Goal: Task Accomplishment & Management: Complete application form

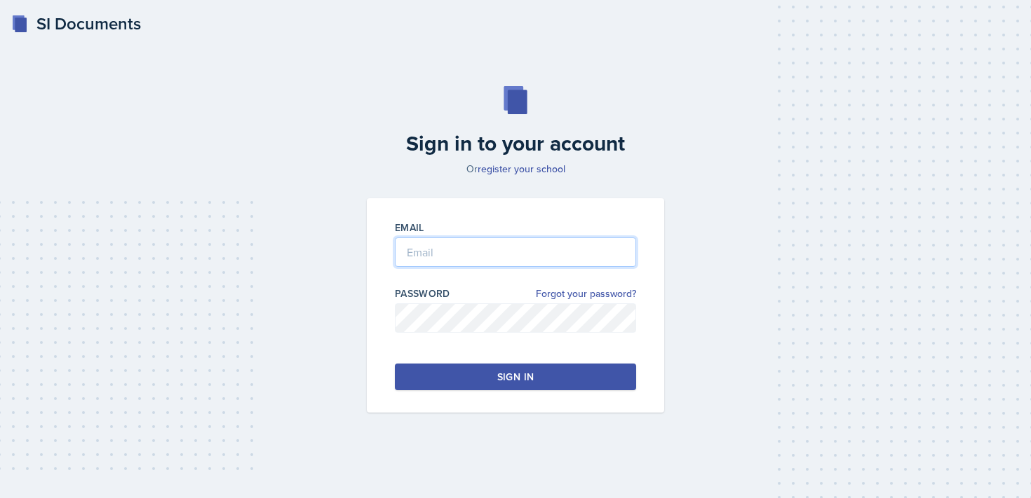
click at [435, 256] on input "email" at bounding box center [515, 252] width 241 height 29
type input "[EMAIL_ADDRESS][DOMAIN_NAME]"
click at [459, 381] on button "Sign in" at bounding box center [515, 377] width 241 height 27
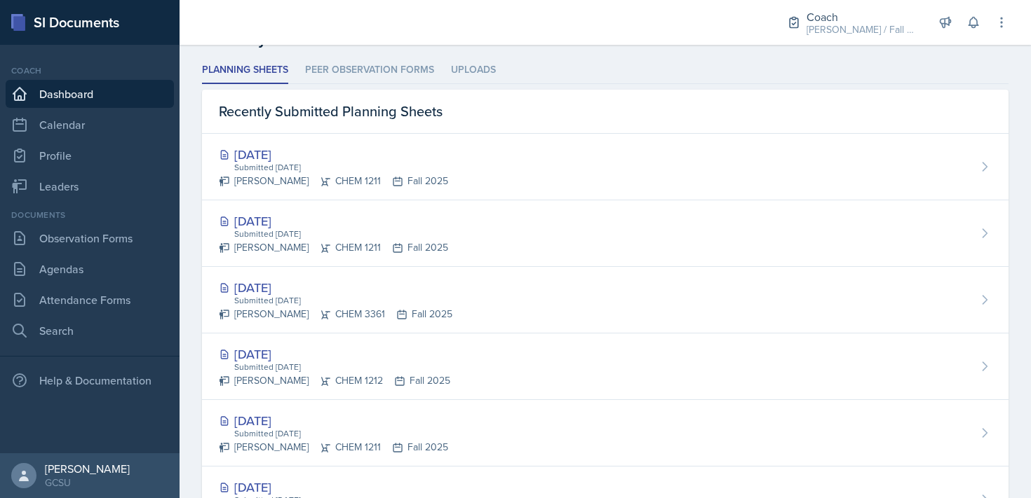
scroll to position [385, 0]
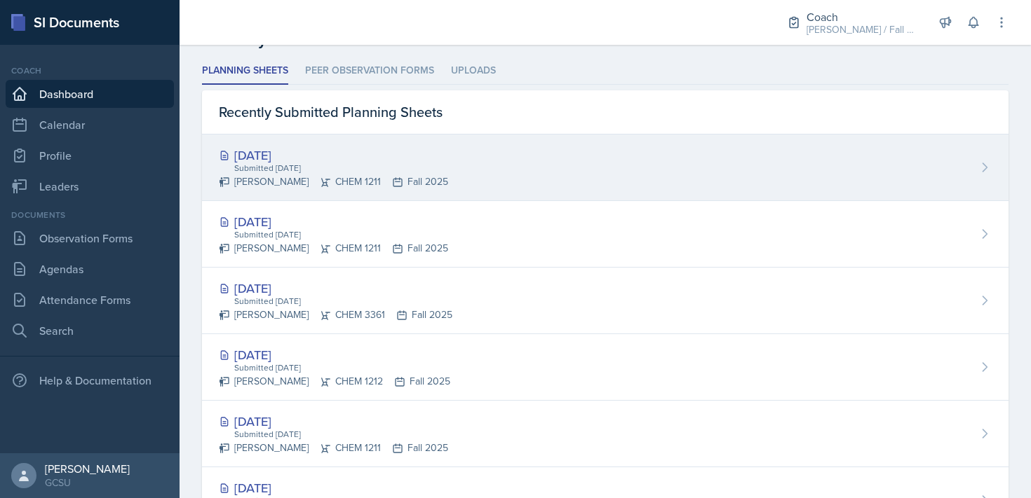
click at [529, 192] on div "[DATE] Submitted [DATE] [PERSON_NAME] CHEM 1211 Fall 2025" at bounding box center [605, 168] width 806 height 67
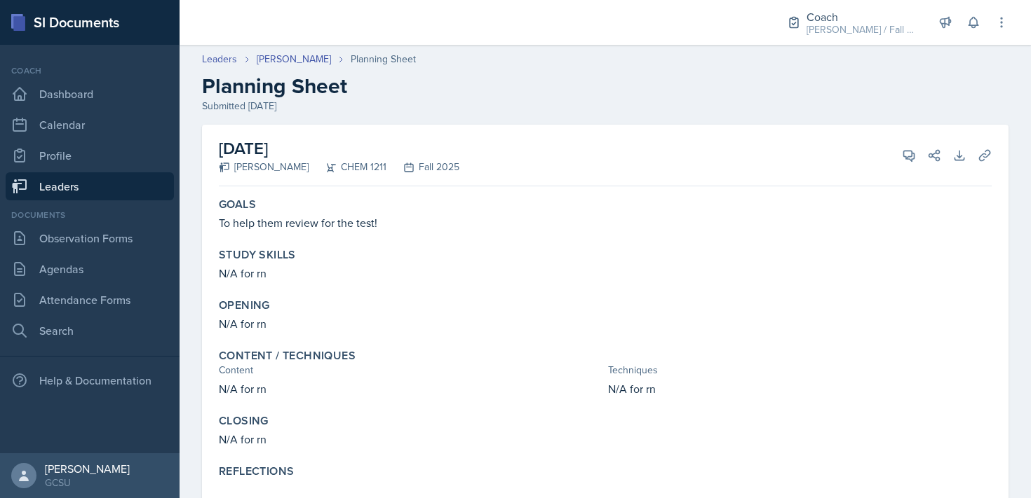
click at [94, 191] on link "Leaders" at bounding box center [90, 186] width 168 height 28
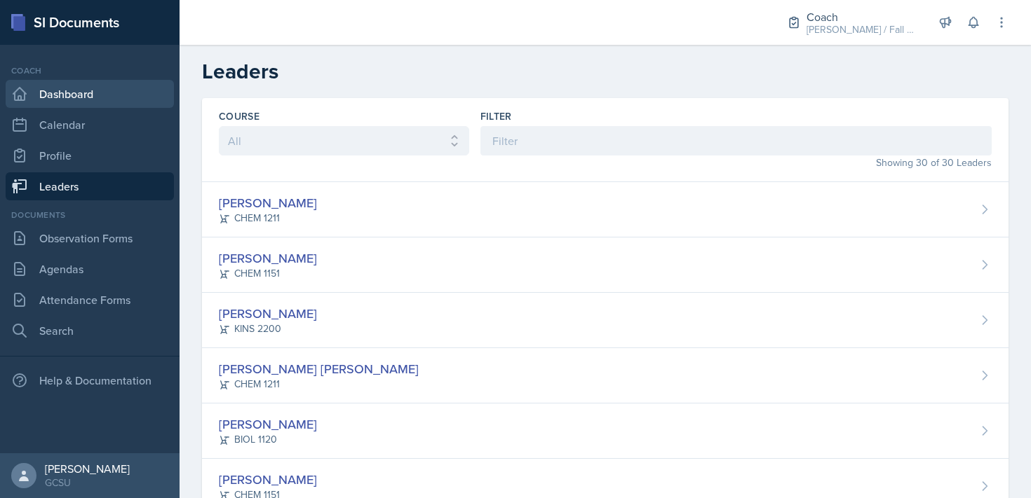
click at [69, 97] on link "Dashboard" at bounding box center [90, 94] width 168 height 28
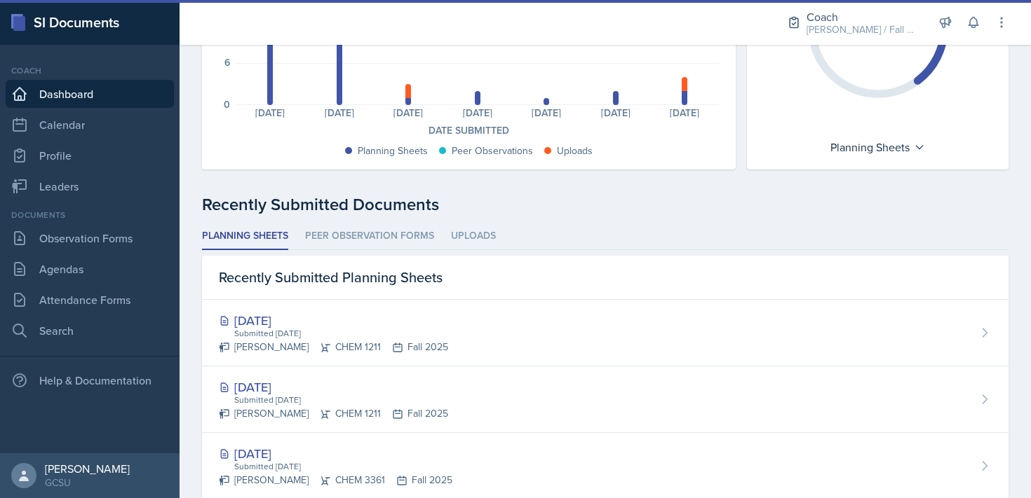
scroll to position [297, 0]
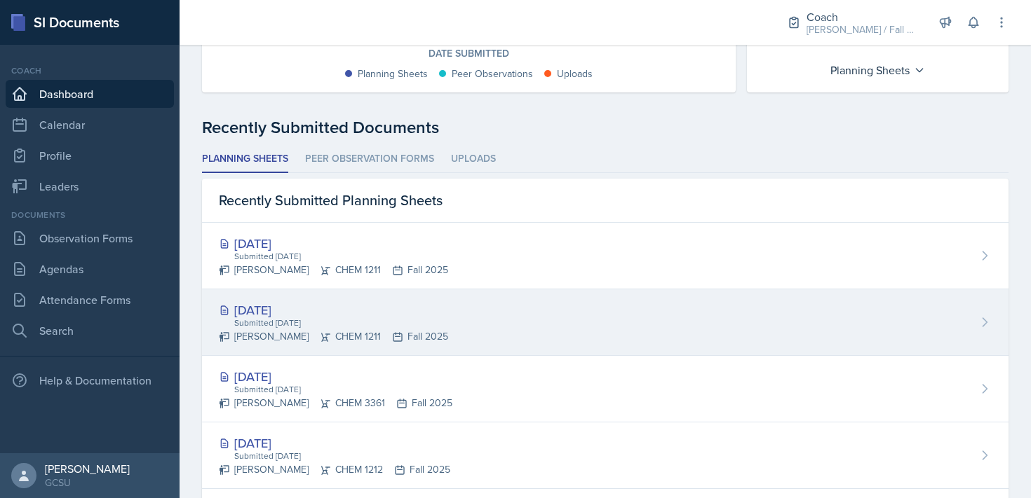
click at [324, 318] on div "Submitted [DATE]" at bounding box center [340, 323] width 215 height 13
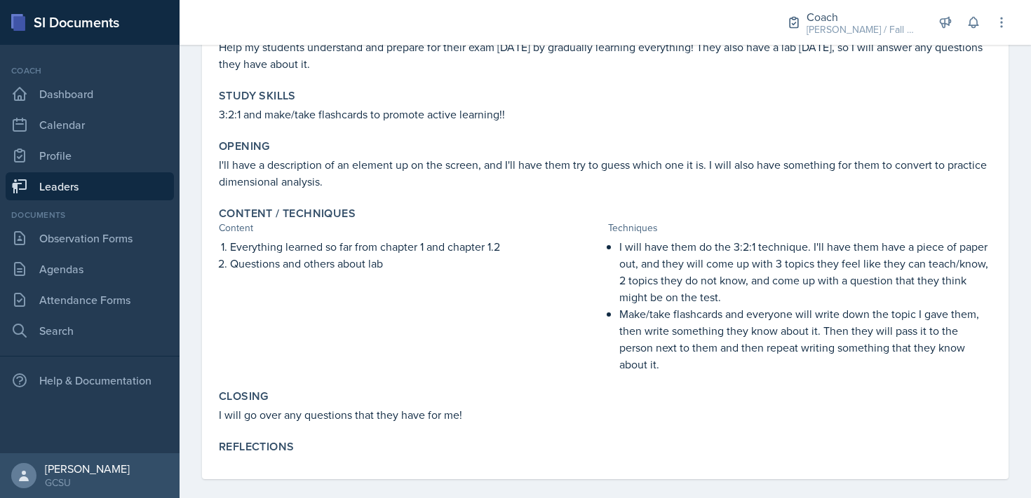
scroll to position [191, 0]
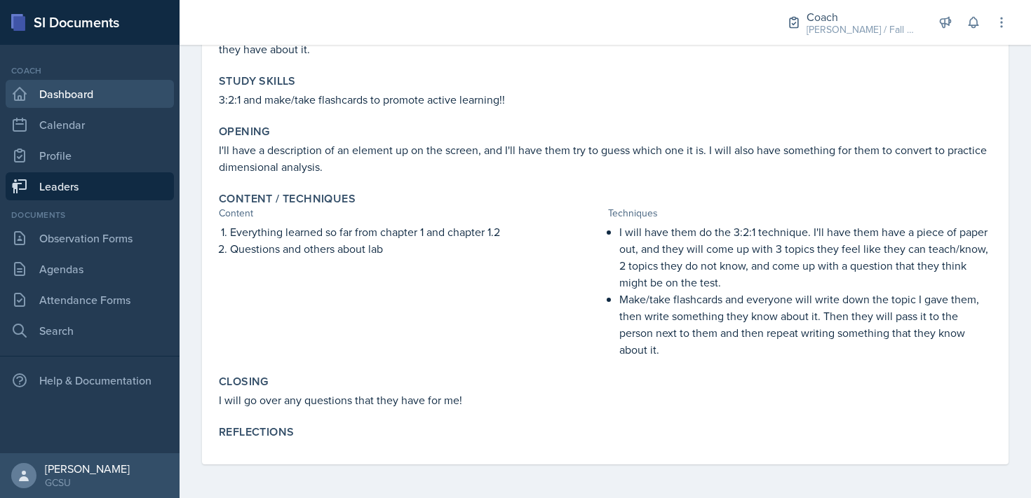
click at [71, 107] on link "Dashboard" at bounding box center [90, 94] width 168 height 28
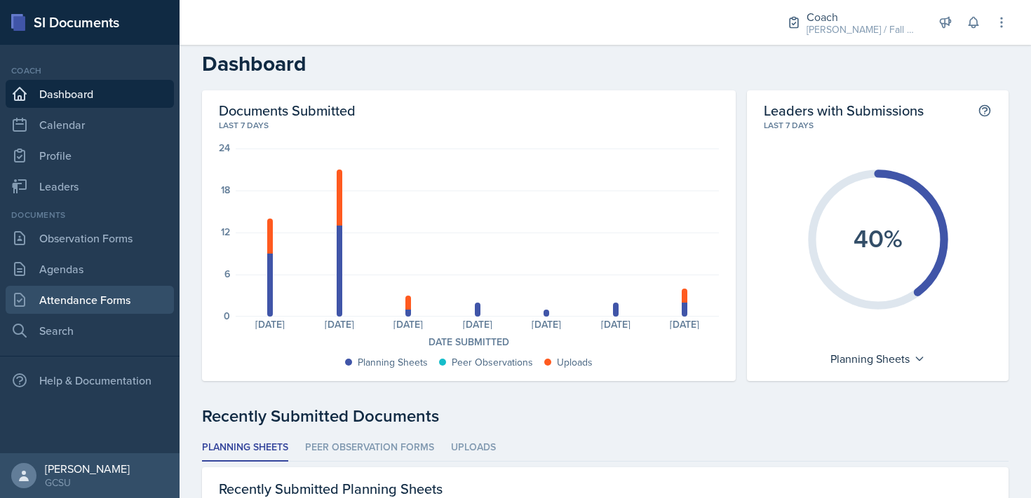
click at [88, 296] on link "Attendance Forms" at bounding box center [90, 300] width 168 height 28
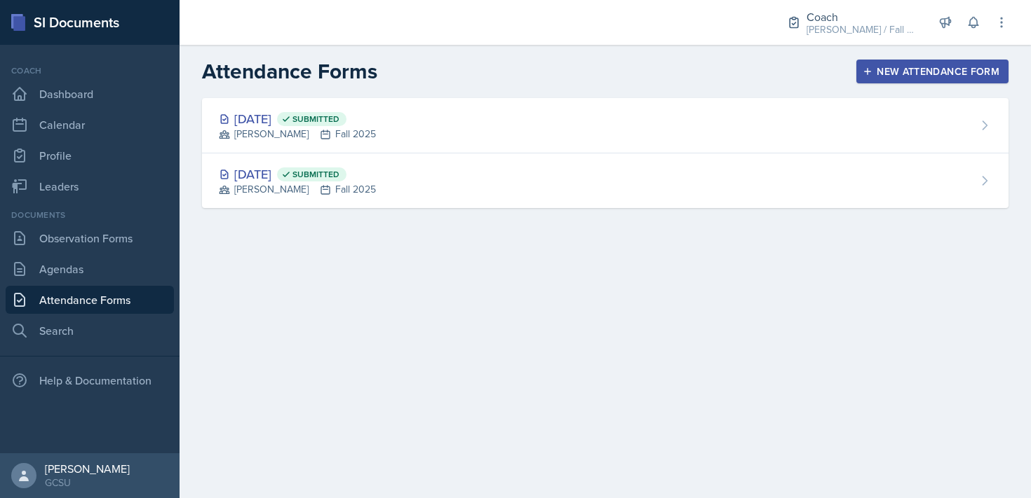
click at [923, 73] on div "New Attendance Form" at bounding box center [932, 71] width 134 height 11
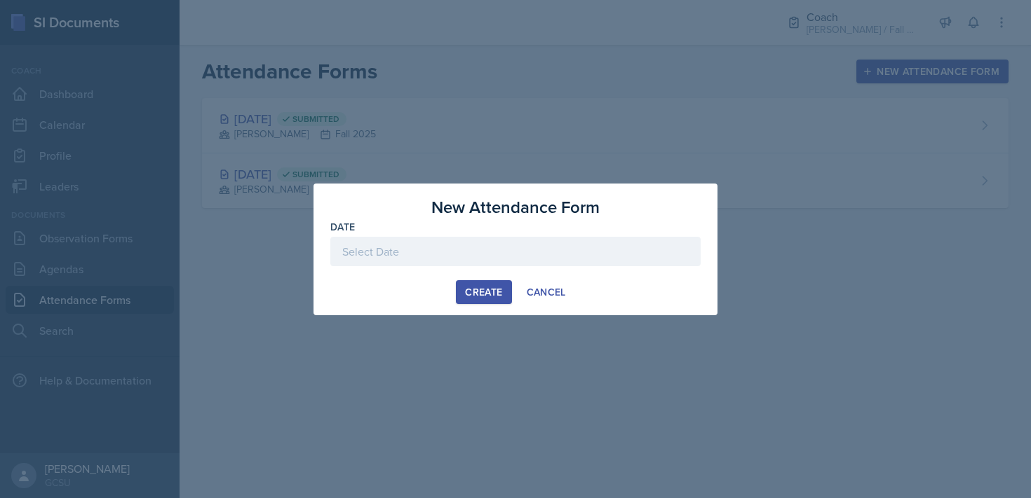
click at [482, 261] on div at bounding box center [515, 251] width 370 height 29
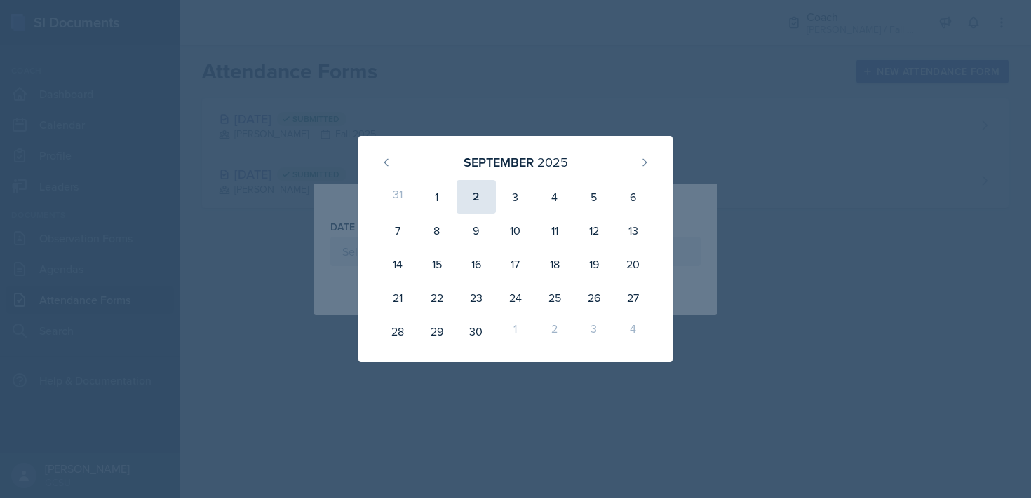
click at [471, 195] on div "2" at bounding box center [475, 197] width 39 height 34
type input "[DATE]"
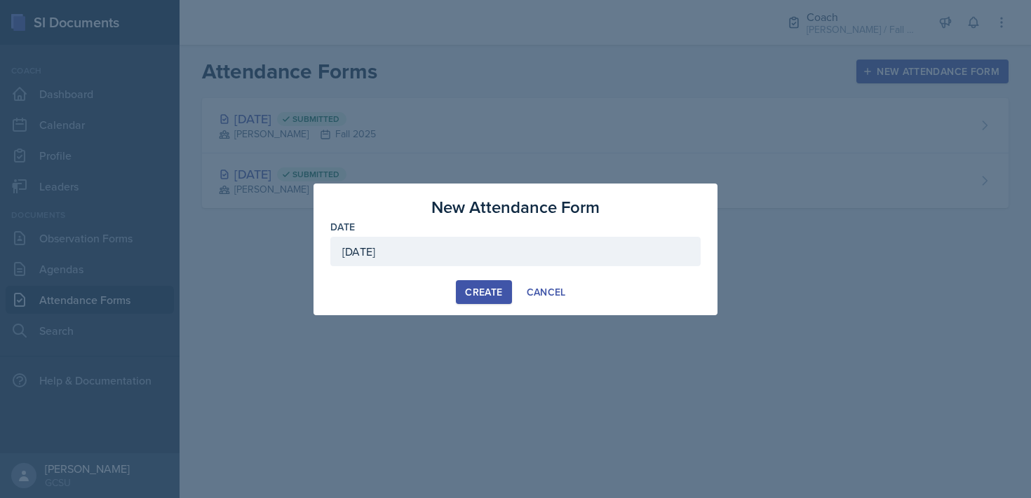
click at [480, 299] on button "Create" at bounding box center [483, 292] width 55 height 24
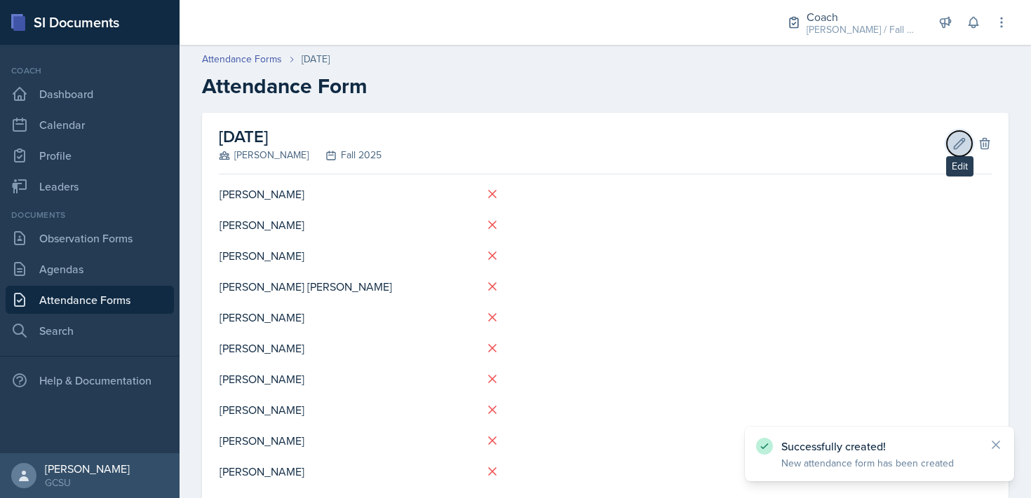
click at [965, 138] on icon at bounding box center [959, 144] width 14 height 14
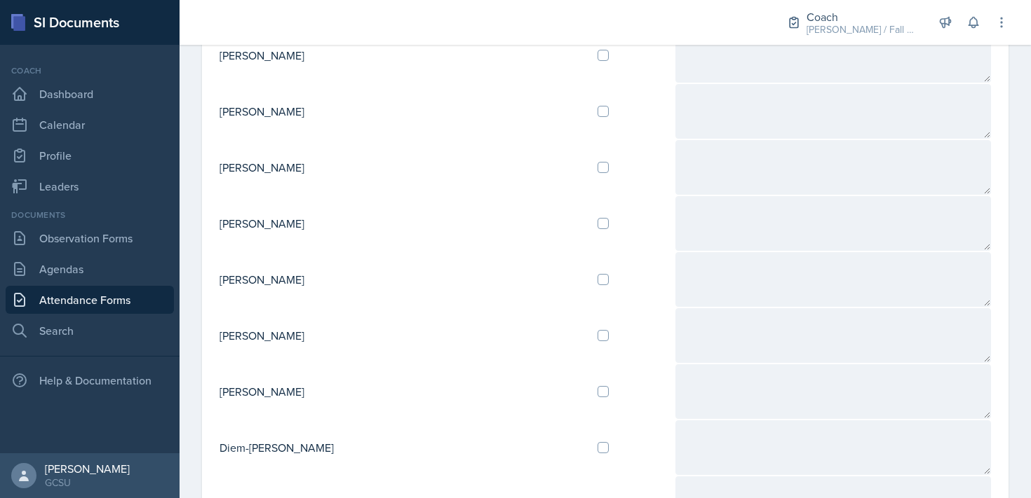
scroll to position [497, 0]
click at [597, 283] on input "checkbox" at bounding box center [602, 278] width 11 height 11
checkbox input "true"
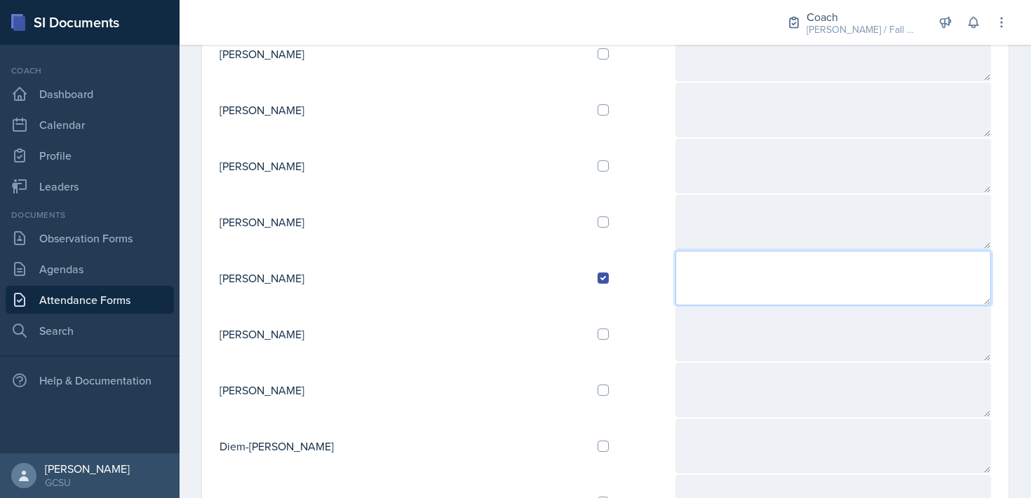
click at [675, 287] on textarea at bounding box center [832, 278] width 315 height 55
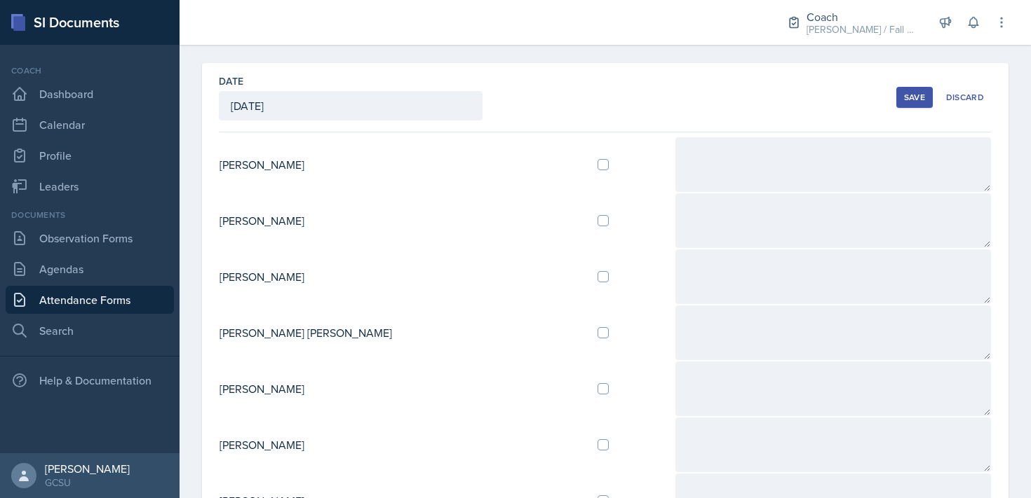
scroll to position [0, 0]
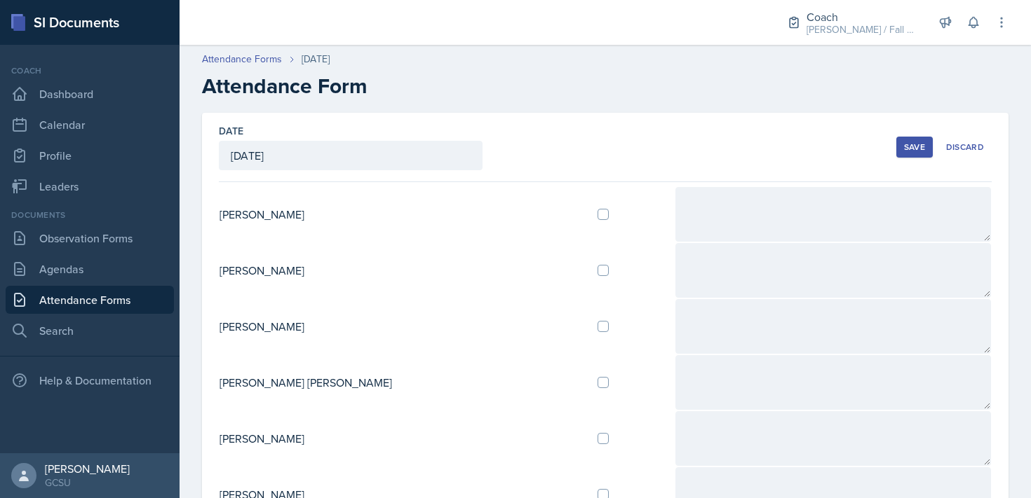
type textarea "R: she's good, anaotmy is alot but she feels good. Sessions are fun, did [PERSO…"
click at [909, 156] on button "Save" at bounding box center [914, 147] width 36 height 21
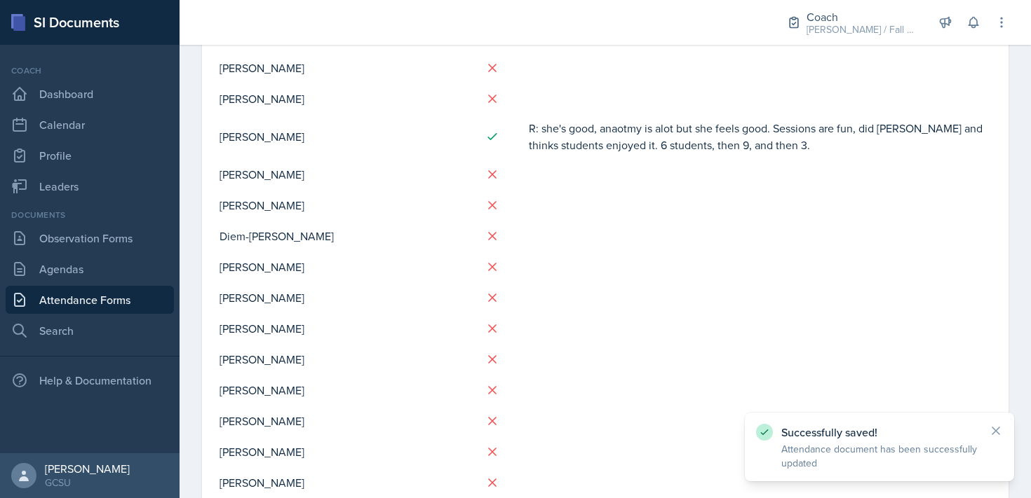
scroll to position [379, 0]
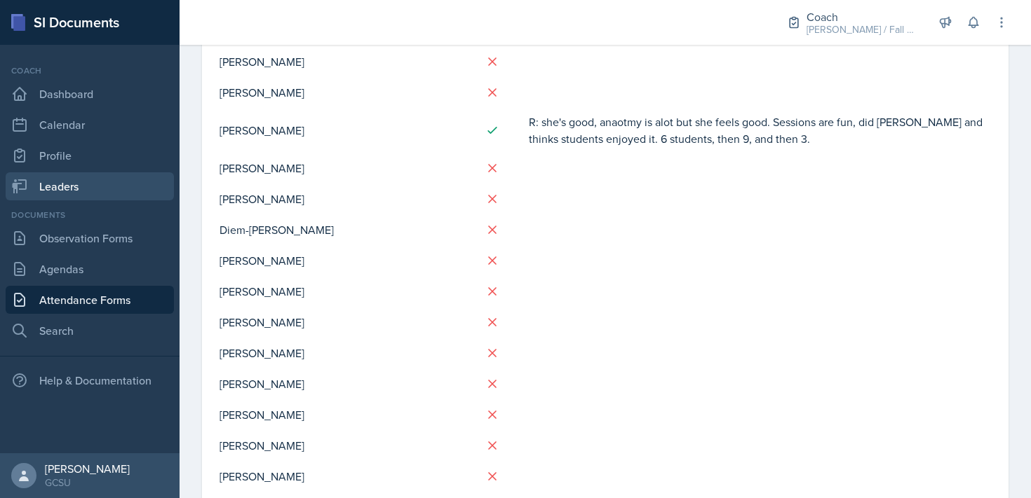
click at [99, 193] on link "Leaders" at bounding box center [90, 186] width 168 height 28
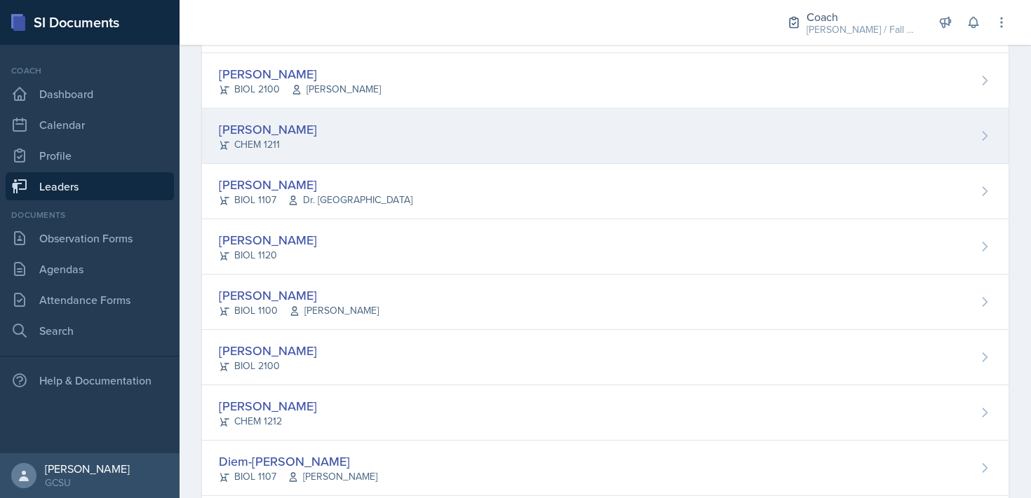
scroll to position [496, 0]
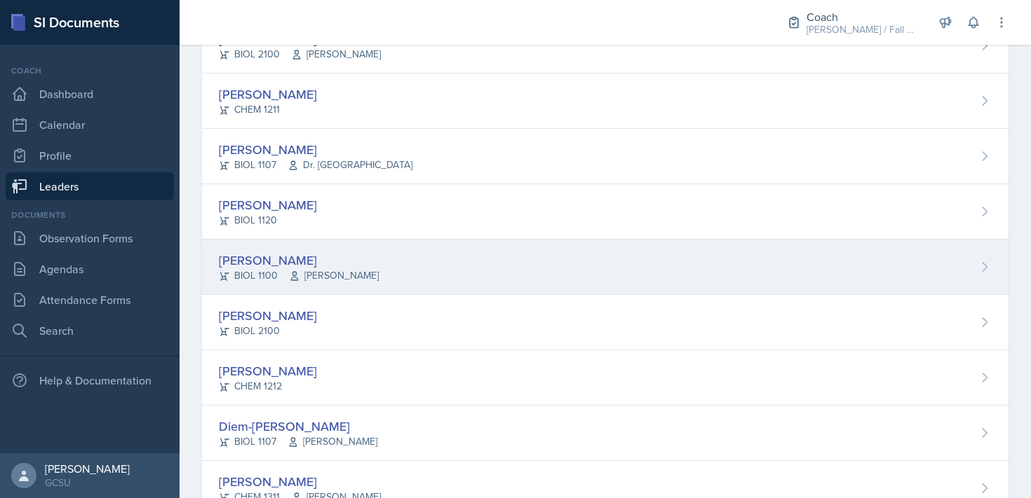
click at [407, 264] on div "[PERSON_NAME] BIOL 1100 [PERSON_NAME]" at bounding box center [605, 267] width 806 height 55
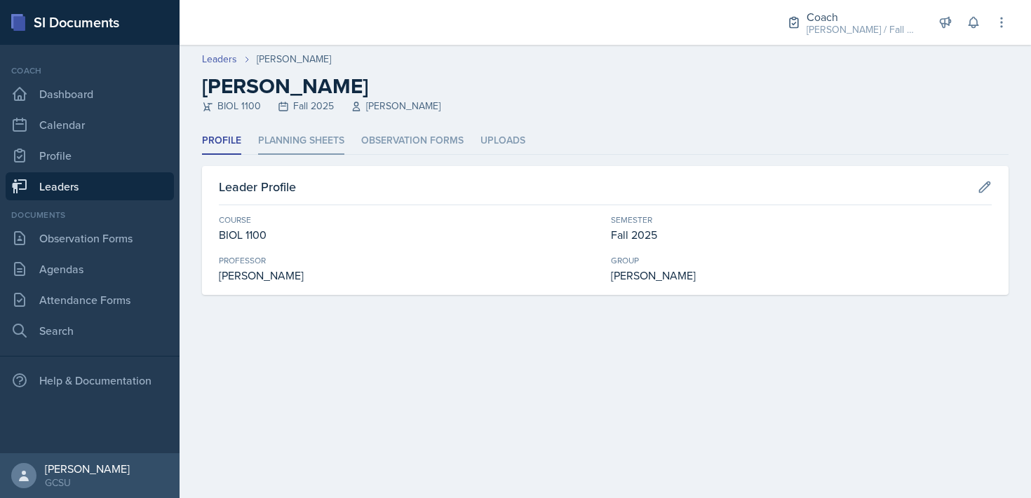
click at [311, 137] on li "Planning Sheets" at bounding box center [301, 141] width 86 height 27
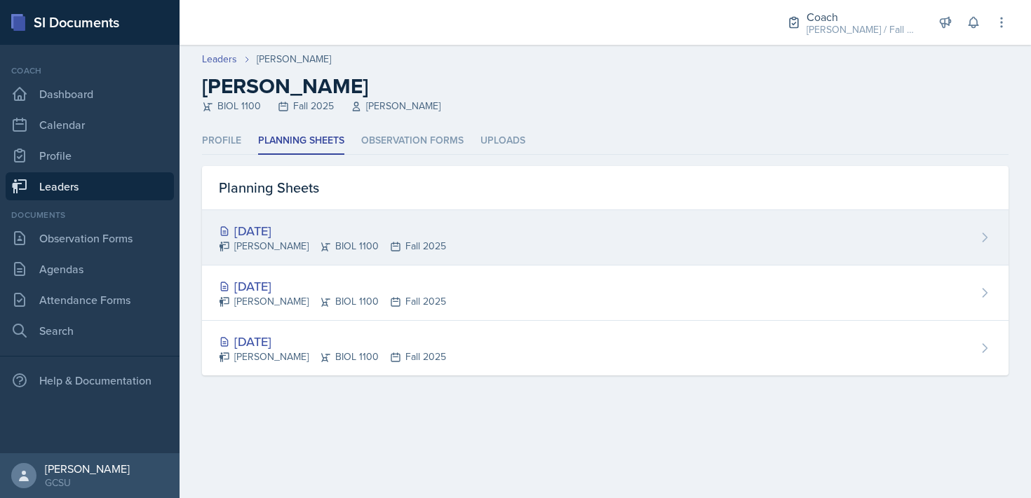
click at [413, 255] on div "[DATE] [PERSON_NAME] BIOL 1100 Fall 2025" at bounding box center [605, 237] width 806 height 55
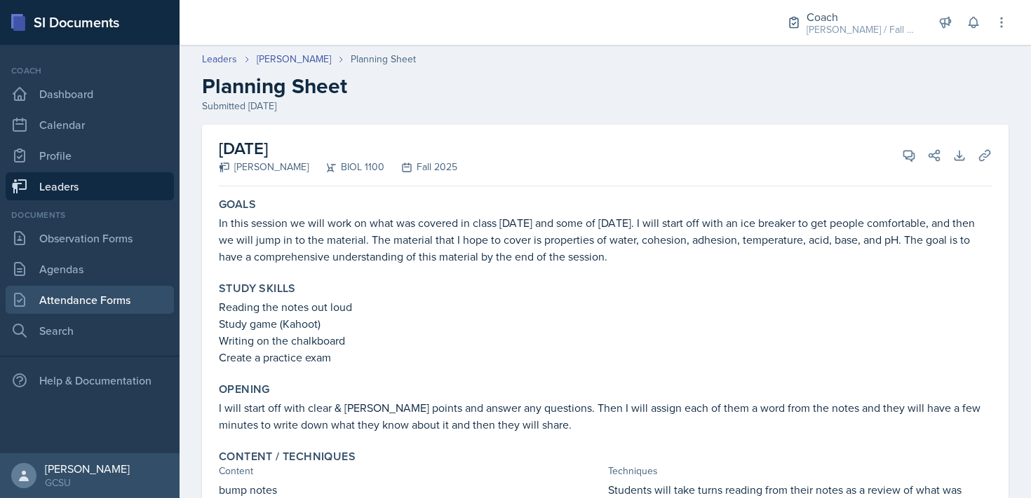
click at [88, 303] on link "Attendance Forms" at bounding box center [90, 300] width 168 height 28
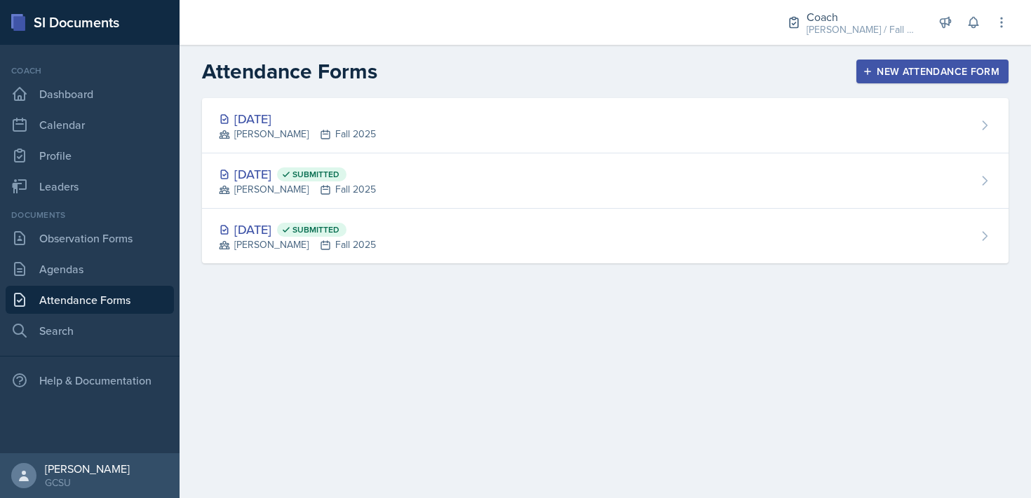
click at [138, 294] on link "Attendance Forms" at bounding box center [90, 300] width 168 height 28
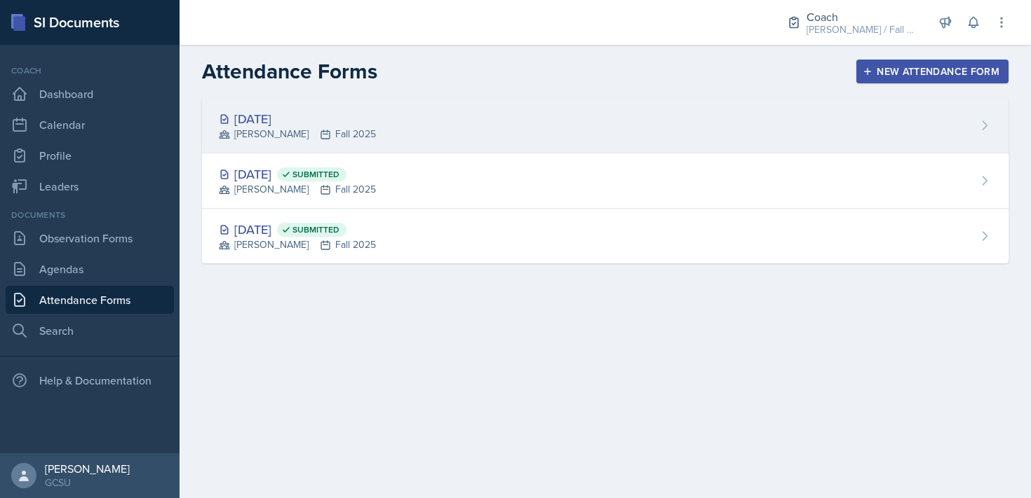
click at [438, 116] on div "[DATE] [PERSON_NAME] Fall 2025" at bounding box center [605, 125] width 806 height 55
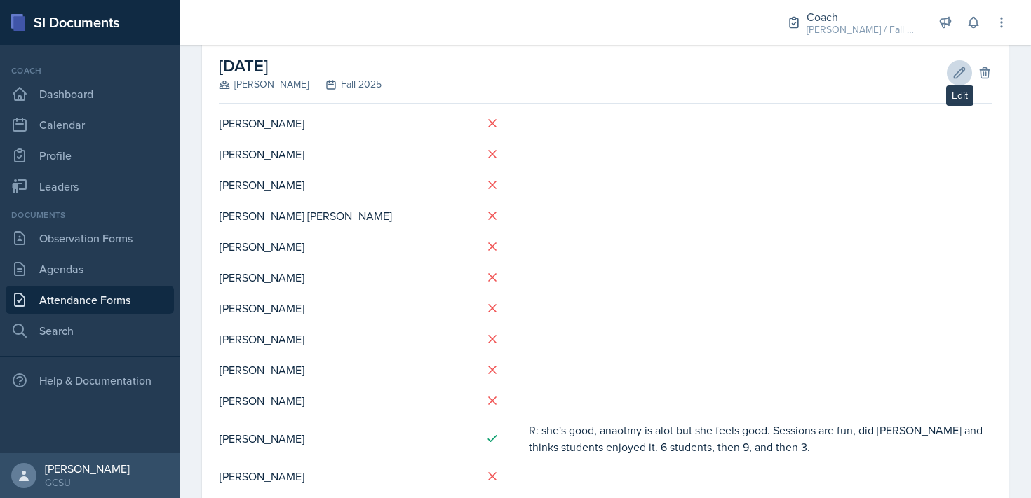
scroll to position [62, 0]
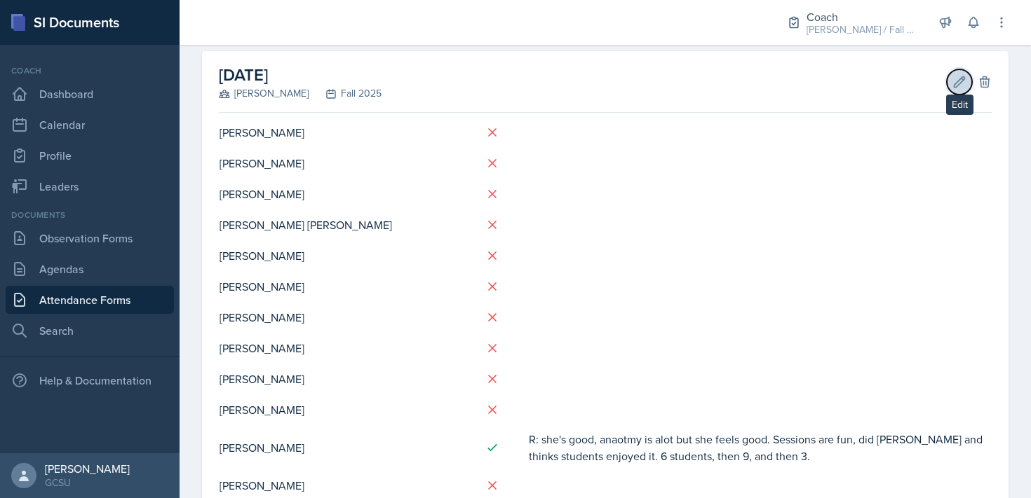
click at [962, 88] on button "Edit" at bounding box center [958, 81] width 25 height 25
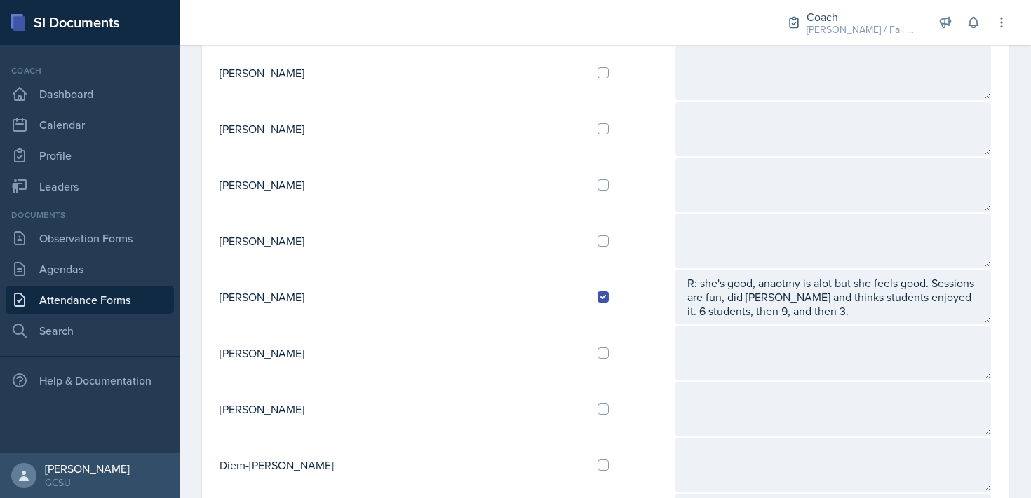
scroll to position [493, 0]
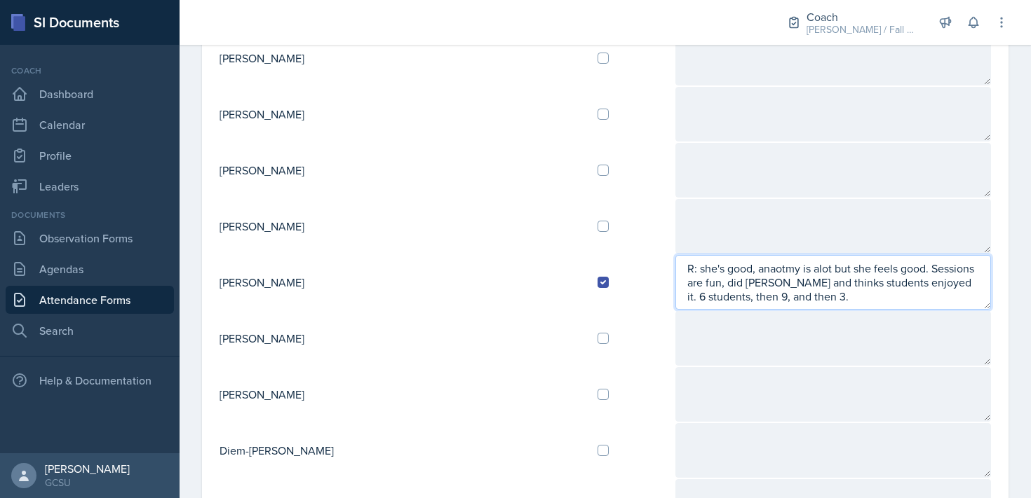
click at [970, 285] on textarea "R: she's good, anaotmy is alot but she feels good. Sessions are fun, did [PERSO…" at bounding box center [832, 282] width 315 height 55
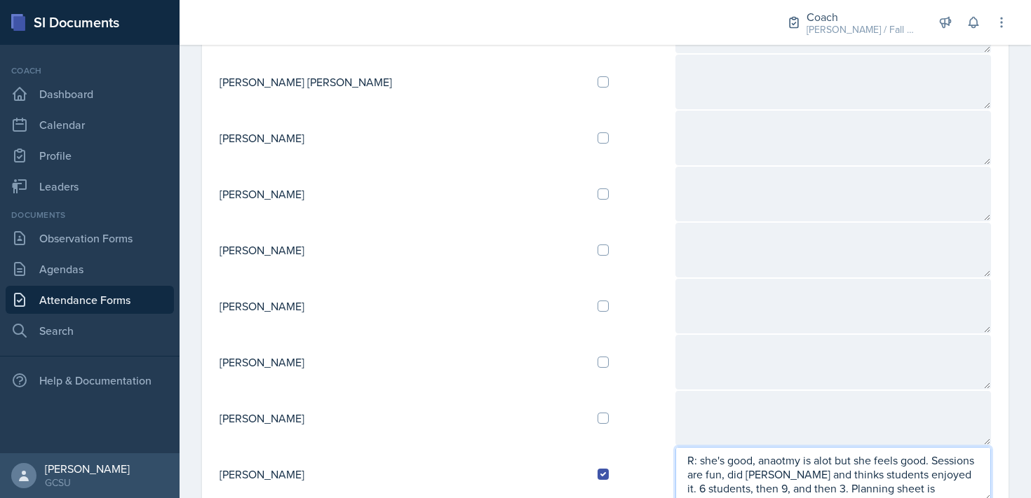
scroll to position [0, 0]
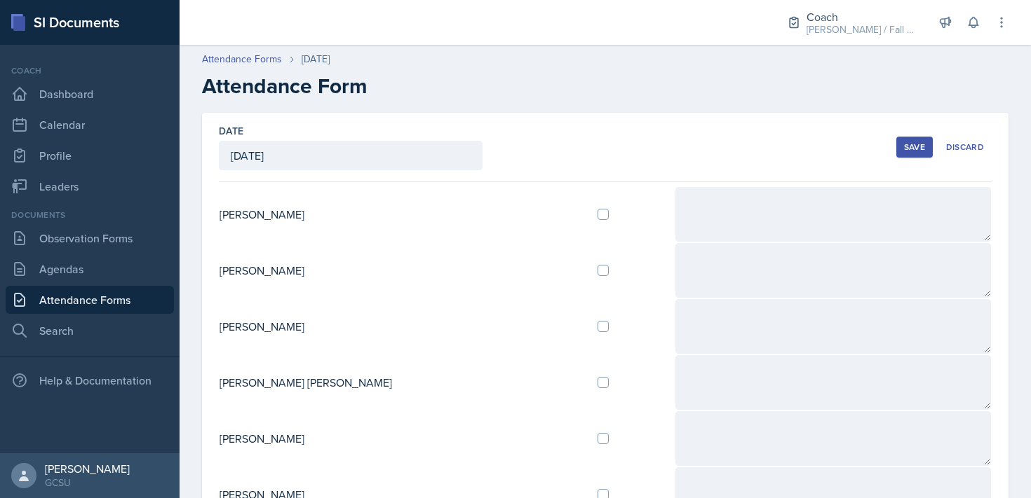
type textarea "R: she's good, anaotmy is alot but she feels good. Sessions are fun, did [PERSO…"
click at [899, 148] on button "Save" at bounding box center [914, 147] width 36 height 21
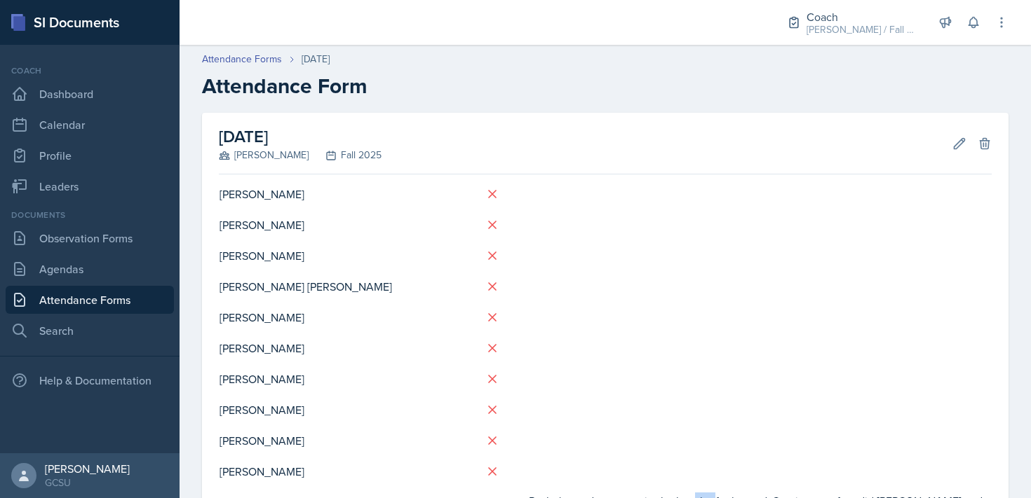
click at [712, 240] on td at bounding box center [759, 255] width 463 height 31
click at [952, 140] on icon at bounding box center [959, 144] width 14 height 14
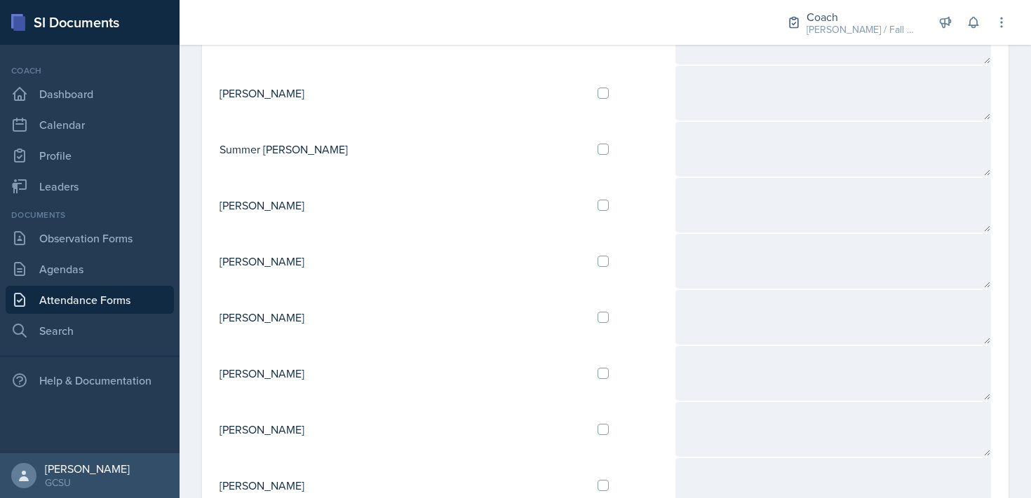
scroll to position [1314, 0]
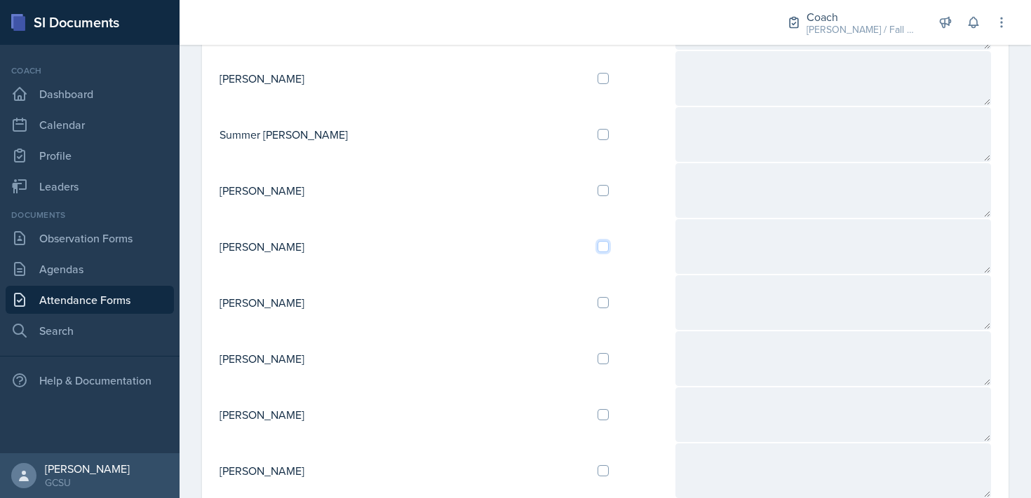
click at [597, 244] on input "checkbox" at bounding box center [602, 246] width 11 height 11
checkbox input "true"
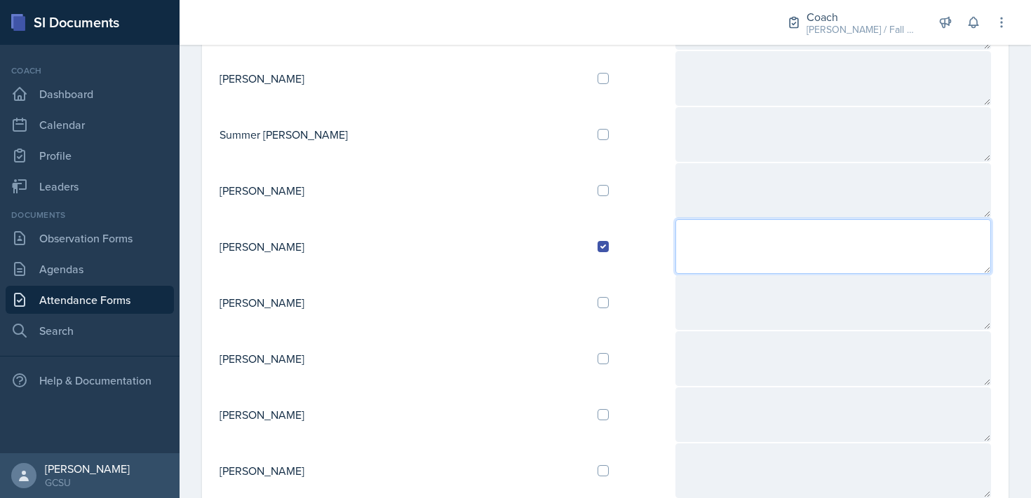
click at [675, 236] on textarea at bounding box center [832, 246] width 315 height 55
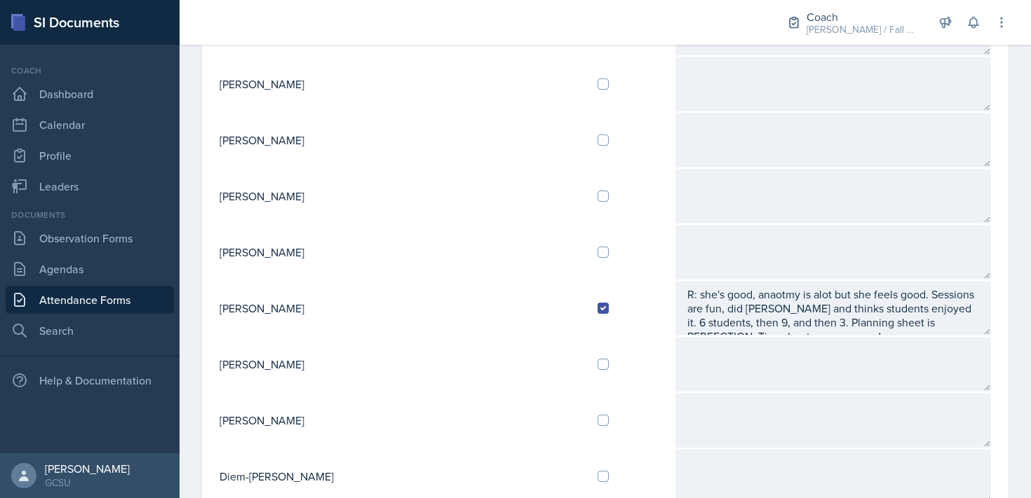
scroll to position [0, 0]
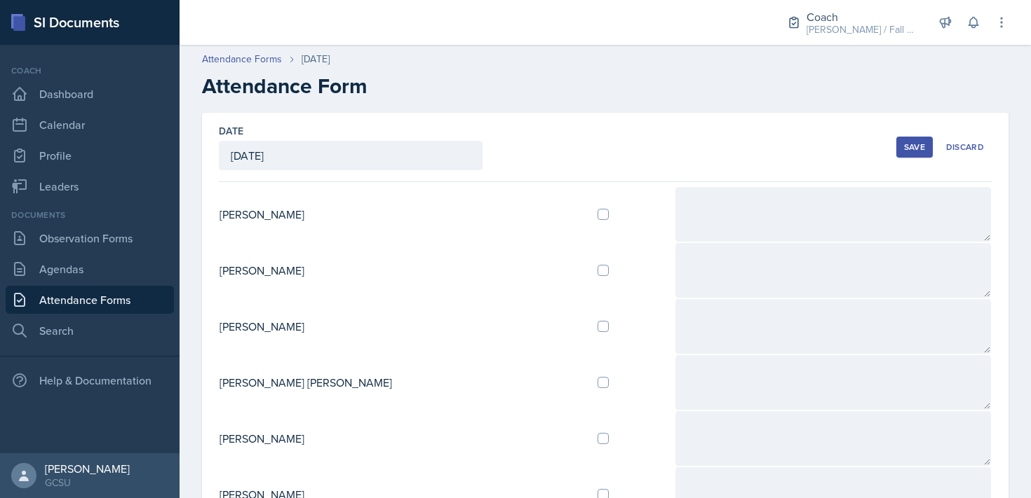
type textarea "R: first session of week is [DATE]. Chill [DATE], went home. Sessions last week…"
click at [909, 148] on div "Save" at bounding box center [914, 147] width 21 height 11
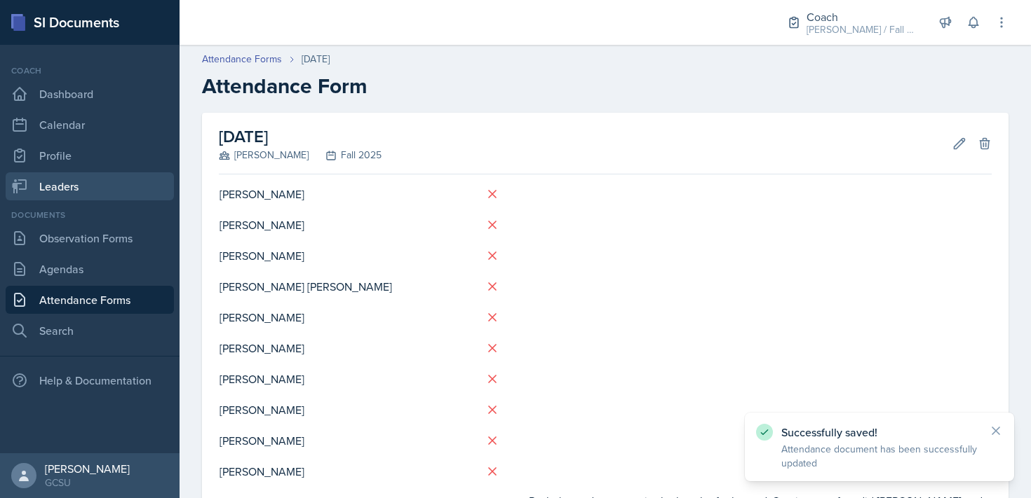
click at [75, 187] on link "Leaders" at bounding box center [90, 186] width 168 height 28
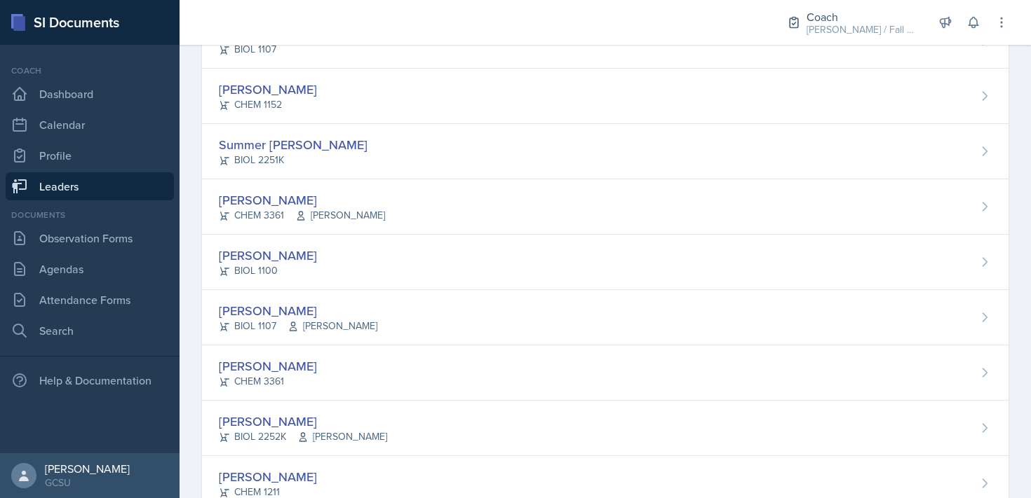
scroll to position [1283, 0]
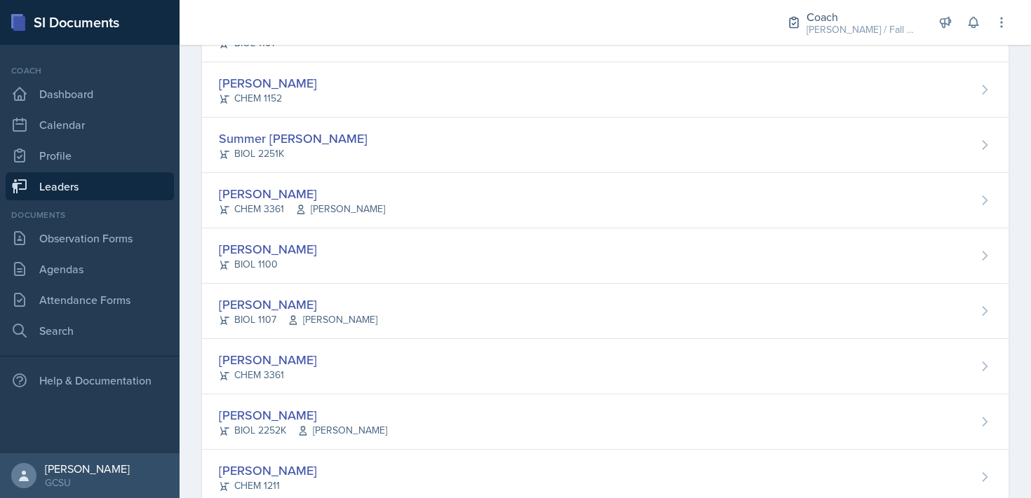
click at [307, 259] on div "[PERSON_NAME] BIOL 1100" at bounding box center [605, 256] width 806 height 55
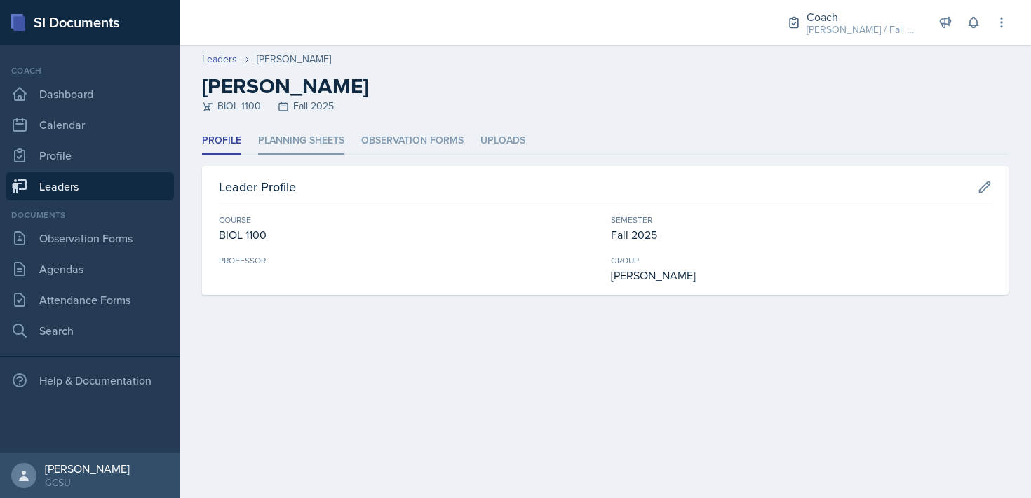
click at [312, 135] on li "Planning Sheets" at bounding box center [301, 141] width 86 height 27
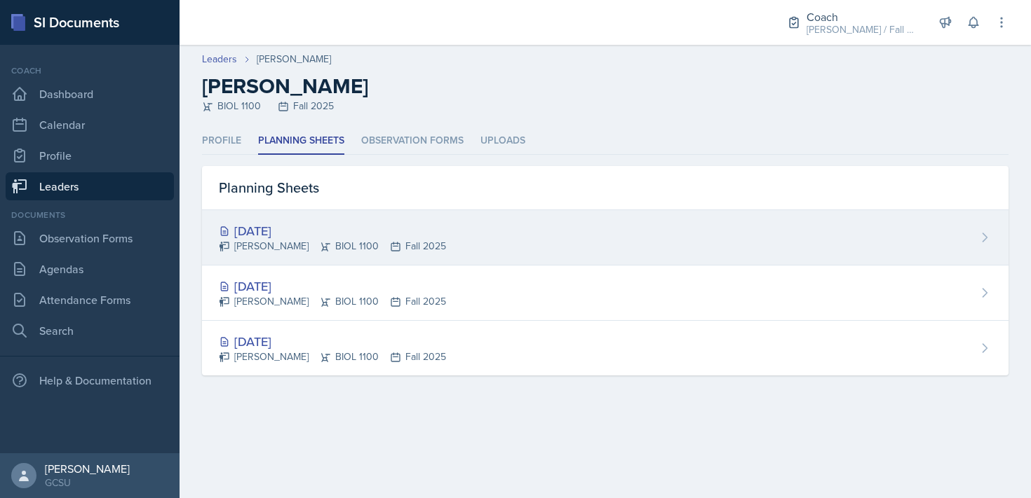
click at [344, 241] on div "[PERSON_NAME] BIOL 1100 Fall 2025" at bounding box center [332, 246] width 227 height 15
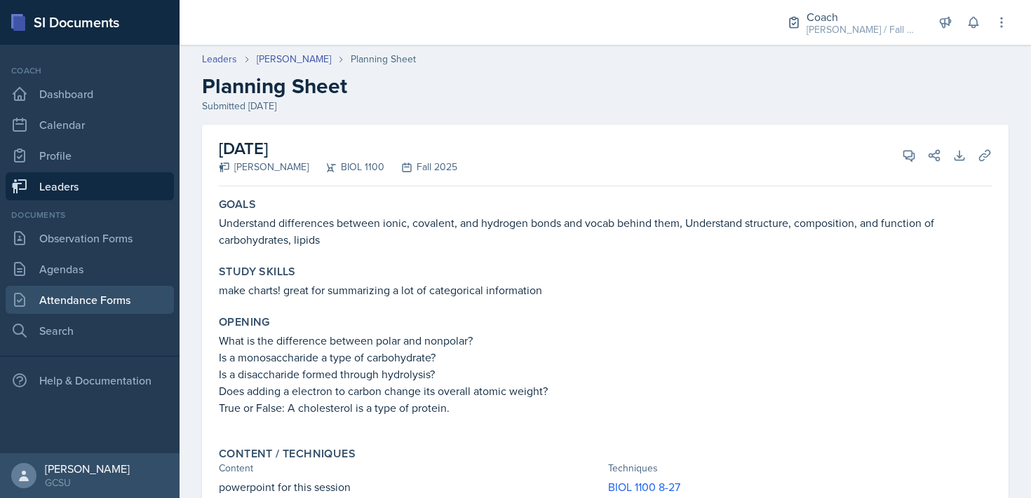
click at [97, 294] on link "Attendance Forms" at bounding box center [90, 300] width 168 height 28
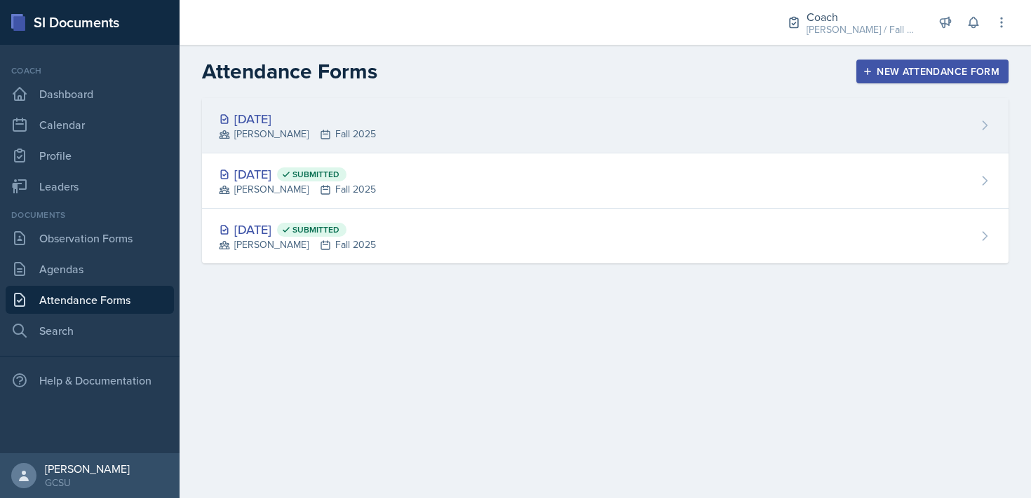
click at [573, 114] on div "[DATE] [PERSON_NAME] Fall 2025" at bounding box center [605, 125] width 806 height 55
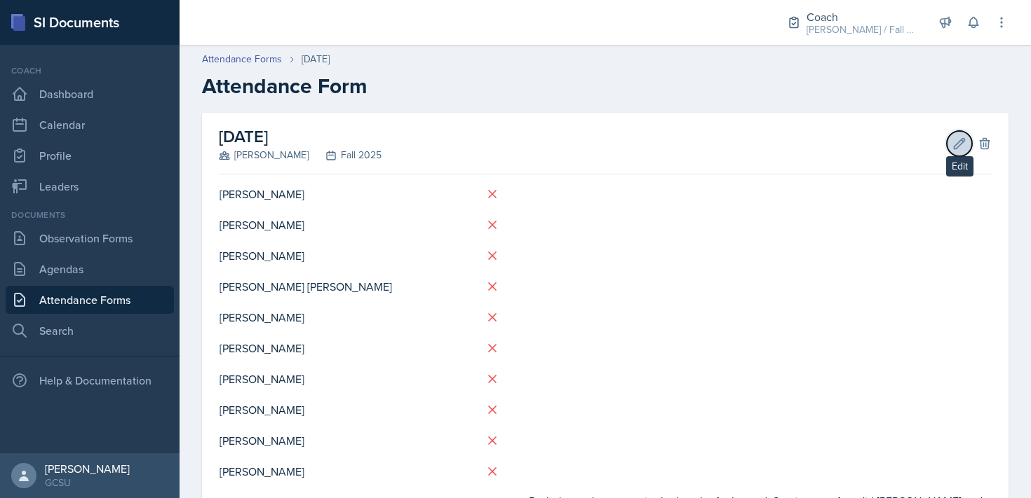
click at [963, 140] on icon at bounding box center [959, 143] width 11 height 11
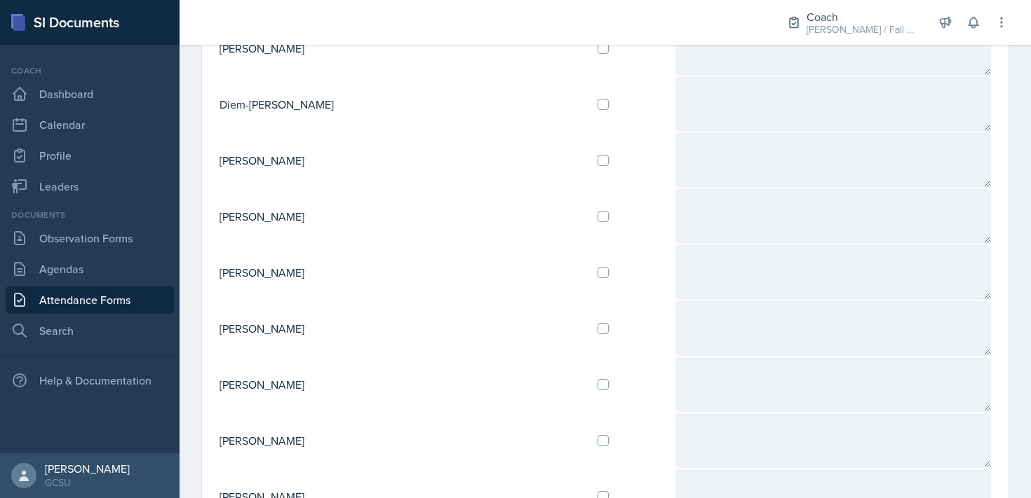
scroll to position [845, 0]
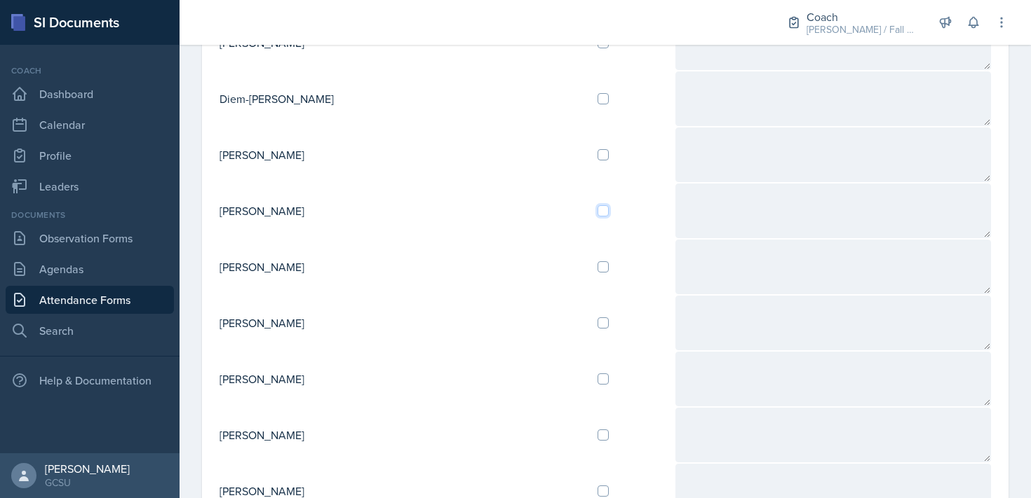
click at [597, 212] on input "checkbox" at bounding box center [602, 210] width 11 height 11
checkbox input "true"
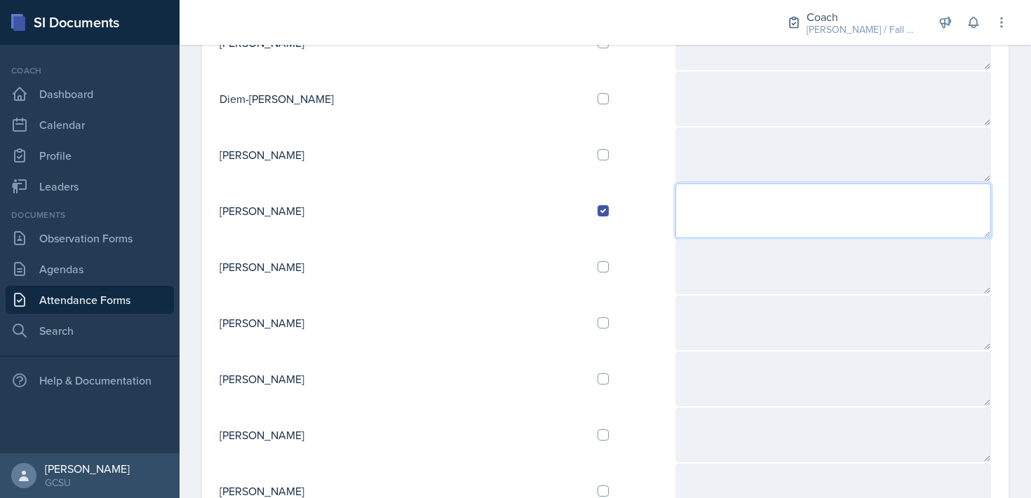
click at [675, 203] on textarea at bounding box center [832, 211] width 315 height 55
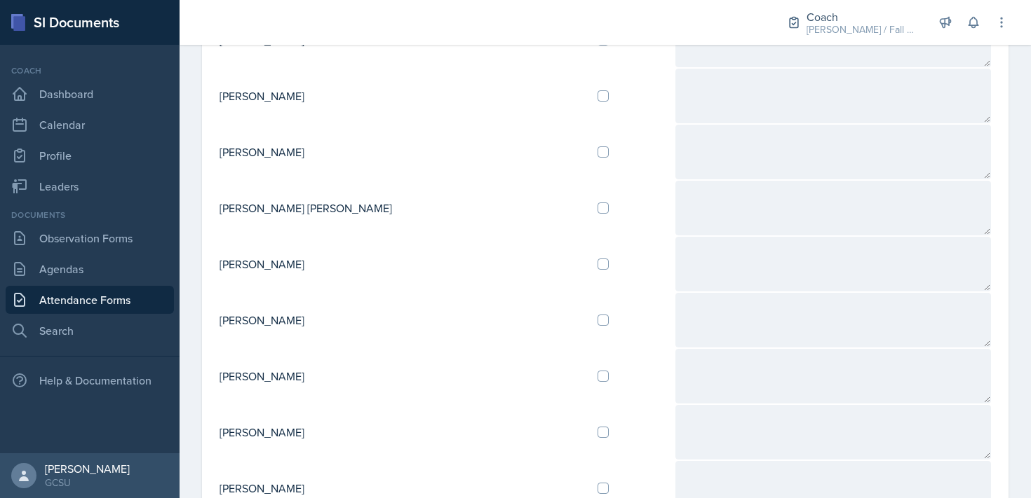
scroll to position [0, 0]
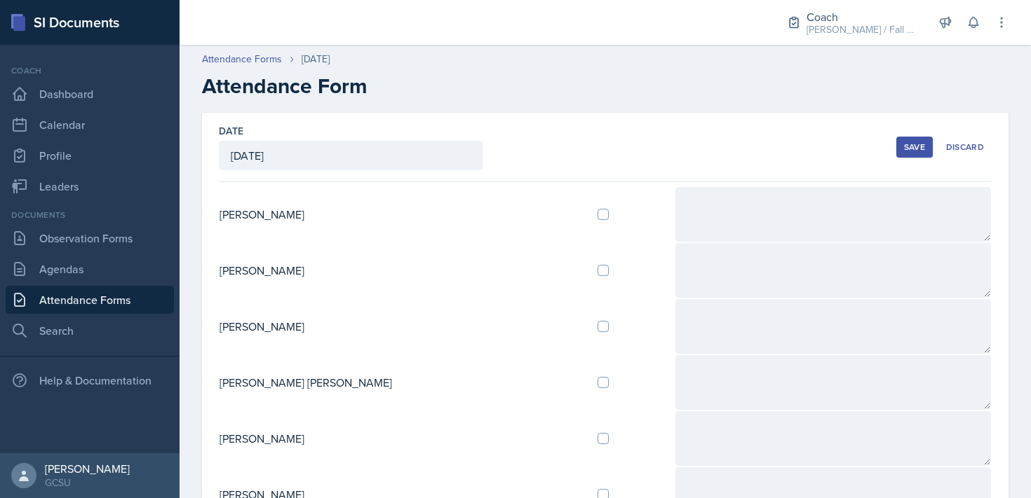
type textarea "R: Sessions are good but low attendance. She doesn't think that will change unt…"
click at [923, 148] on div "Save" at bounding box center [914, 147] width 21 height 11
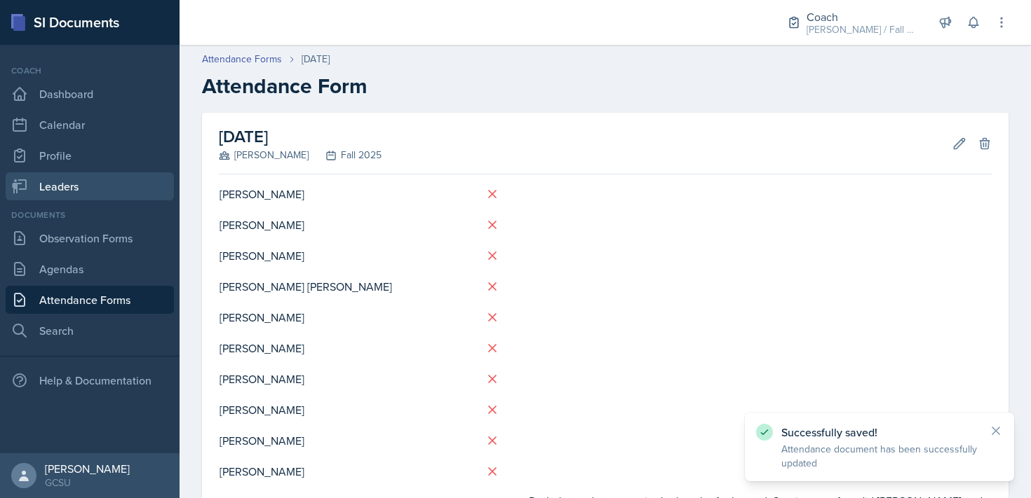
click at [64, 186] on link "Leaders" at bounding box center [90, 186] width 168 height 28
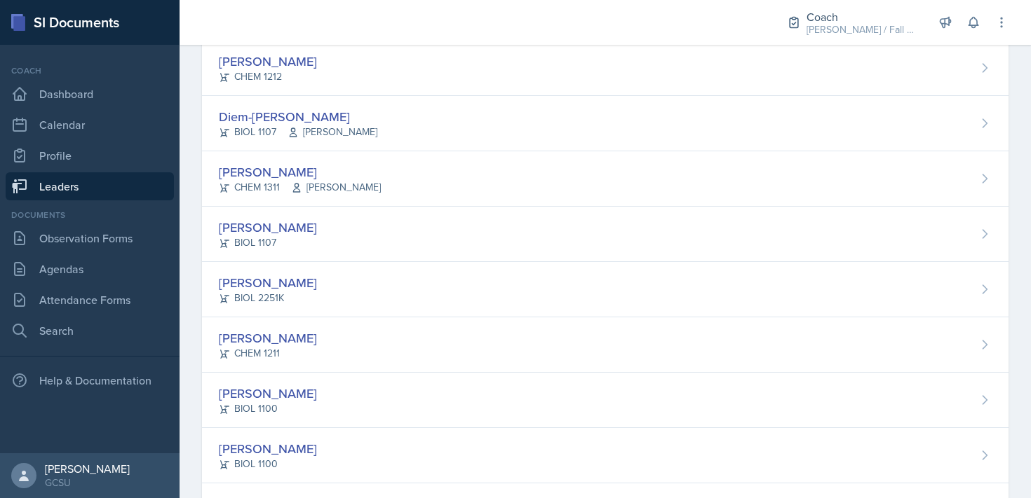
scroll to position [808, 0]
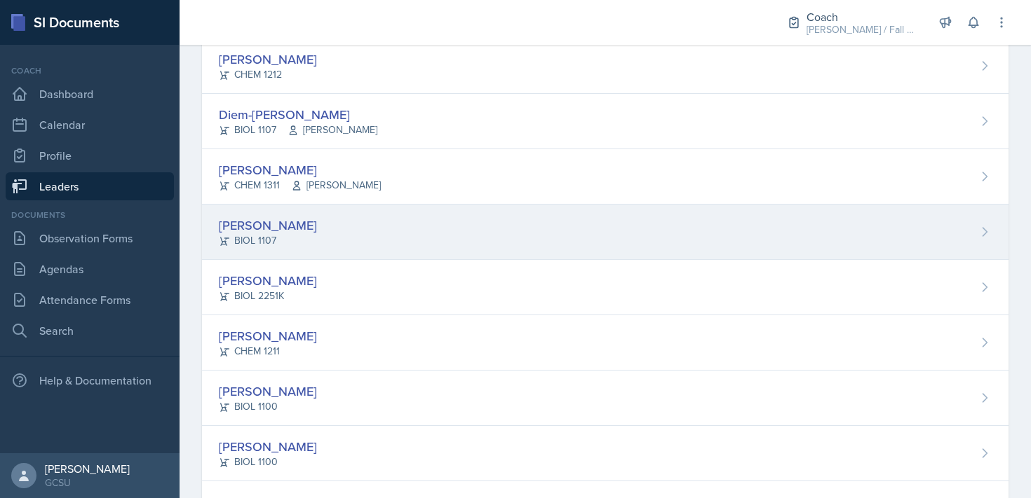
click at [322, 228] on div "[PERSON_NAME] BIOL 1107" at bounding box center [605, 232] width 806 height 55
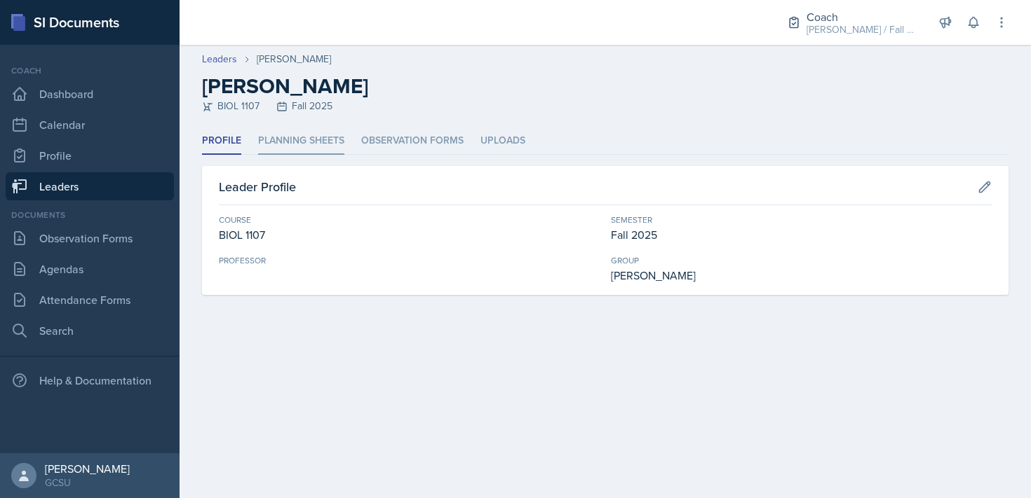
click at [322, 131] on li "Planning Sheets" at bounding box center [301, 141] width 86 height 27
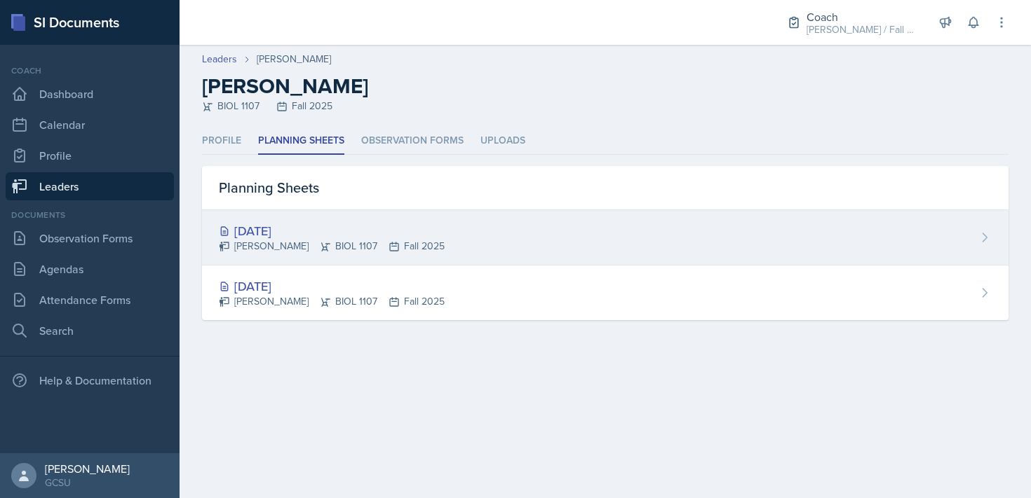
click at [298, 253] on div "[PERSON_NAME] BIOL 1107 Fall 2025" at bounding box center [332, 246] width 226 height 15
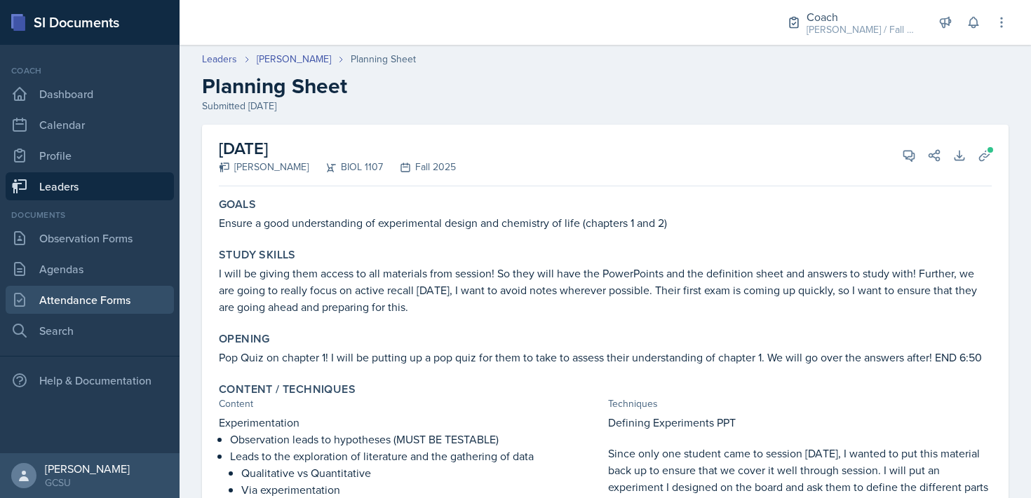
click at [81, 308] on link "Attendance Forms" at bounding box center [90, 300] width 168 height 28
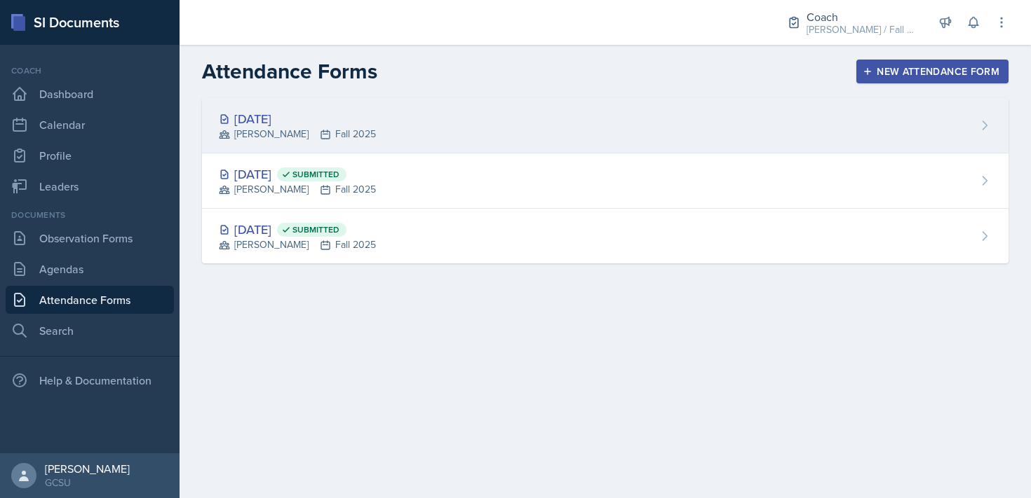
click at [745, 121] on div "[DATE] [PERSON_NAME] Fall 2025" at bounding box center [605, 125] width 806 height 55
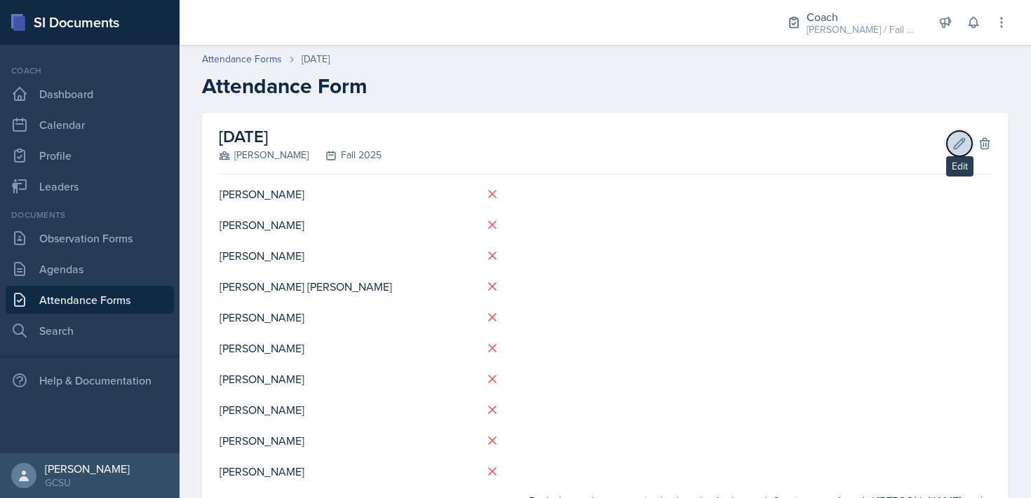
click at [965, 141] on icon at bounding box center [959, 144] width 14 height 14
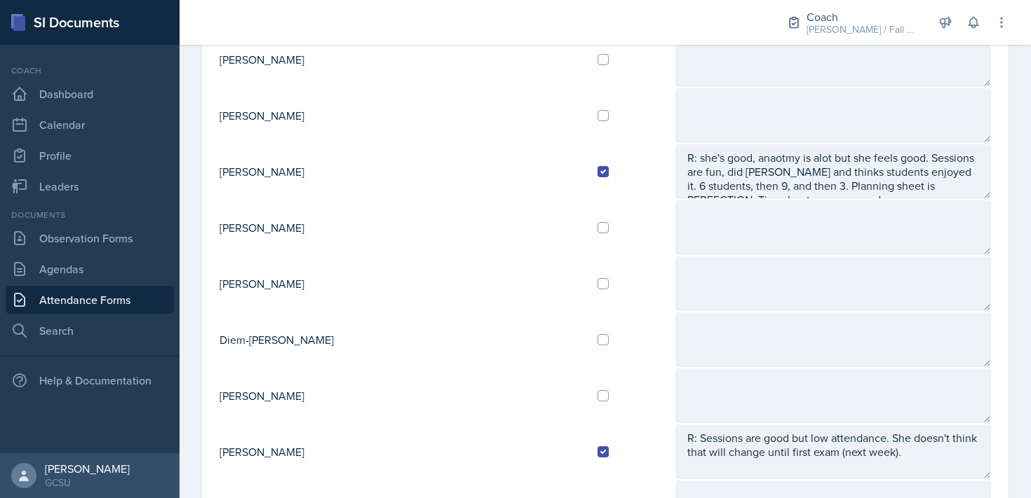
scroll to position [607, 0]
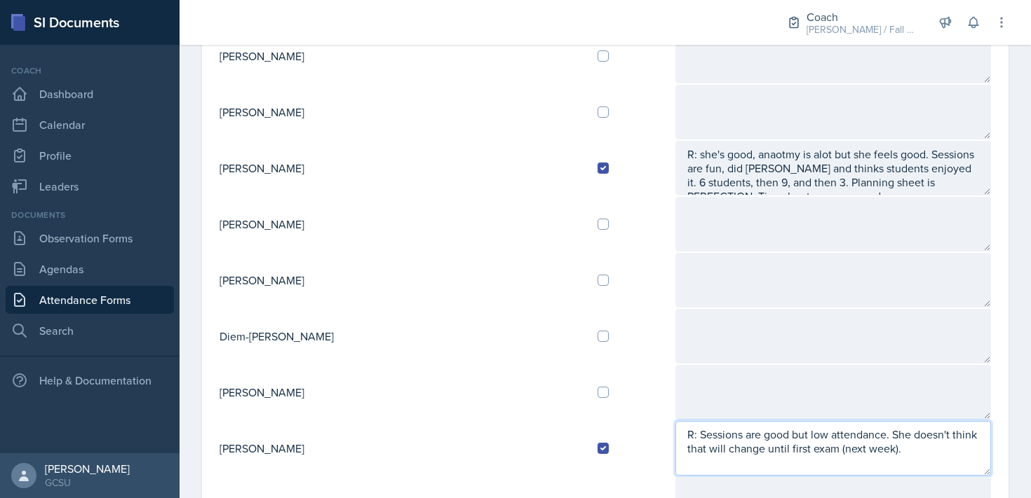
click at [806, 451] on textarea "R: Sessions are good but low attendance. She doesn't think that will change unt…" at bounding box center [832, 448] width 315 height 55
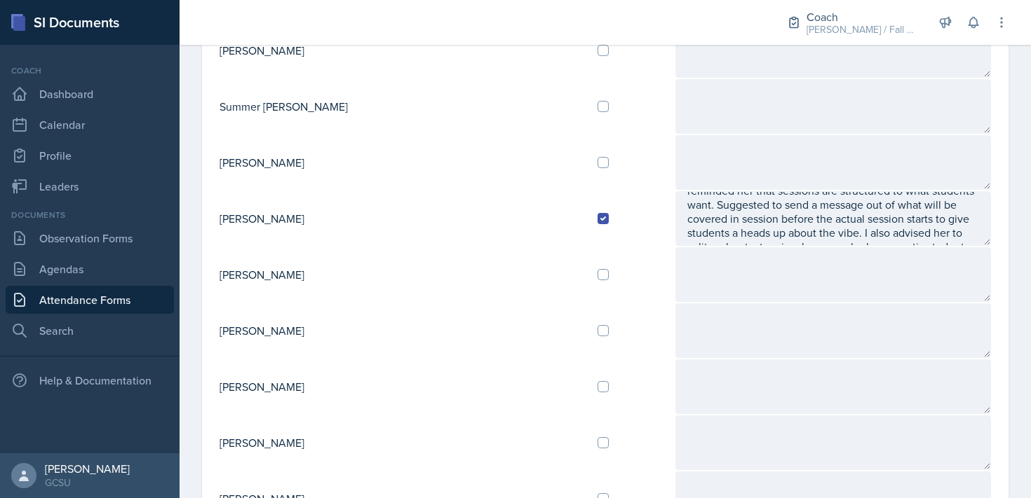
scroll to position [1354, 0]
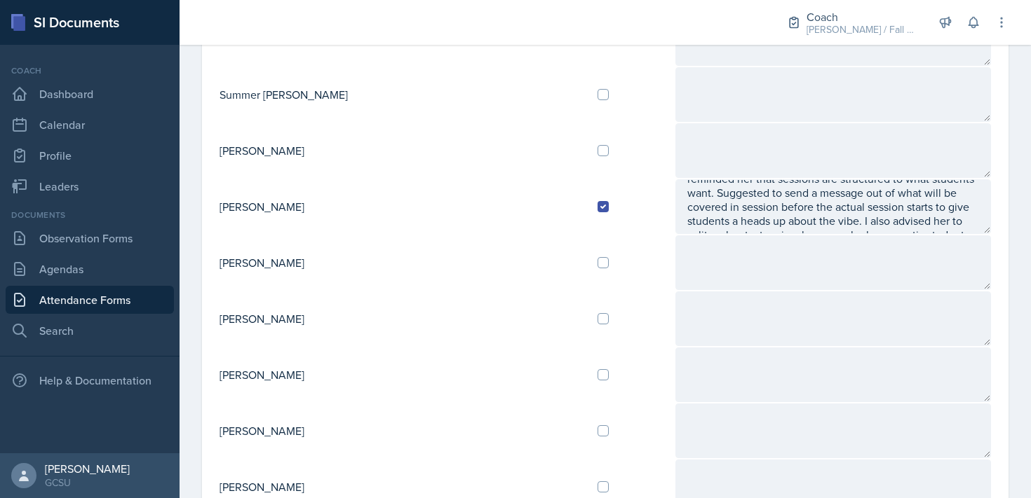
type textarea "R: Sessions are good but low attendance. She doesn't think that will change unt…"
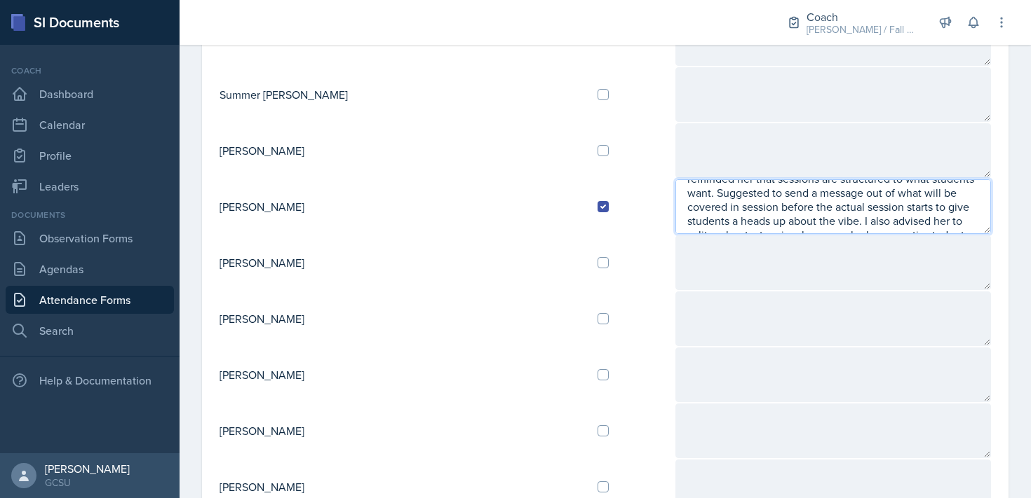
click at [756, 218] on textarea "R: first session of week is [DATE]. Chill [DATE], went home. Sessions last week…" at bounding box center [832, 206] width 315 height 55
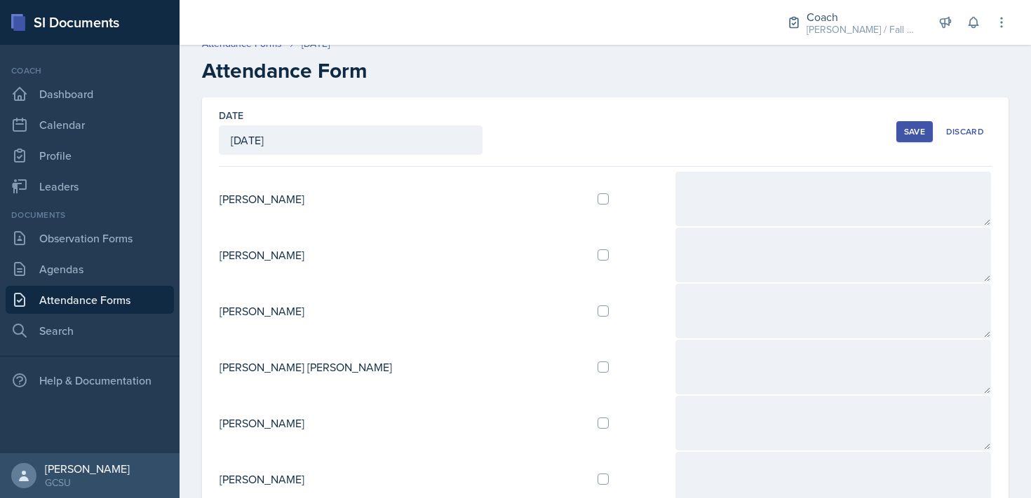
scroll to position [0, 0]
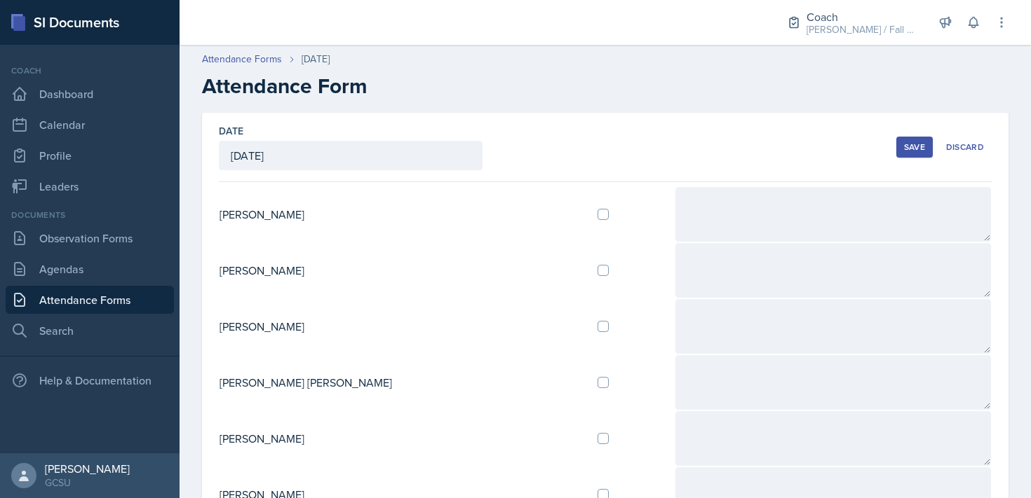
type textarea "R: first session of week is [DATE]. Chill [DATE], went home. Sessions last week…"
click at [906, 146] on div "Save" at bounding box center [914, 147] width 21 height 11
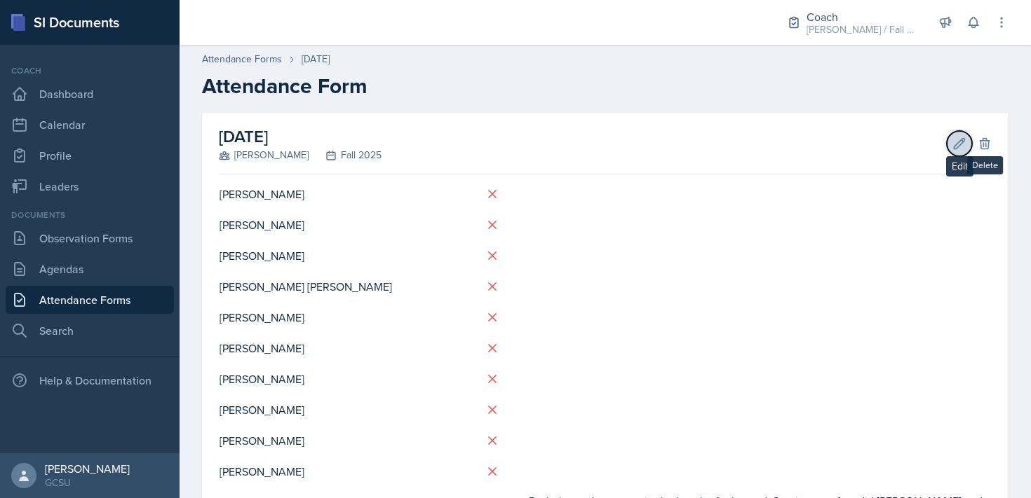
click at [963, 146] on icon at bounding box center [959, 144] width 14 height 14
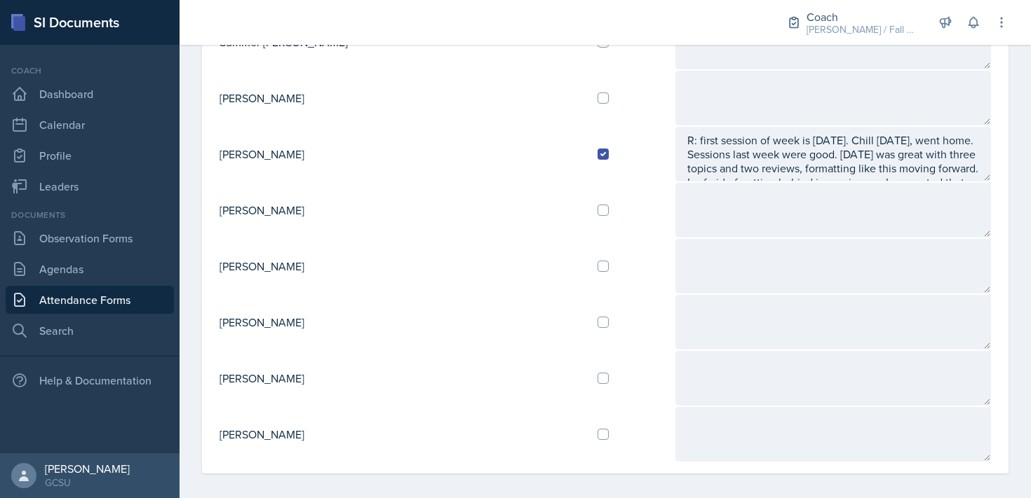
scroll to position [1415, 0]
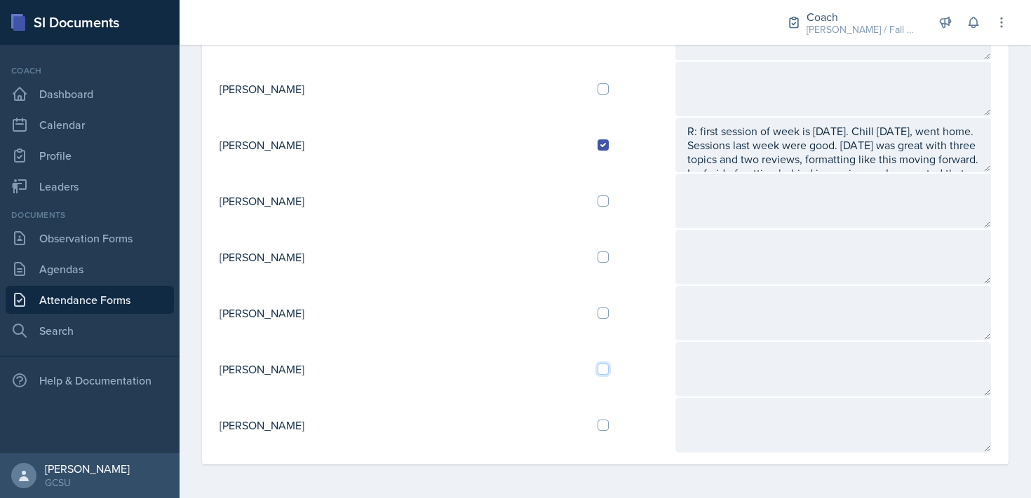
click at [597, 372] on input "checkbox" at bounding box center [602, 369] width 11 height 11
checkbox input "true"
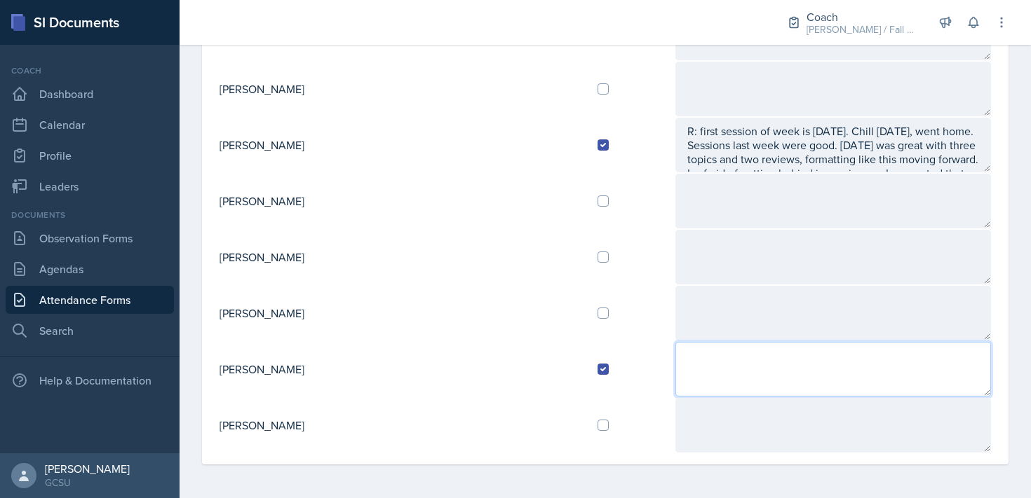
click at [688, 351] on textarea at bounding box center [832, 369] width 315 height 55
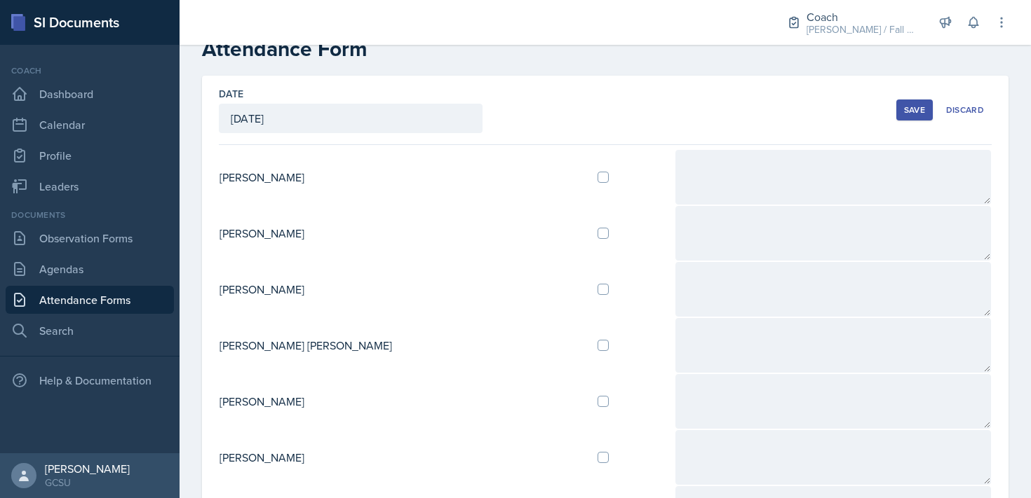
scroll to position [0, 0]
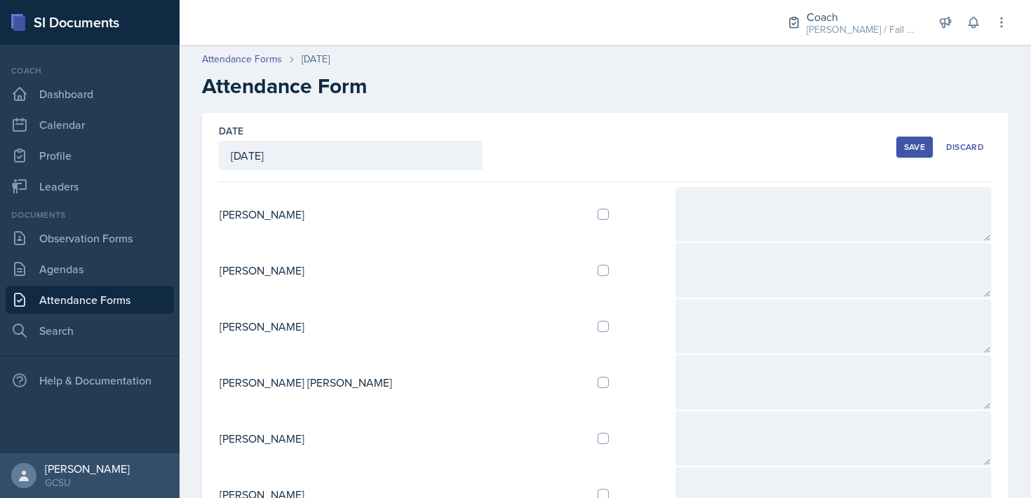
type textarea "R: Is doing good, busy though. No attendance session, but thinks they will star…"
click at [911, 145] on div "Save" at bounding box center [914, 147] width 21 height 11
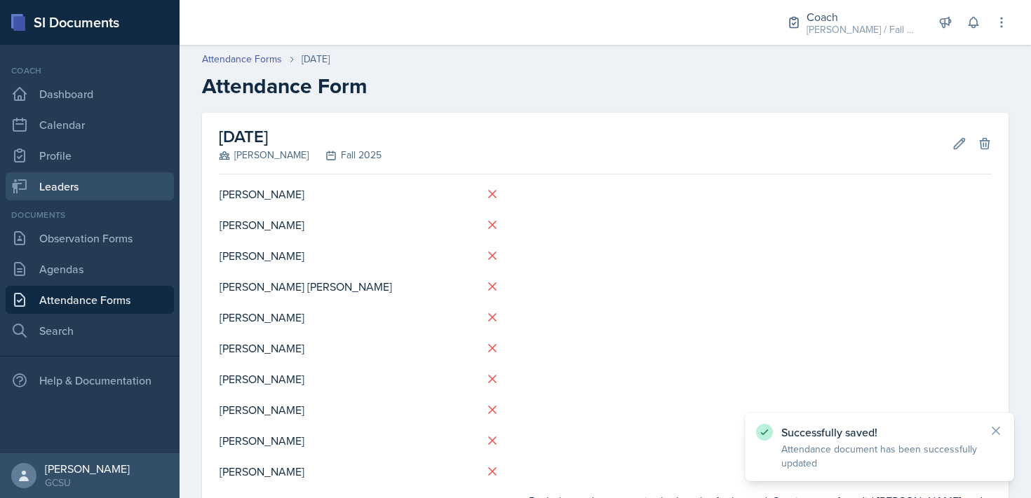
click at [82, 184] on link "Leaders" at bounding box center [90, 186] width 168 height 28
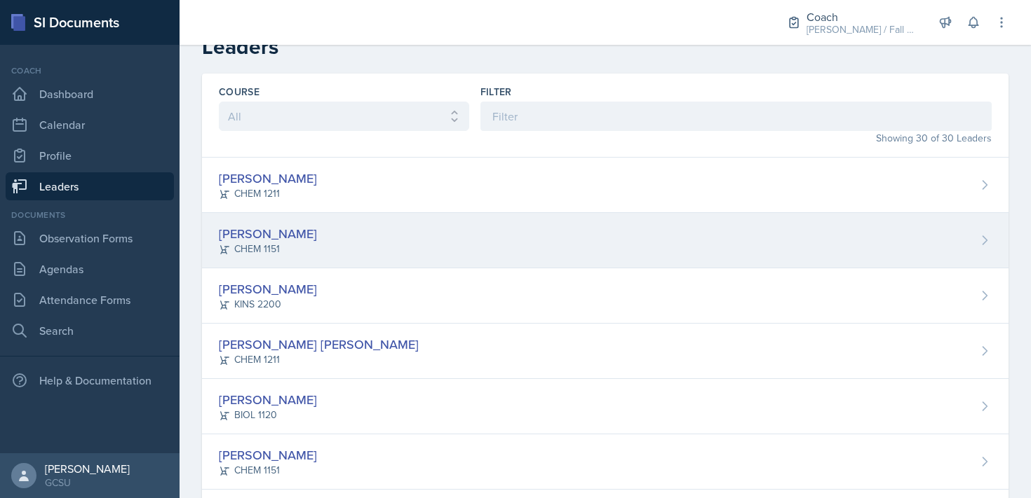
scroll to position [1378, 0]
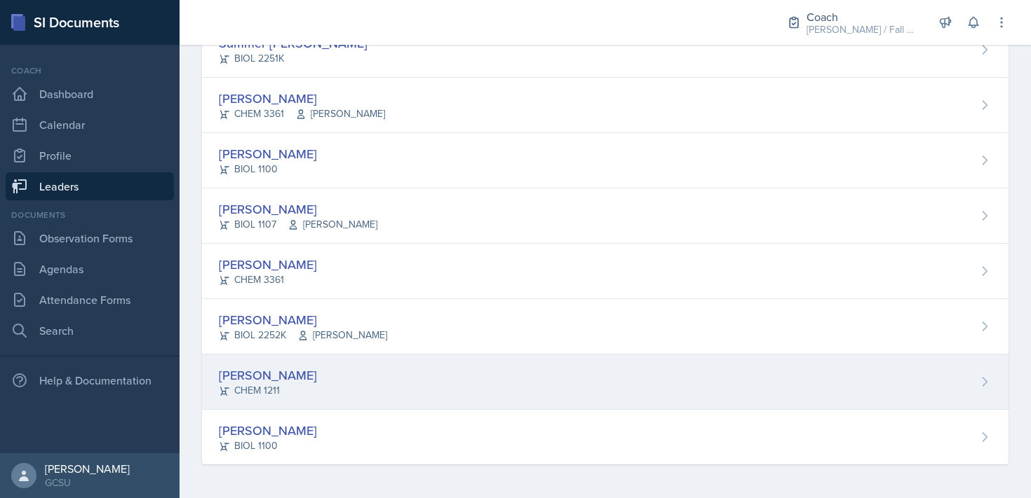
click at [371, 393] on div "[PERSON_NAME] CHEM 1211" at bounding box center [605, 382] width 806 height 55
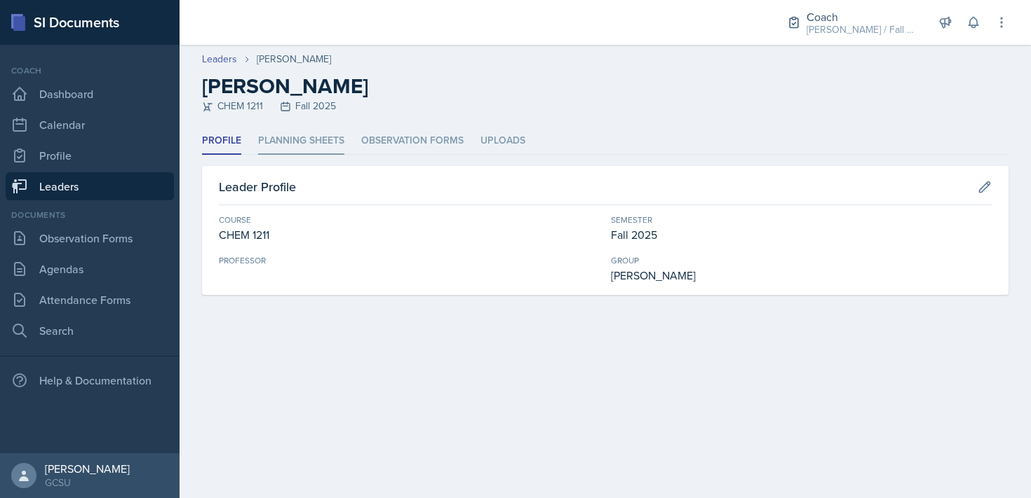
click at [301, 144] on li "Planning Sheets" at bounding box center [301, 141] width 86 height 27
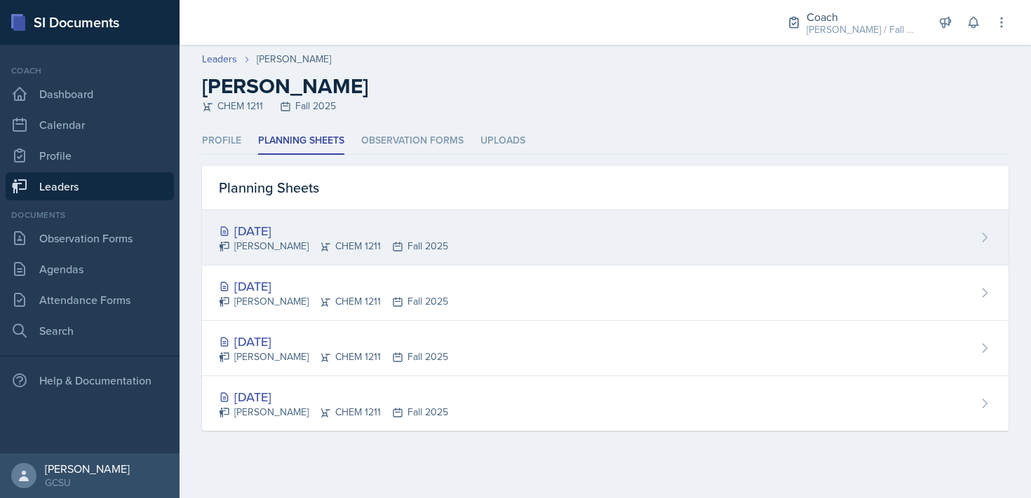
click at [358, 250] on div "[PERSON_NAME] CHEM 1211 Fall 2025" at bounding box center [333, 246] width 229 height 15
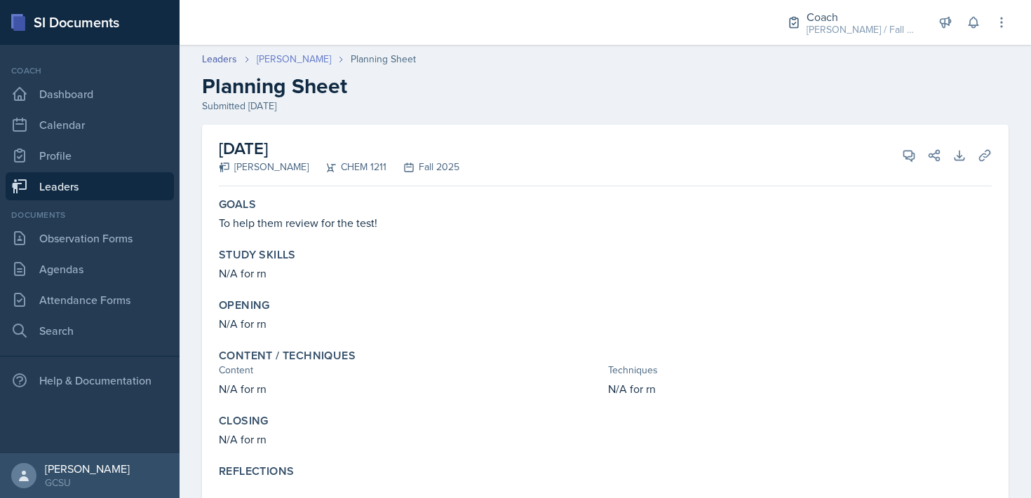
click at [277, 60] on link "[PERSON_NAME]" at bounding box center [294, 59] width 74 height 15
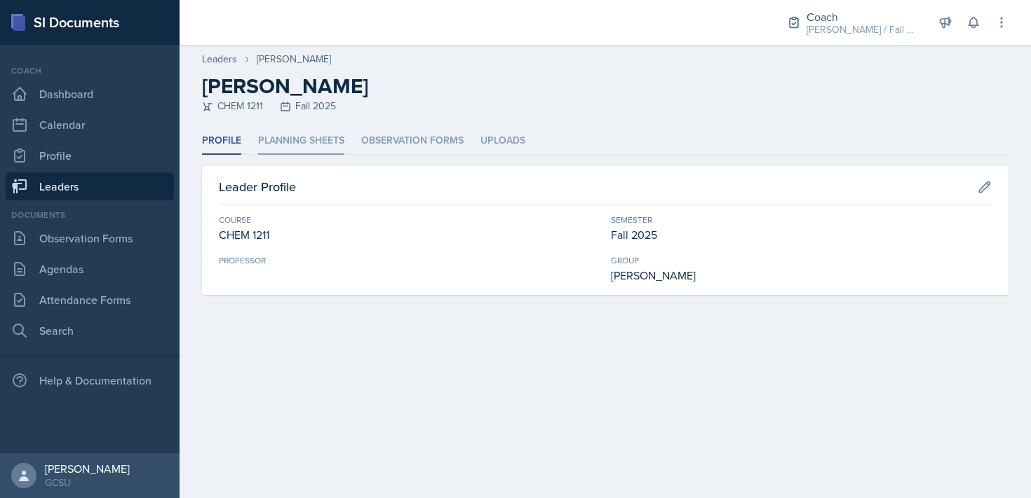
click at [307, 146] on li "Planning Sheets" at bounding box center [301, 141] width 86 height 27
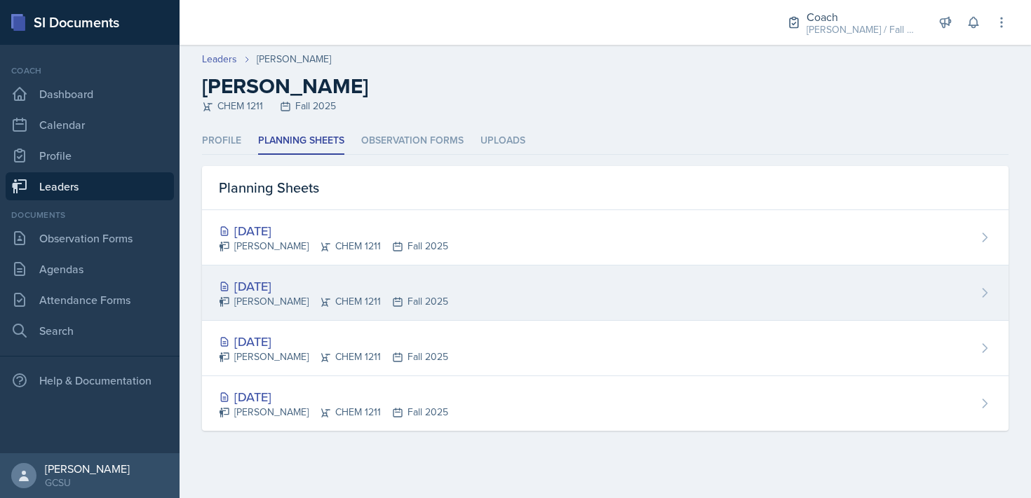
click at [472, 292] on div "[DATE] [PERSON_NAME] CHEM 1211 Fall 2025" at bounding box center [605, 293] width 806 height 55
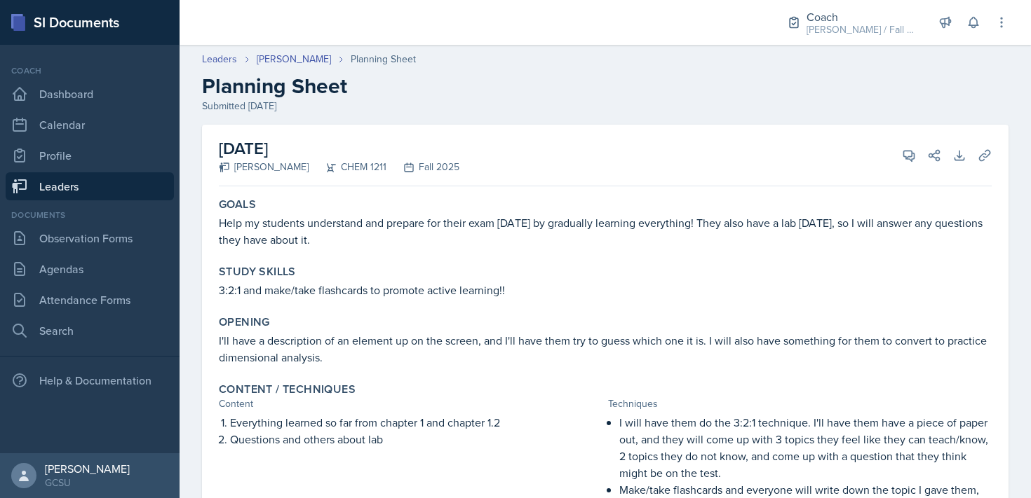
click at [363, 62] on div "Planning Sheet" at bounding box center [383, 59] width 65 height 15
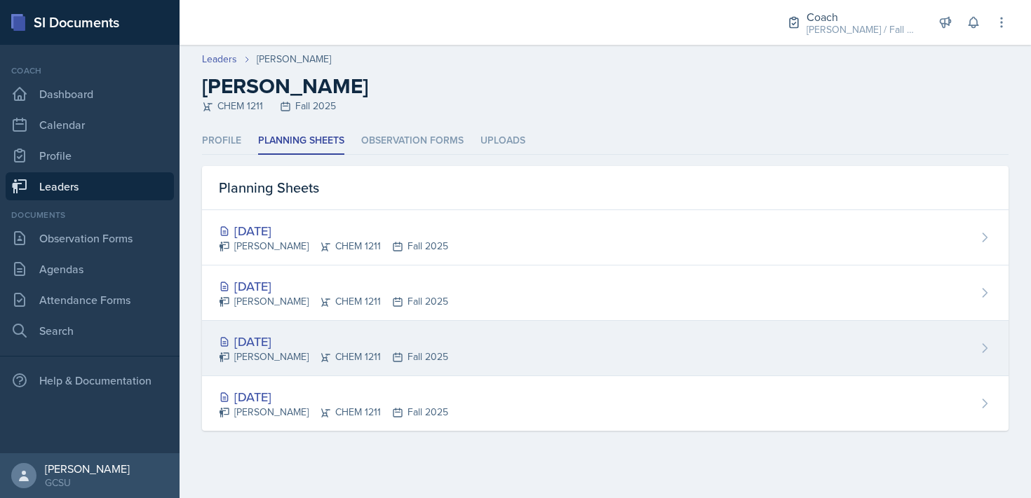
click at [392, 335] on div "[DATE]" at bounding box center [333, 341] width 229 height 19
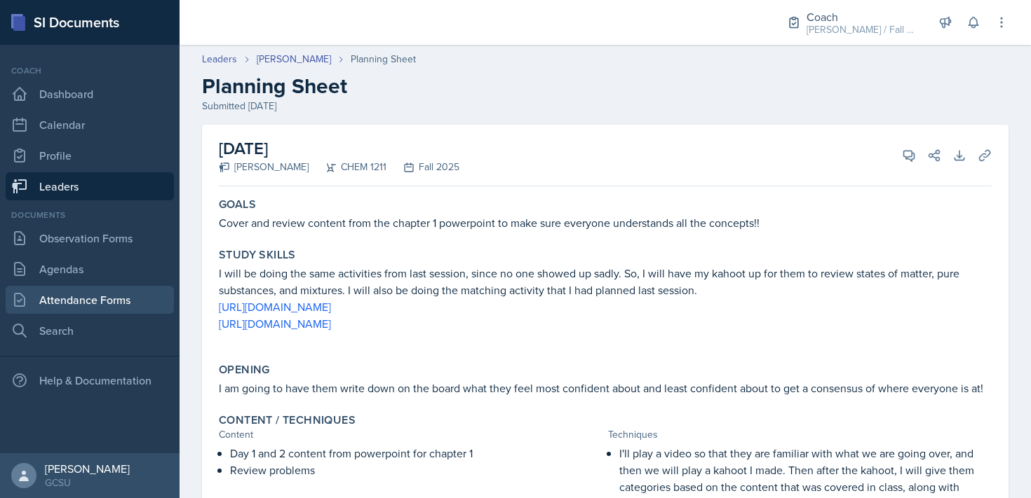
click at [102, 301] on link "Attendance Forms" at bounding box center [90, 300] width 168 height 28
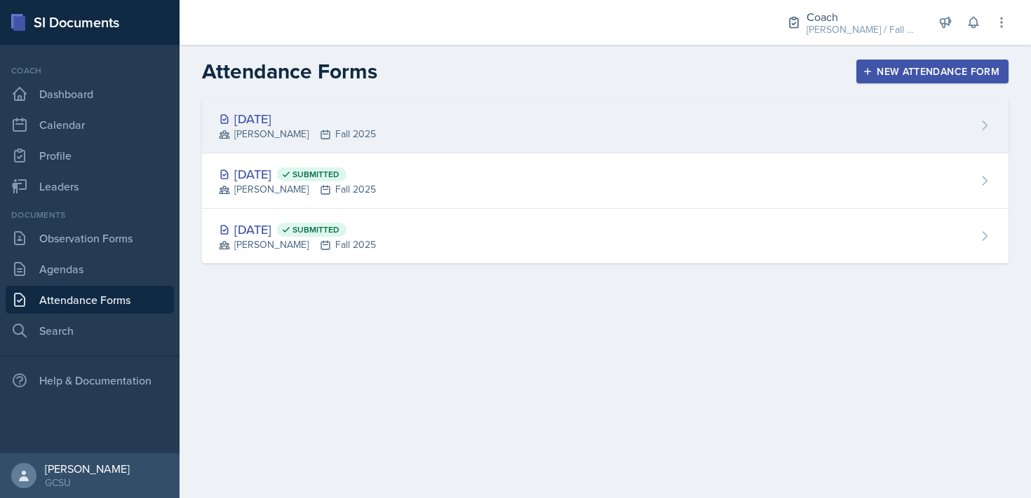
click at [517, 116] on div "[DATE] [PERSON_NAME] Fall 2025" at bounding box center [605, 125] width 806 height 55
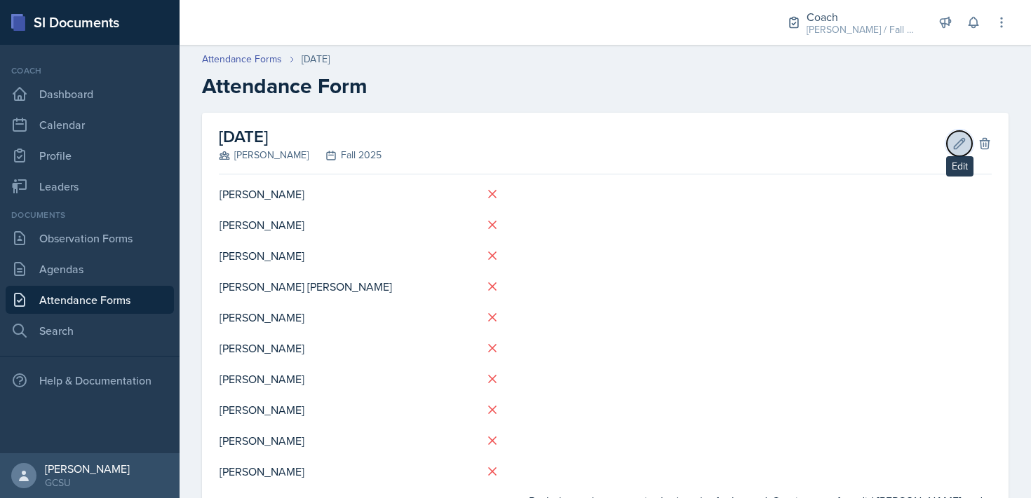
click at [949, 143] on button "Edit" at bounding box center [958, 143] width 25 height 25
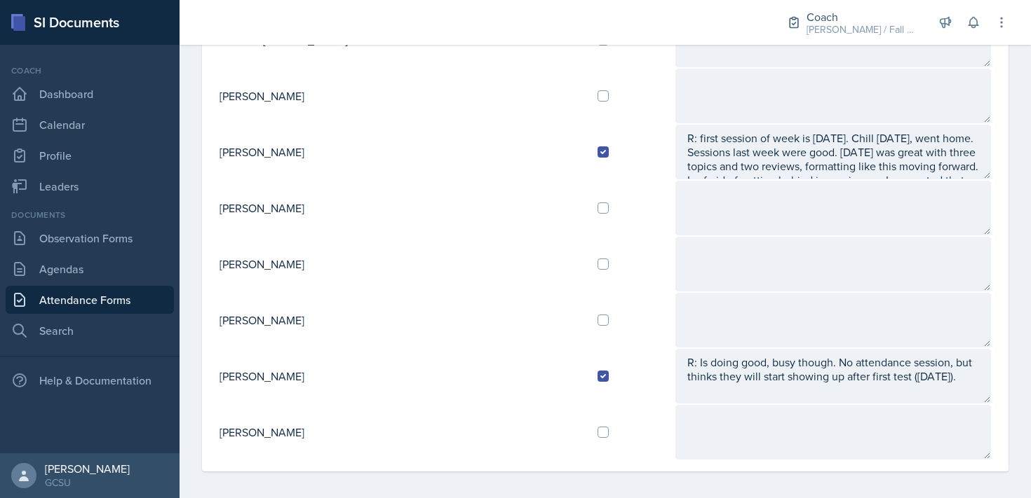
scroll to position [1415, 0]
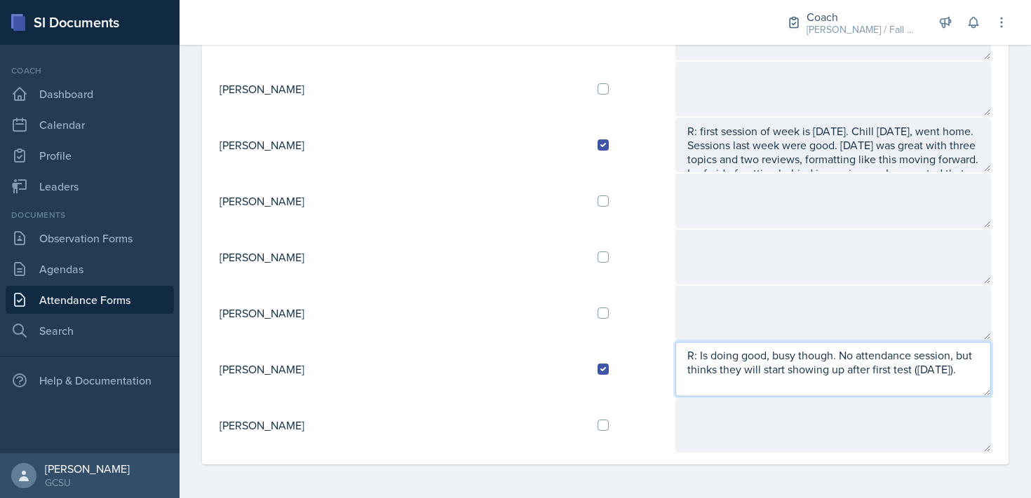
click at [879, 381] on textarea "R: Is doing good, busy though. No attendance session, but thinks they will star…" at bounding box center [832, 369] width 315 height 55
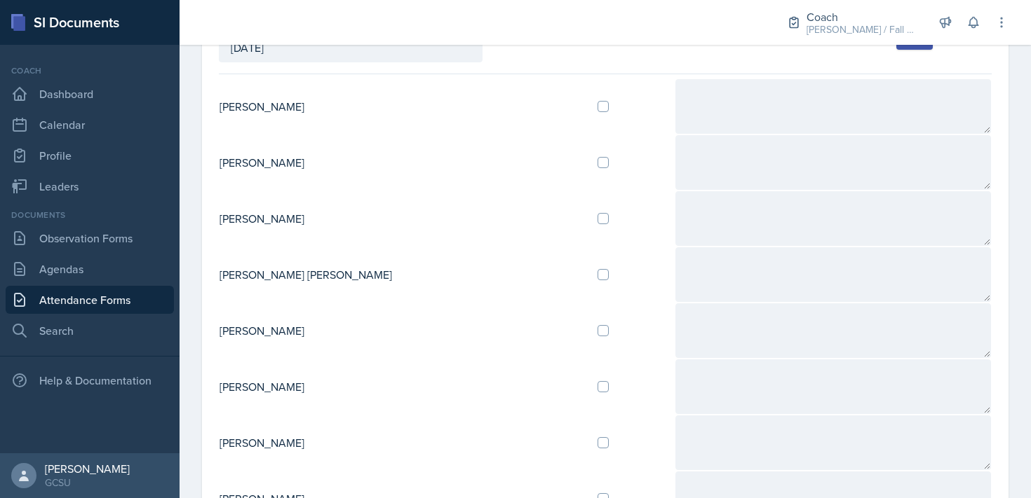
scroll to position [38, 0]
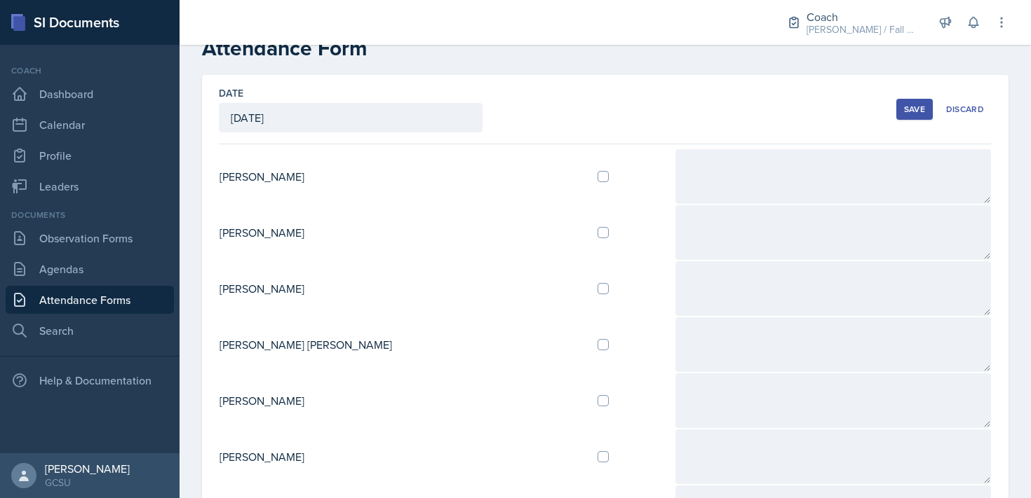
type textarea "R: Is doing good, busy though. No attendance session, but thinks they will star…"
click at [919, 105] on div "Save" at bounding box center [914, 109] width 21 height 11
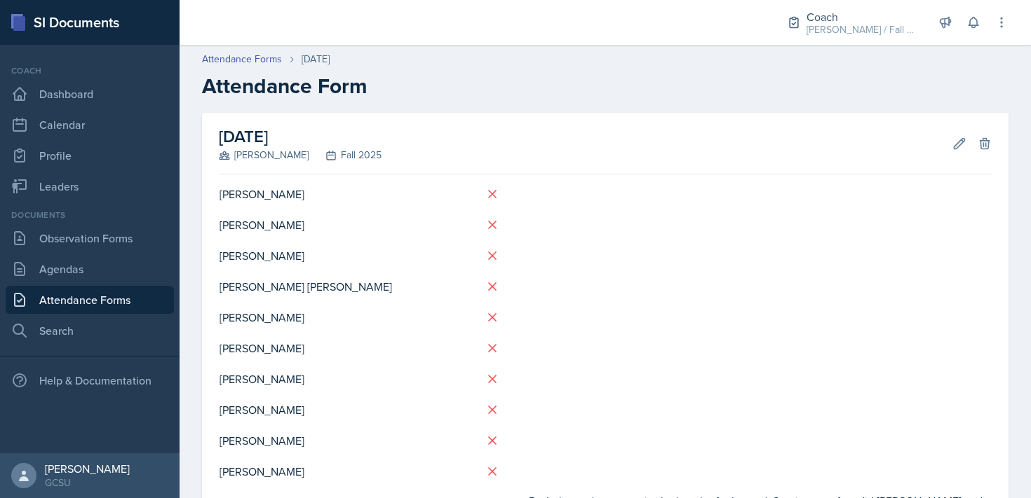
scroll to position [1, 0]
click at [960, 140] on icon at bounding box center [959, 142] width 11 height 11
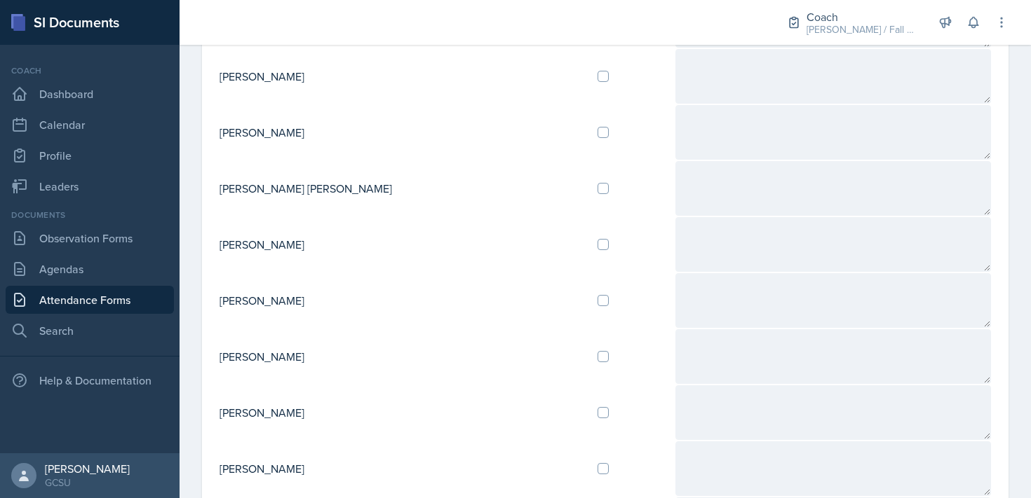
scroll to position [0, 0]
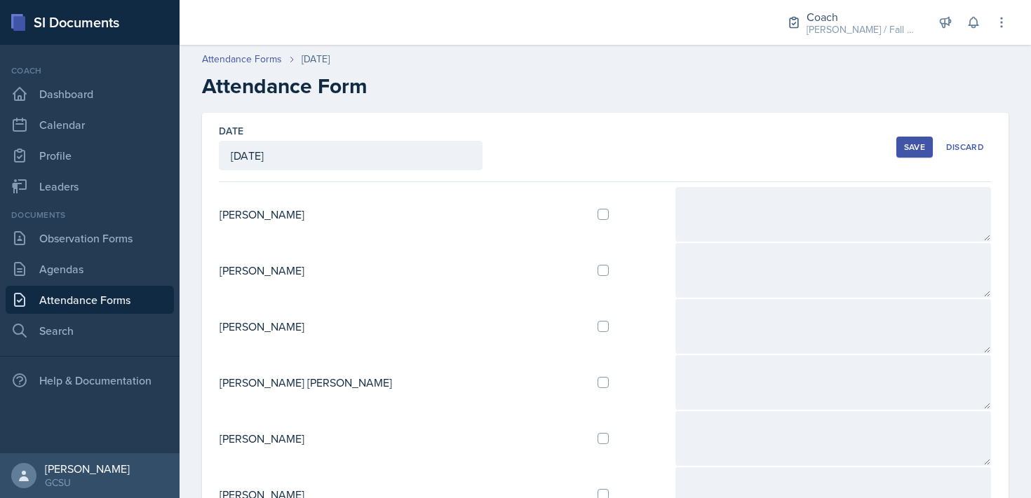
click at [923, 142] on div "Save" at bounding box center [914, 147] width 21 height 11
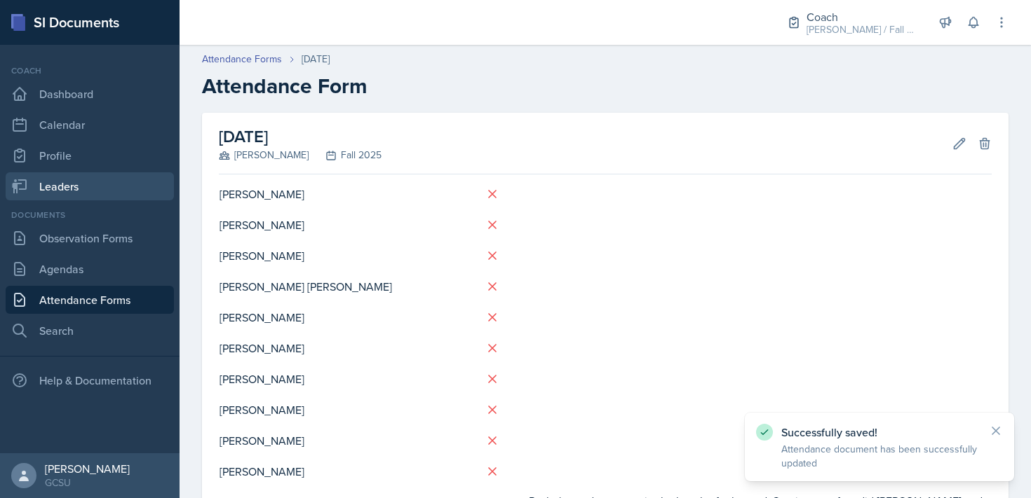
click at [99, 180] on link "Leaders" at bounding box center [90, 186] width 168 height 28
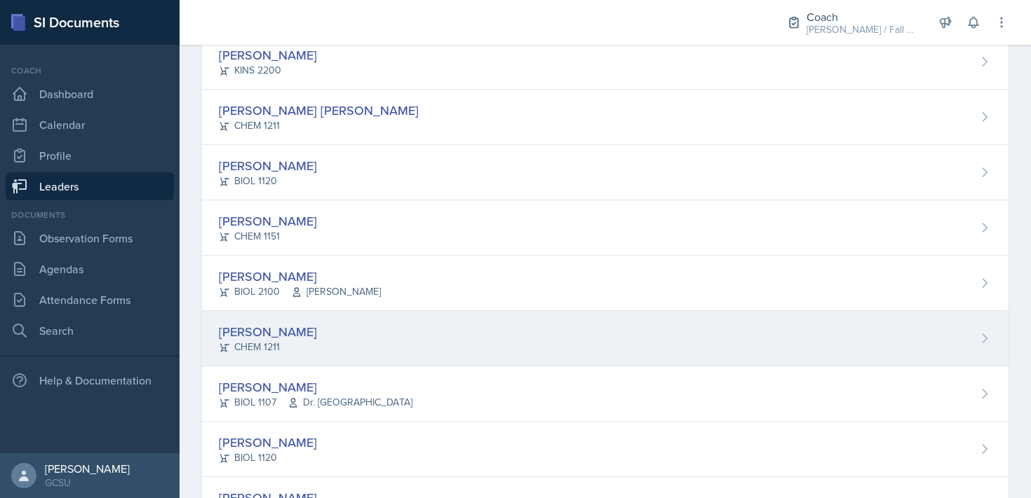
scroll to position [269, 0]
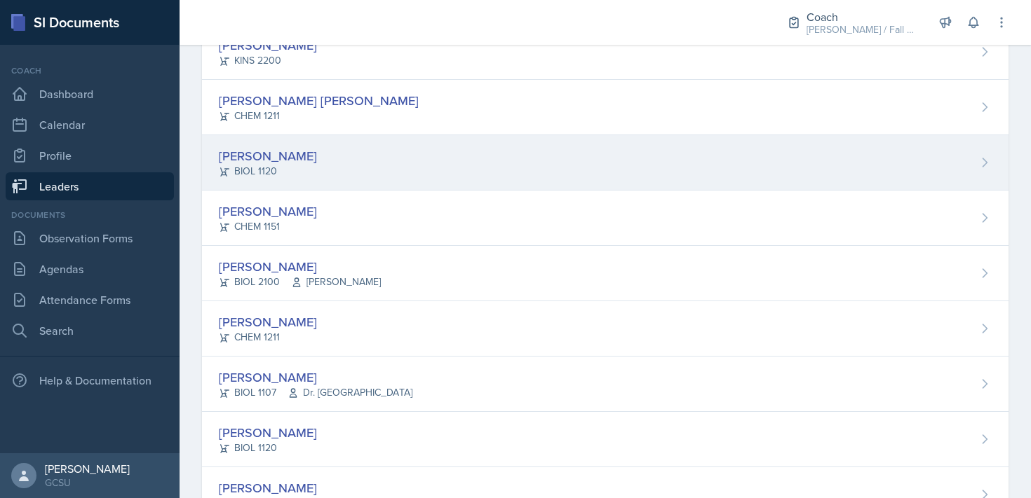
click at [318, 167] on div "[PERSON_NAME] BIOL 1120" at bounding box center [605, 162] width 806 height 55
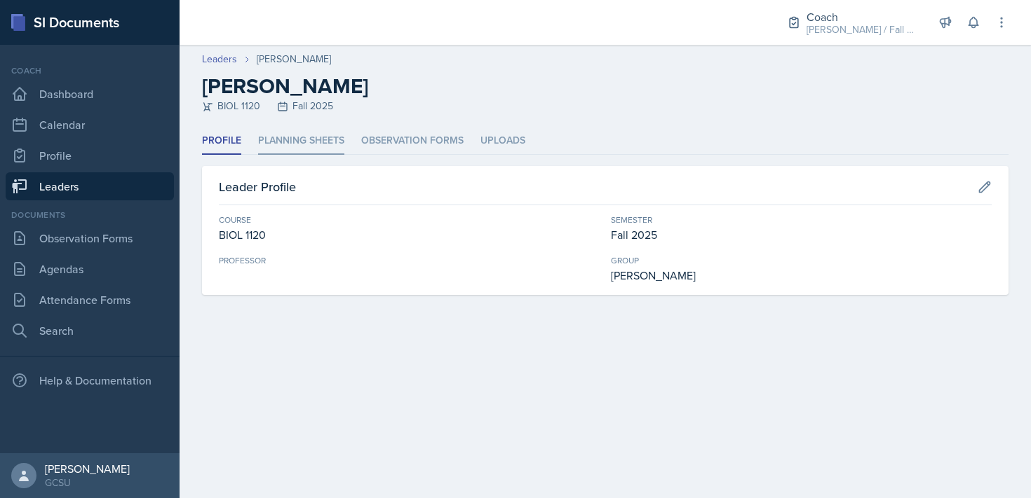
click at [328, 142] on li "Planning Sheets" at bounding box center [301, 141] width 86 height 27
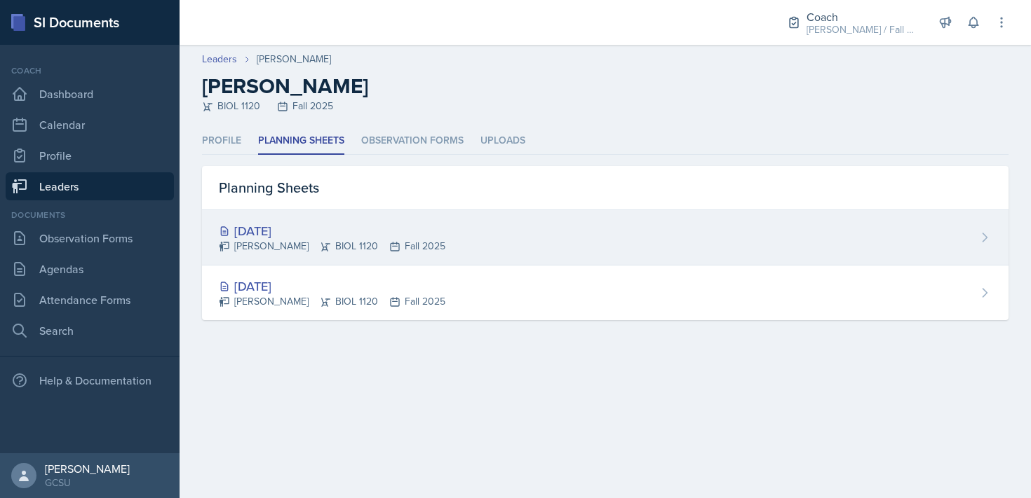
click at [423, 247] on div "[PERSON_NAME] BIOL 1120 Fall 2025" at bounding box center [332, 246] width 226 height 15
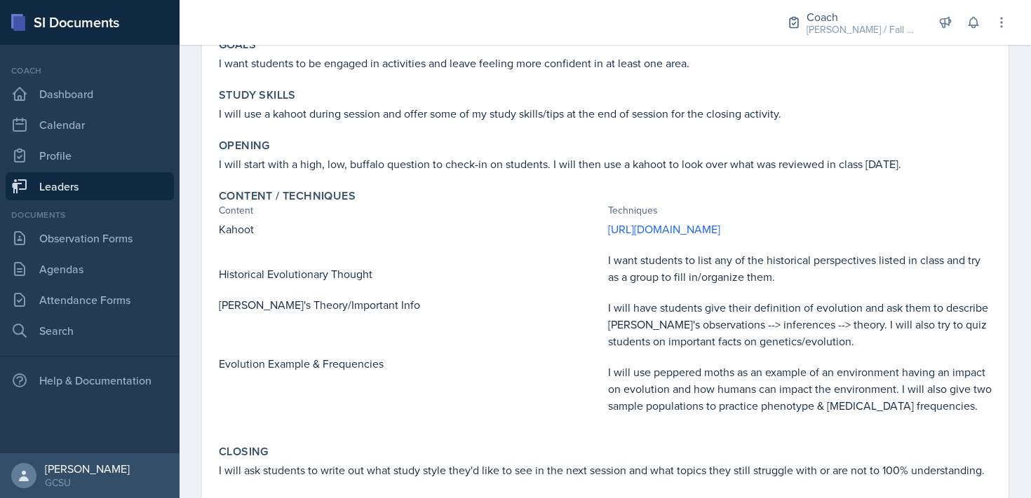
scroll to position [165, 0]
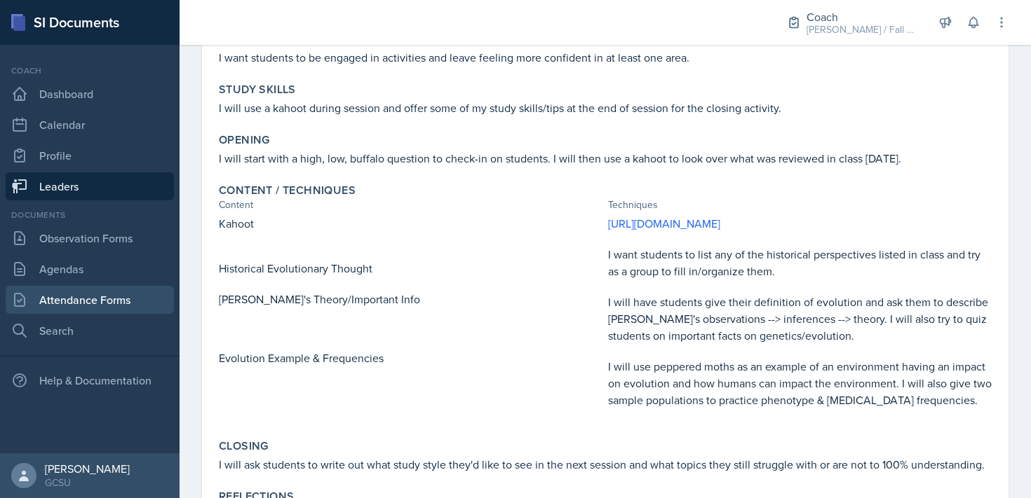
click at [90, 308] on link "Attendance Forms" at bounding box center [90, 300] width 168 height 28
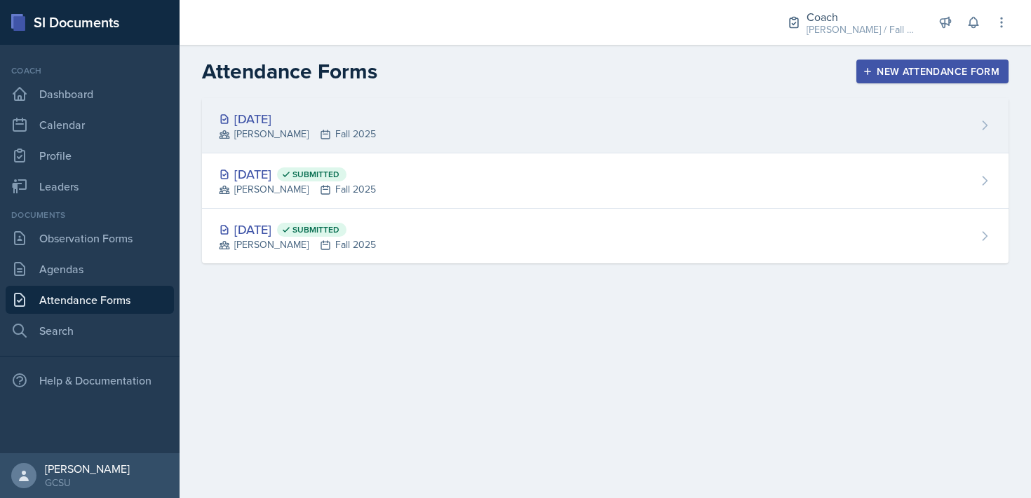
click at [620, 141] on div "[DATE] [PERSON_NAME] Fall 2025" at bounding box center [605, 125] width 806 height 55
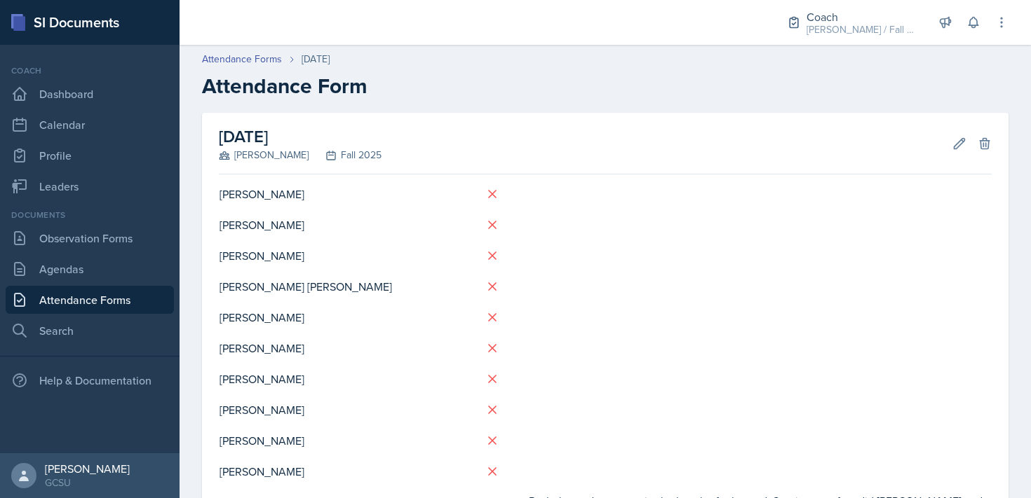
click at [945, 142] on div "Edit Delete" at bounding box center [966, 144] width 50 height 14
click at [947, 143] on button "Edit" at bounding box center [958, 143] width 25 height 25
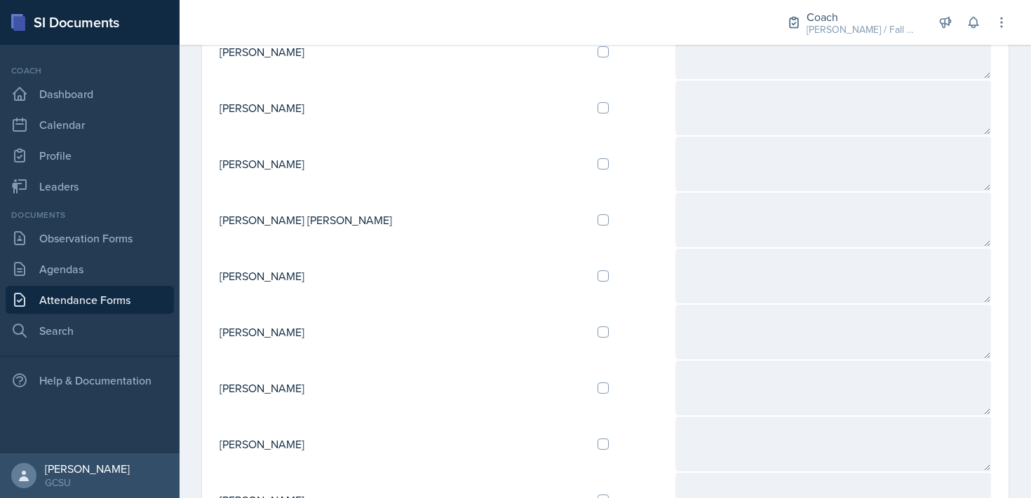
scroll to position [170, 0]
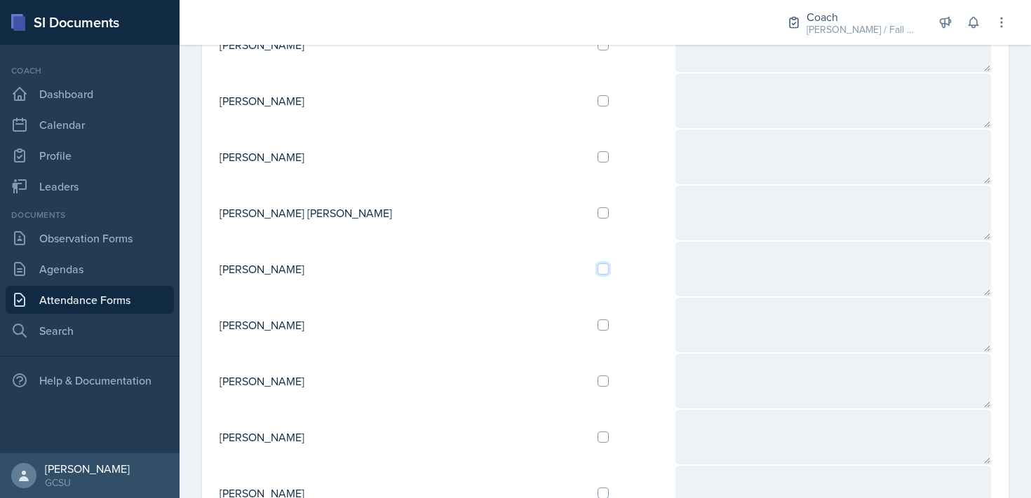
click at [597, 270] on input "checkbox" at bounding box center [602, 269] width 11 height 11
checkbox input "true"
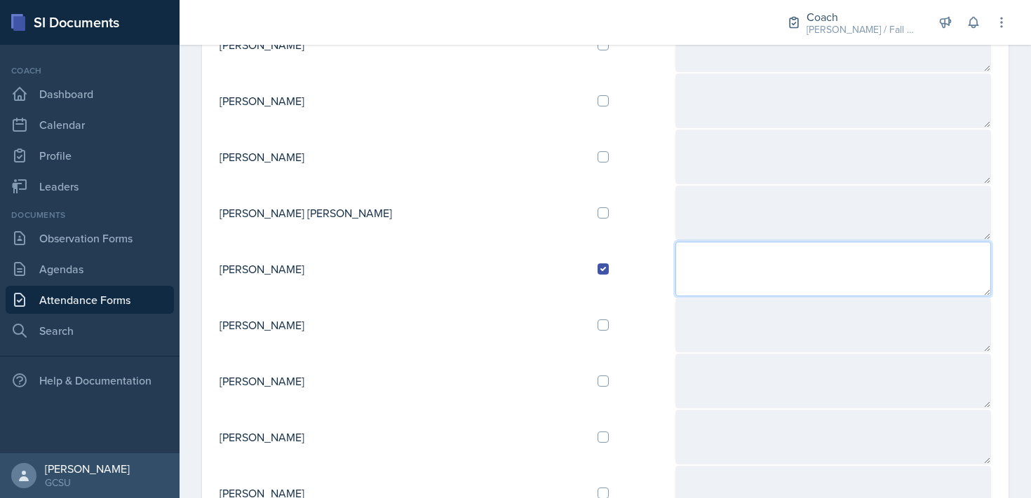
click at [675, 260] on textarea at bounding box center [832, 269] width 315 height 55
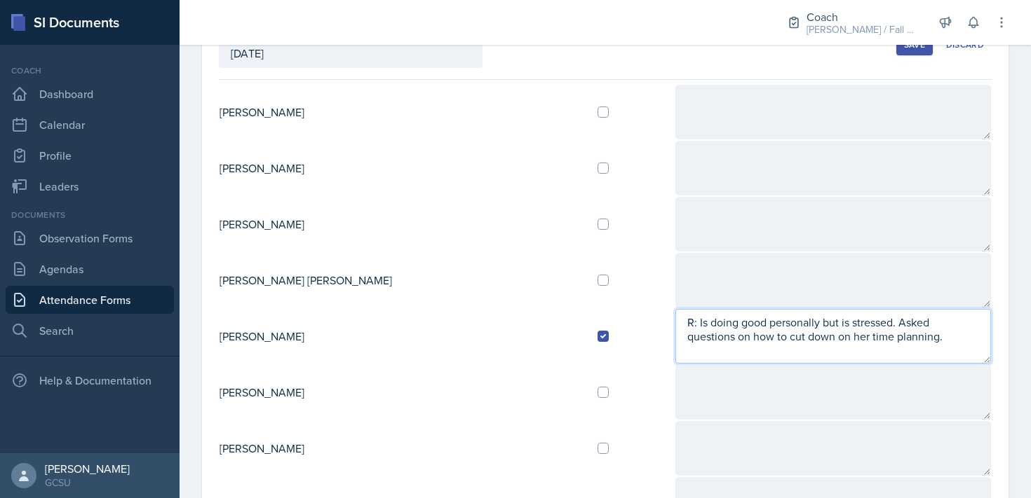
scroll to position [0, 0]
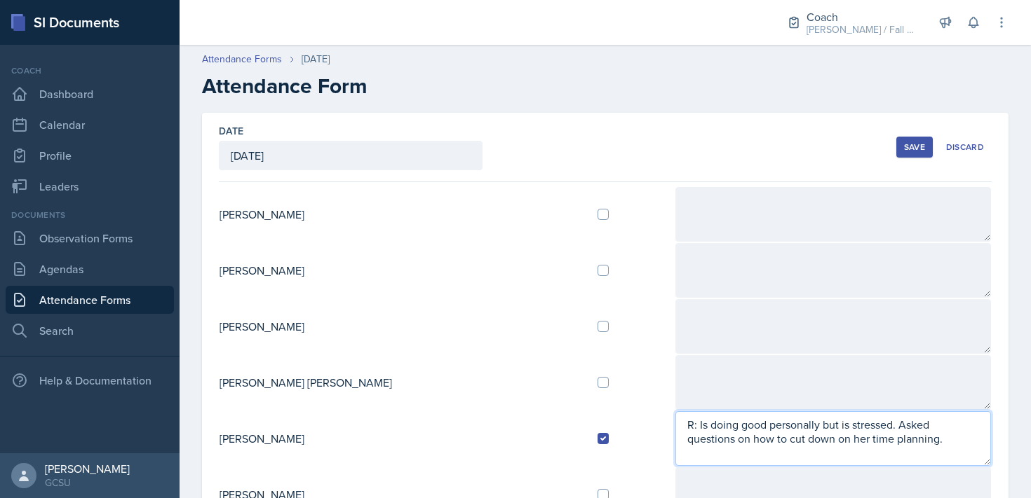
type textarea "R: Is doing good personally but is stressed. Asked questions on how to cut down…"
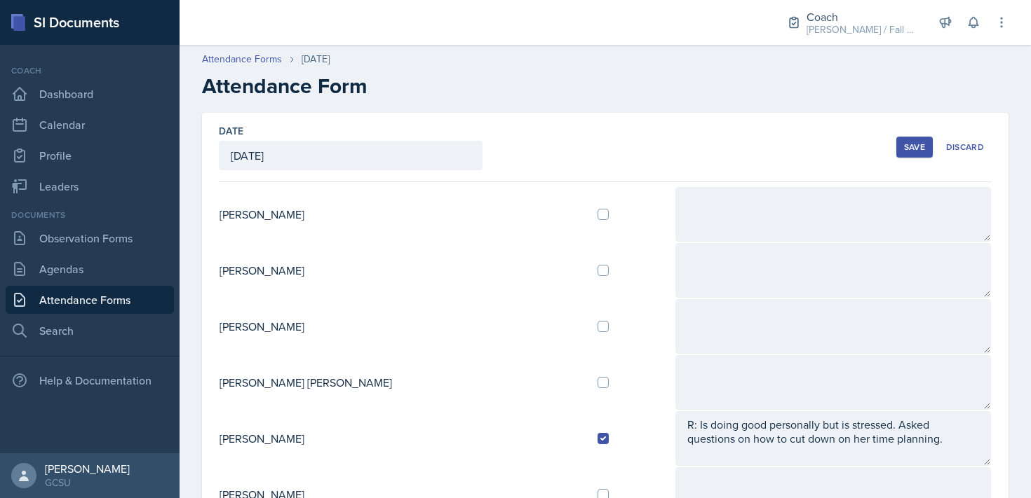
click at [902, 137] on button "Save" at bounding box center [914, 147] width 36 height 21
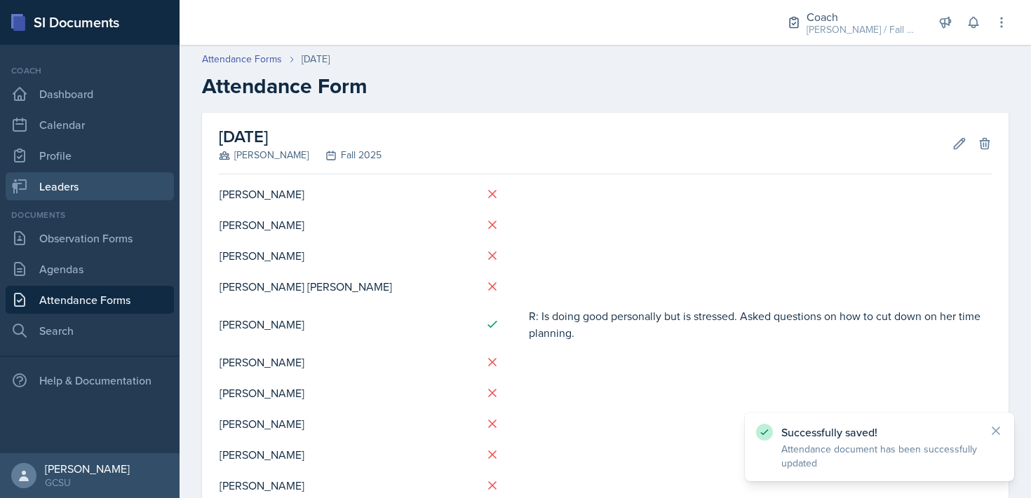
click at [62, 186] on link "Leaders" at bounding box center [90, 186] width 168 height 28
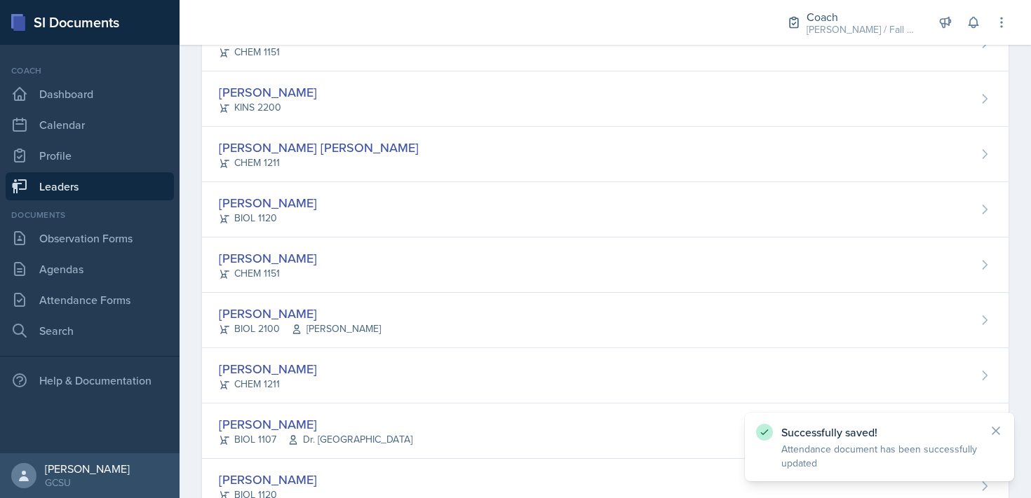
scroll to position [228, 0]
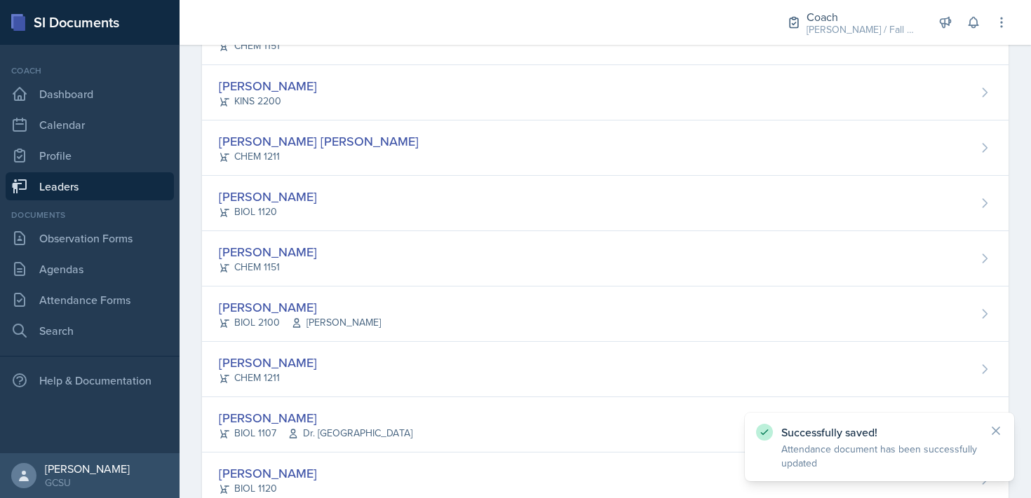
click at [310, 229] on div "[PERSON_NAME] BIOL 1120" at bounding box center [605, 203] width 806 height 55
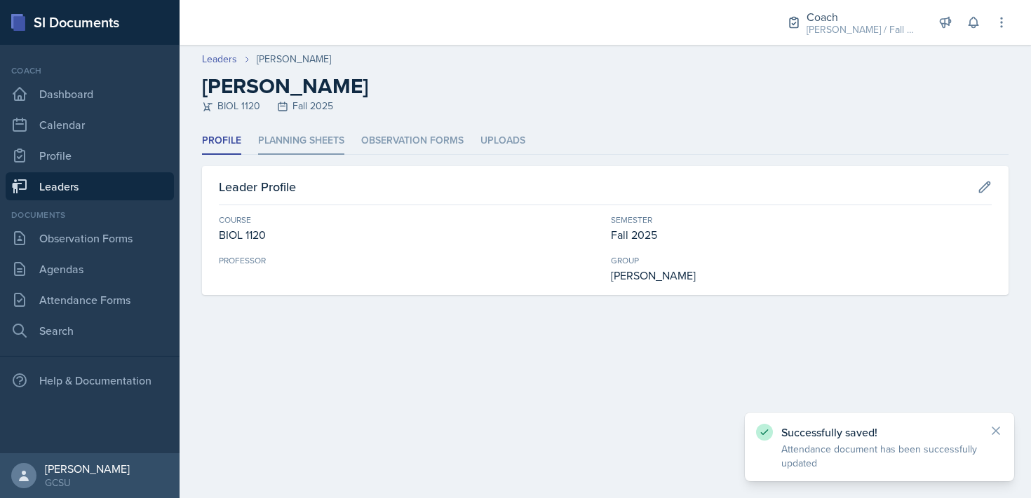
click at [307, 137] on li "Planning Sheets" at bounding box center [301, 141] width 86 height 27
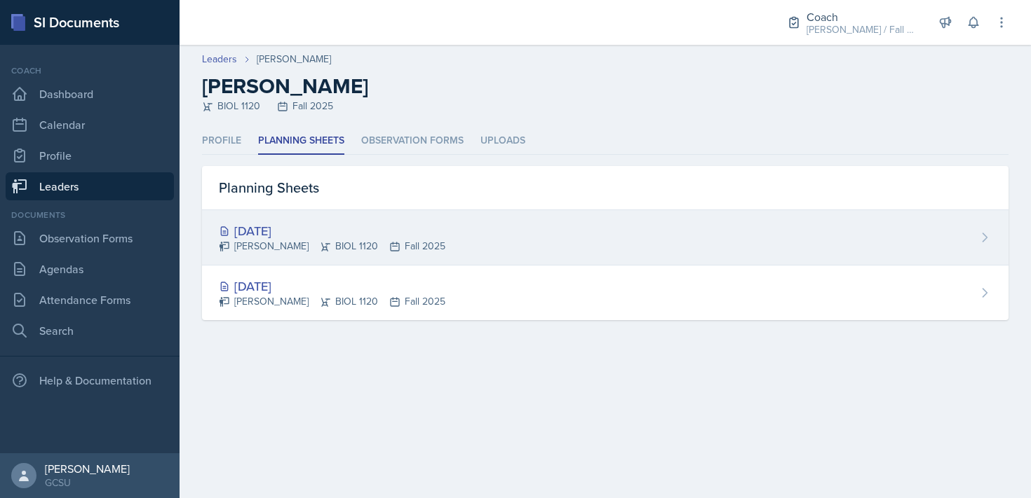
click at [343, 231] on div "[DATE]" at bounding box center [332, 231] width 226 height 19
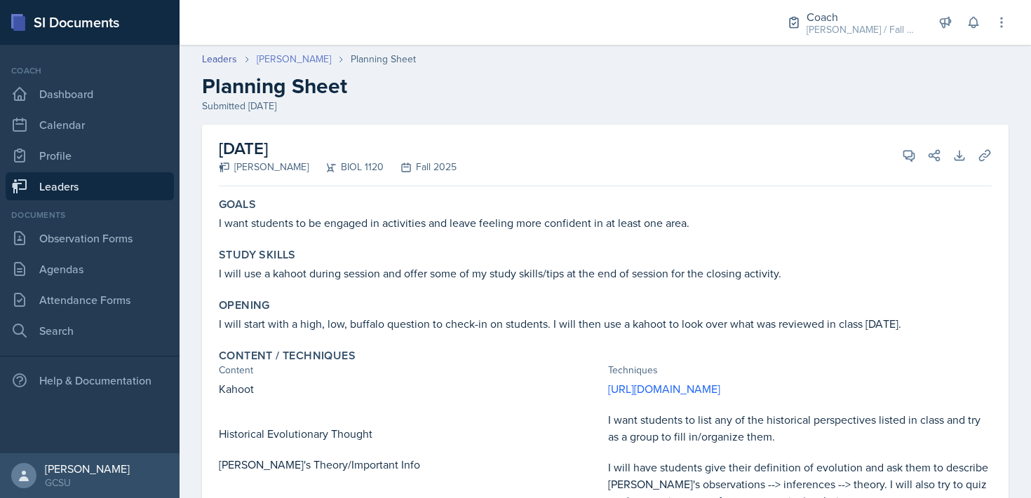
click at [294, 57] on link "[PERSON_NAME]" at bounding box center [294, 59] width 74 height 15
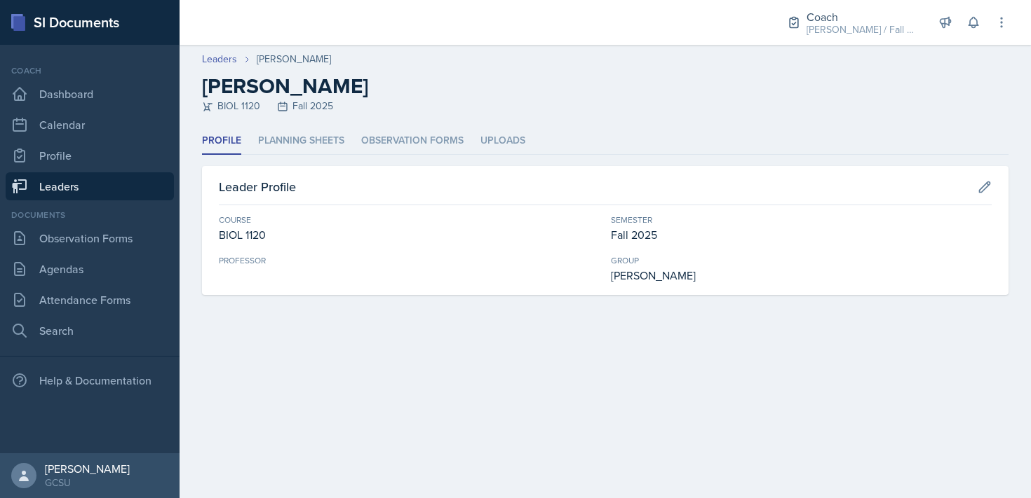
click at [348, 140] on ul "Profile Planning Sheets Observation Forms Uploads" at bounding box center [605, 141] width 806 height 27
click at [328, 140] on li "Planning Sheets" at bounding box center [301, 141] width 86 height 27
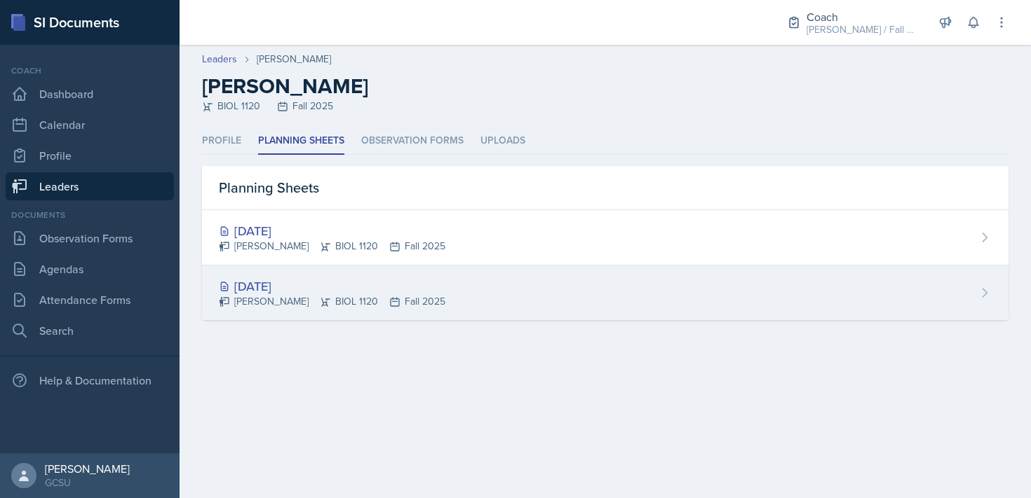
click at [386, 290] on div "[DATE]" at bounding box center [332, 286] width 226 height 19
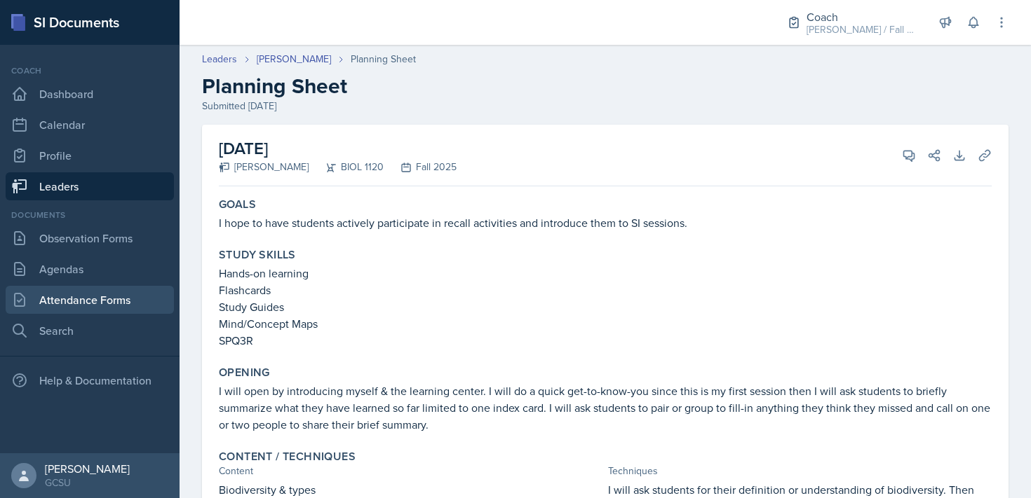
click at [90, 301] on link "Attendance Forms" at bounding box center [90, 300] width 168 height 28
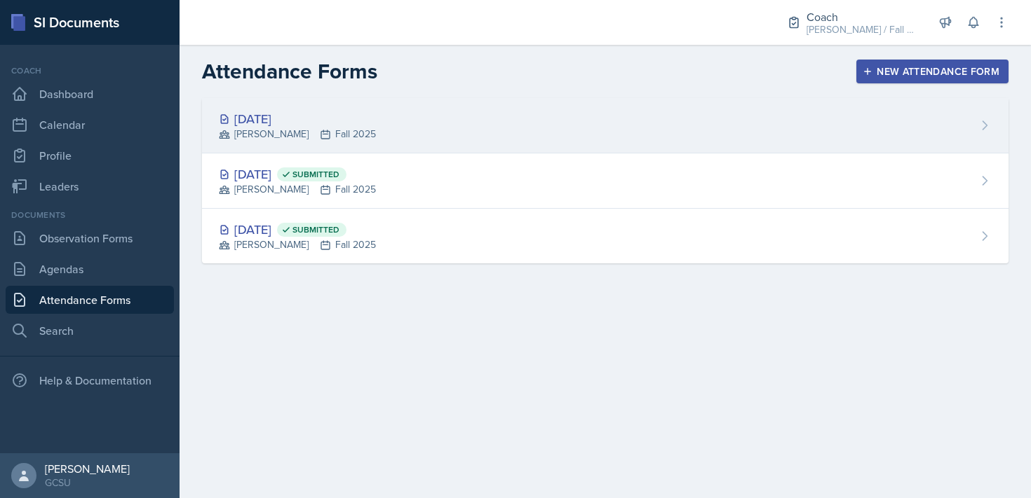
click at [547, 126] on div "[DATE] [PERSON_NAME] Fall 2025" at bounding box center [605, 125] width 806 height 55
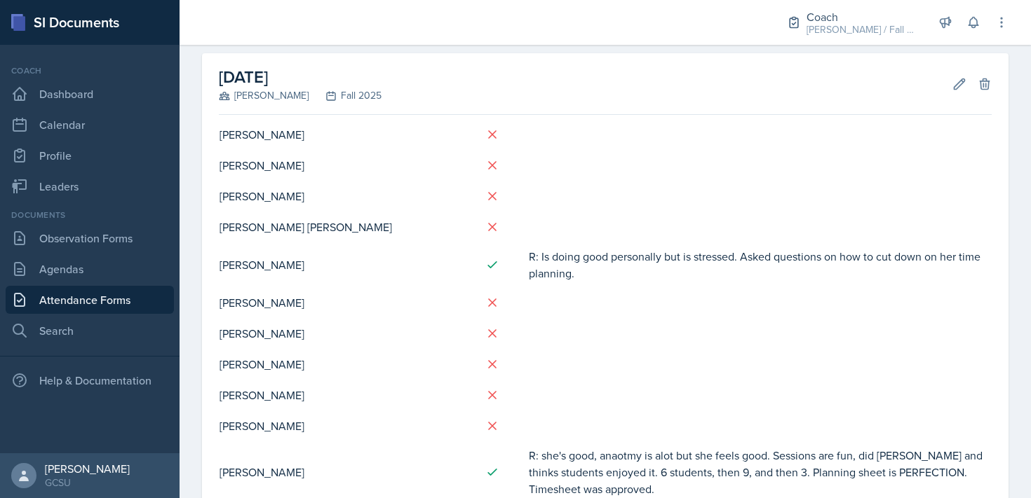
scroll to position [76, 0]
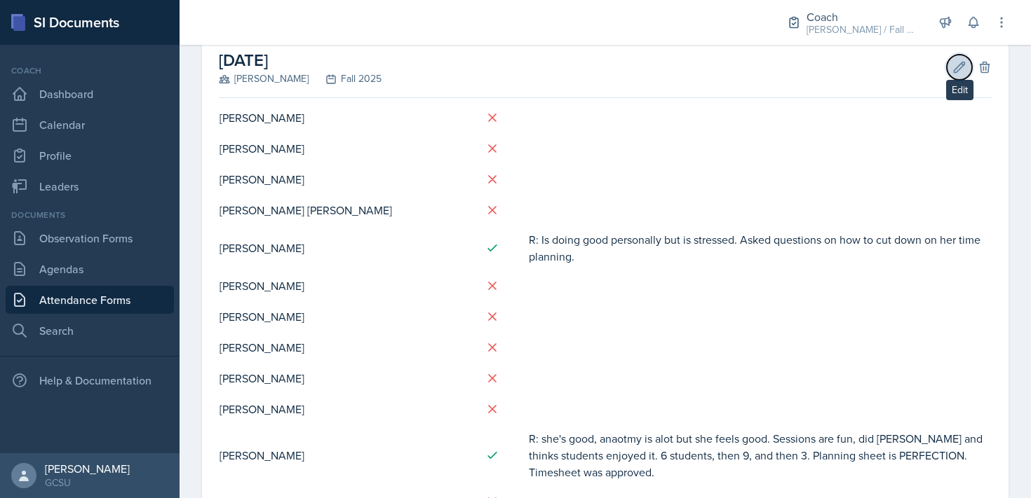
click at [955, 74] on button "Edit" at bounding box center [958, 67] width 25 height 25
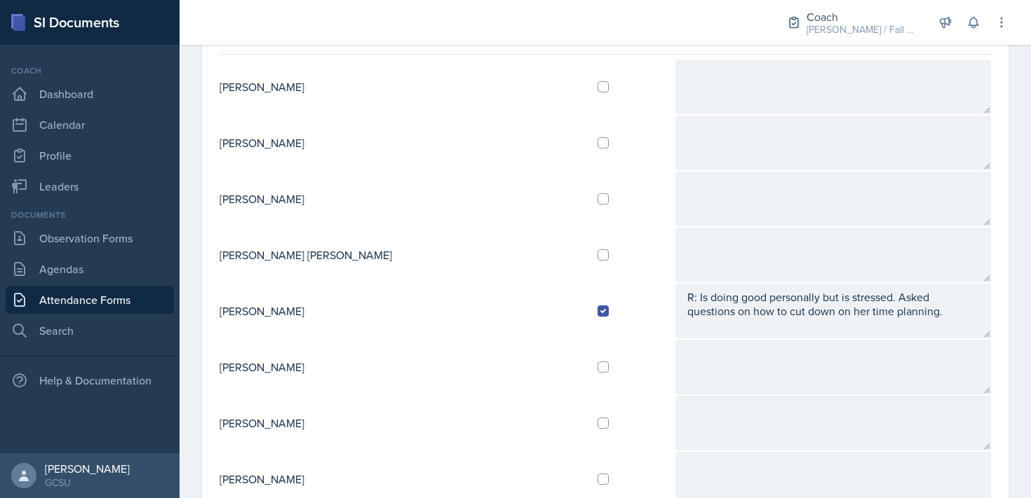
scroll to position [116, 0]
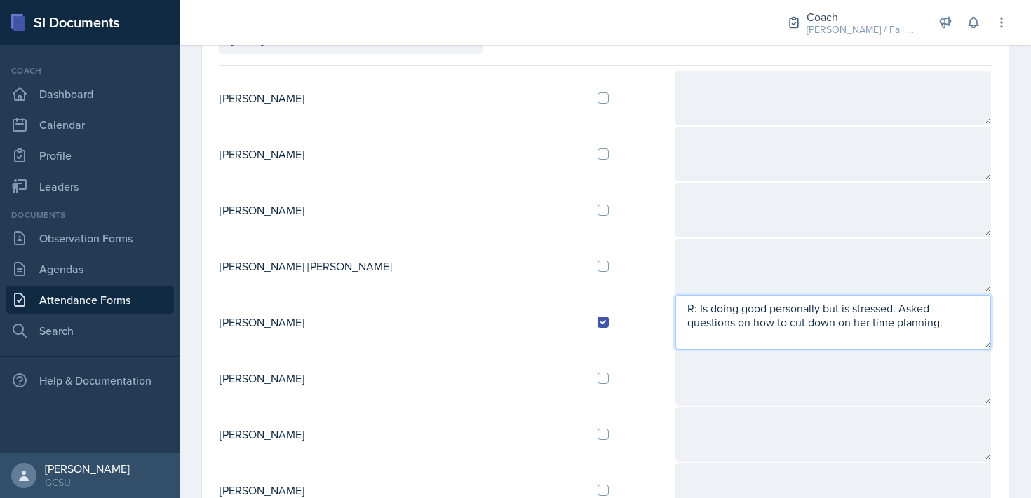
click at [787, 326] on textarea "R: Is doing good personally but is stressed. Asked questions on how to cut down…" at bounding box center [832, 322] width 315 height 55
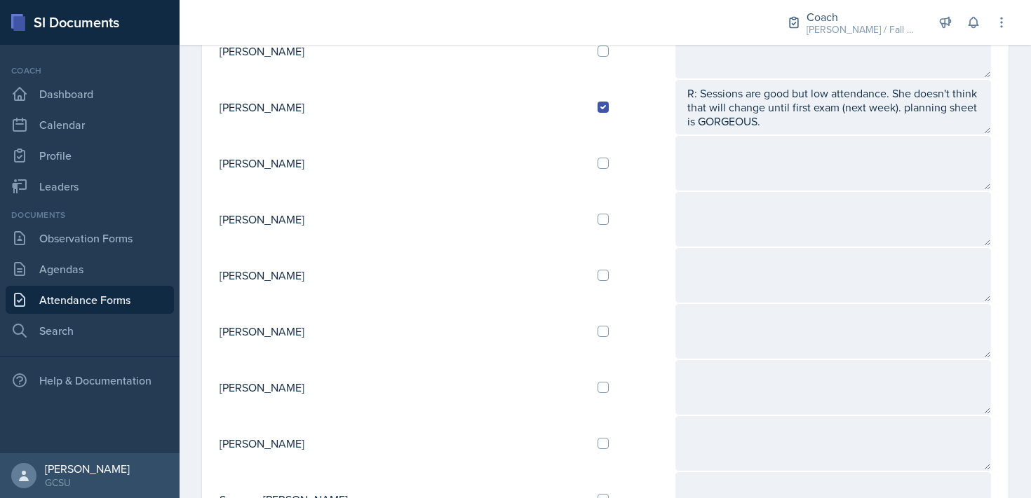
scroll to position [953, 0]
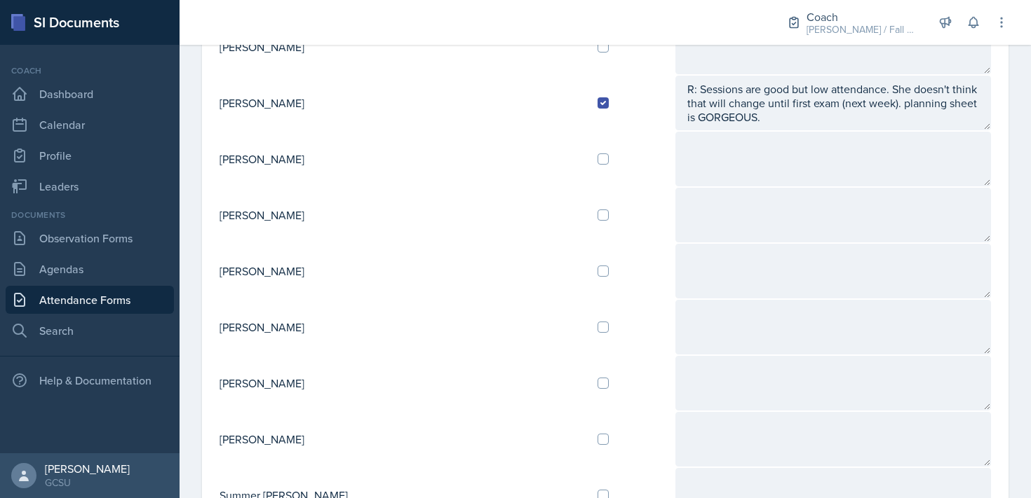
type textarea "R: Is doing good personally but is stressed. Asked questions on how to cut down…"
click at [597, 272] on input "checkbox" at bounding box center [602, 271] width 11 height 11
checkbox input "true"
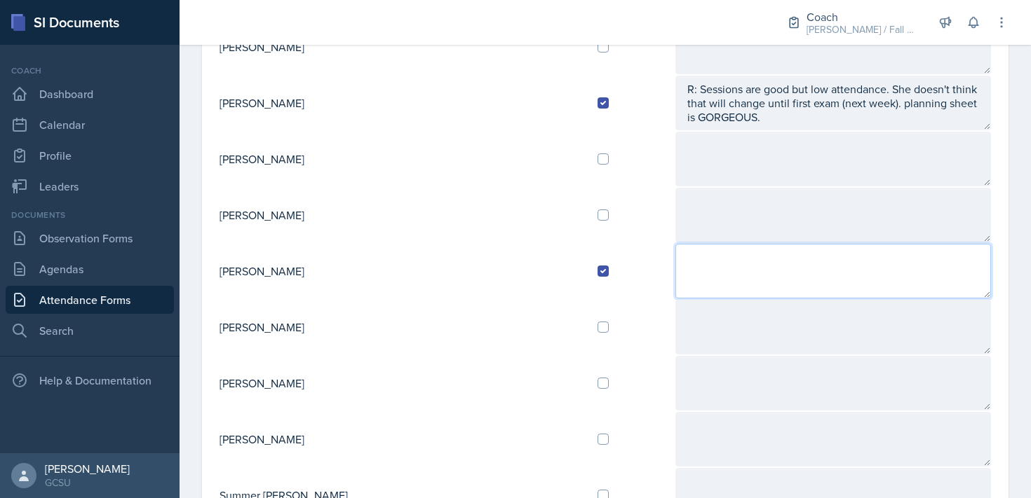
click at [675, 277] on textarea at bounding box center [832, 271] width 315 height 55
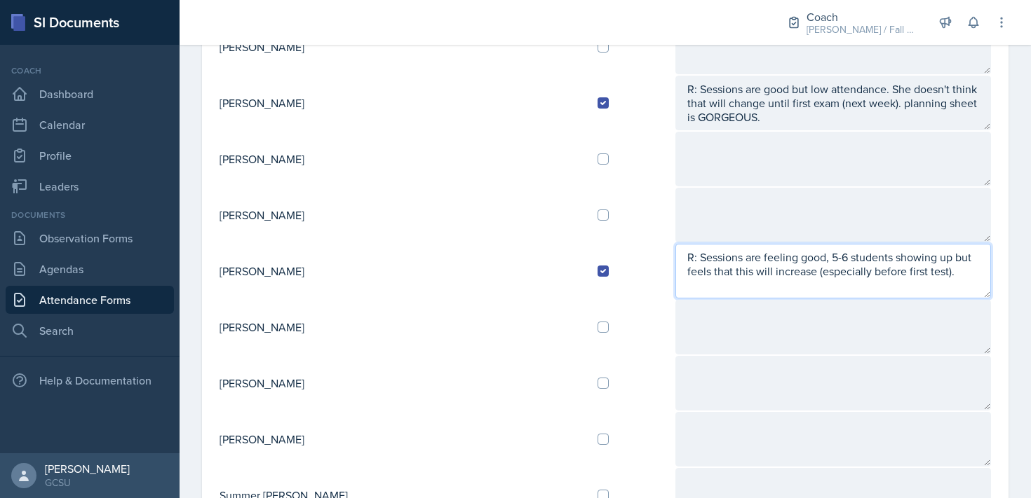
type textarea "R: Sessions are feeling good, 5-6 students showing up but feels that this will …"
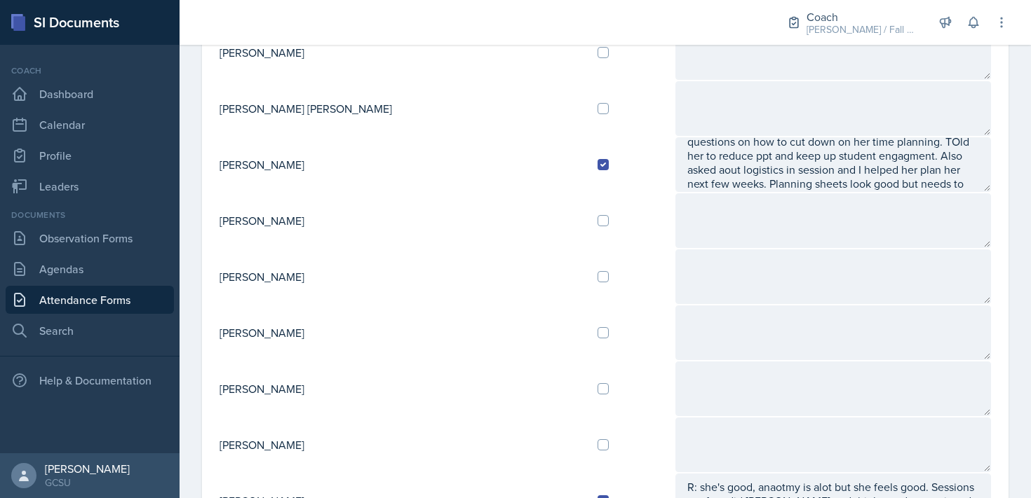
scroll to position [0, 0]
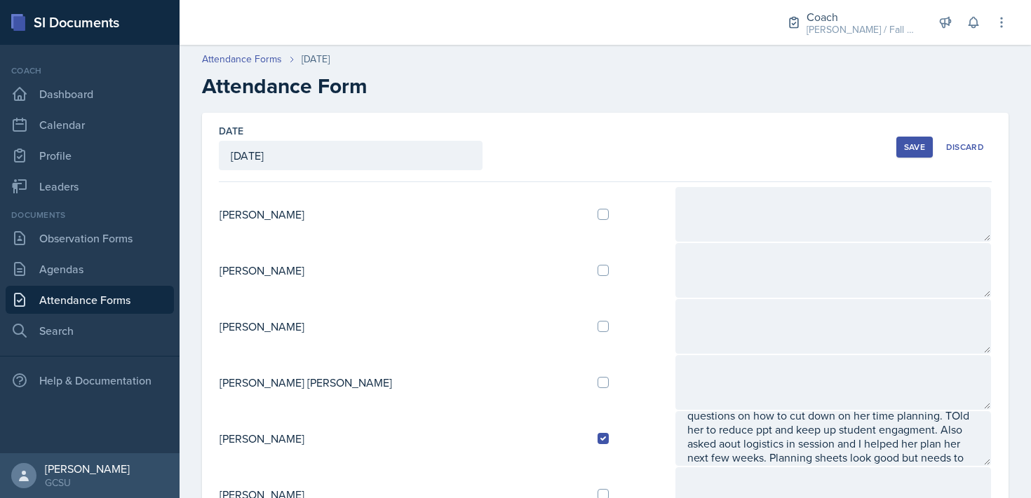
click at [910, 145] on div "Save" at bounding box center [914, 147] width 21 height 11
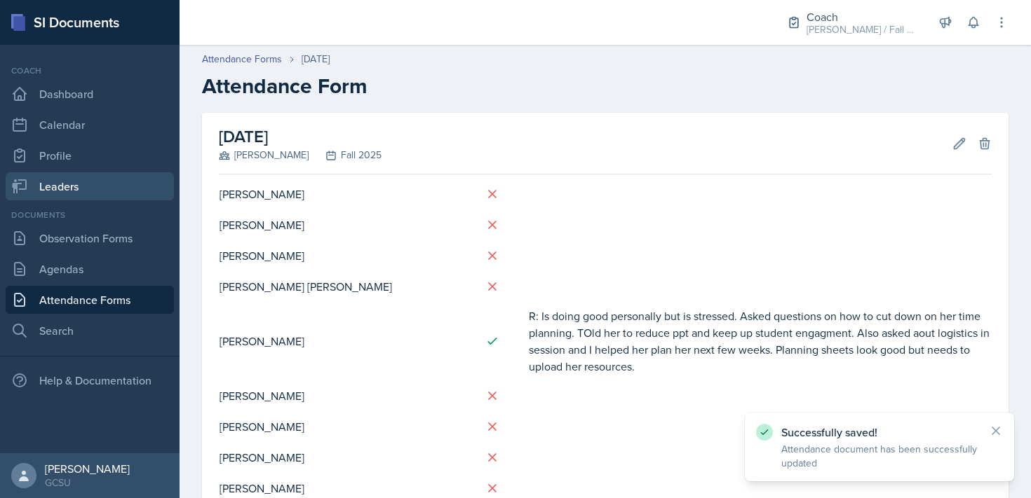
click at [72, 184] on link "Leaders" at bounding box center [90, 186] width 168 height 28
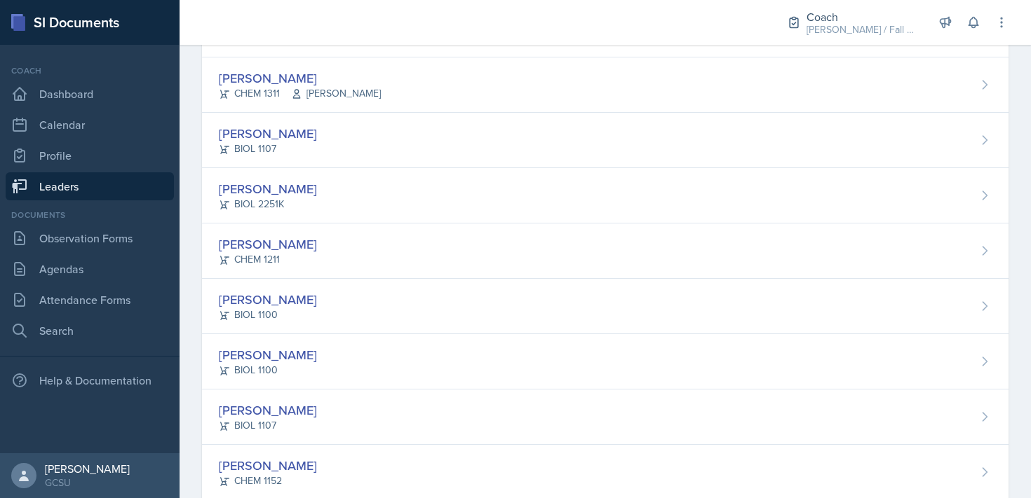
scroll to position [917, 0]
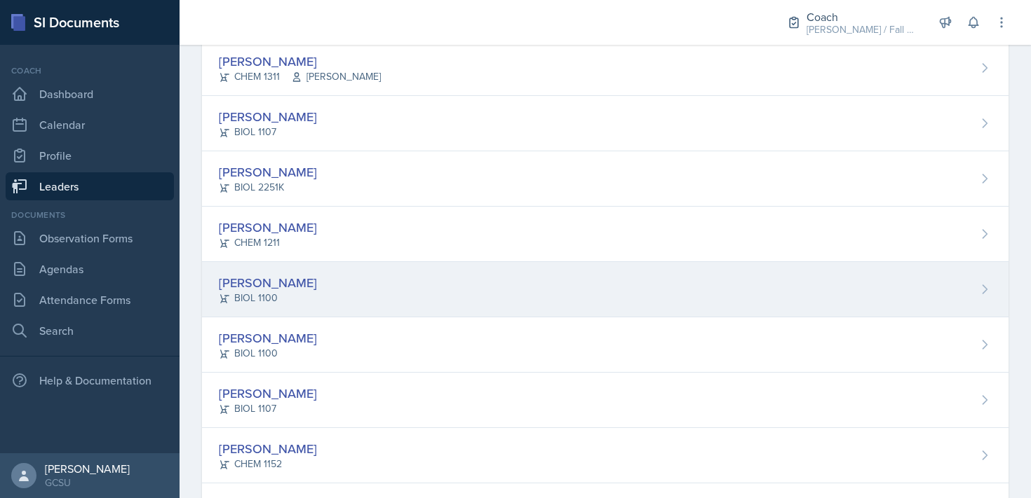
click at [414, 313] on div "[PERSON_NAME] BIOL 1100" at bounding box center [605, 289] width 806 height 55
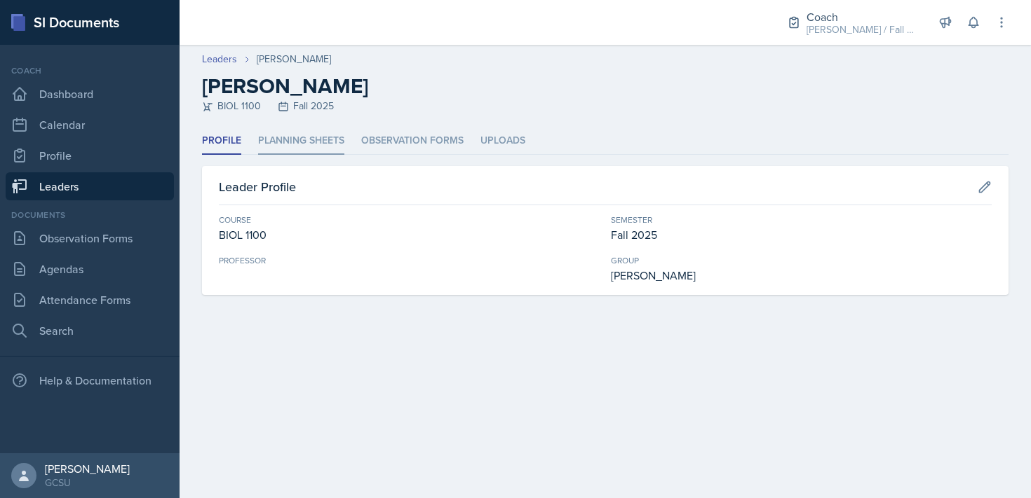
click at [299, 140] on li "Planning Sheets" at bounding box center [301, 141] width 86 height 27
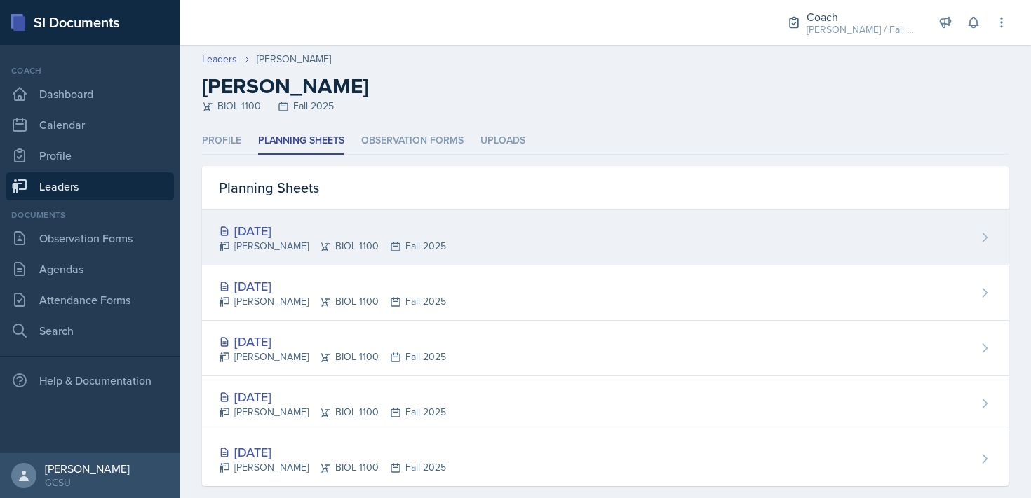
click at [400, 222] on div "[DATE]" at bounding box center [332, 231] width 227 height 19
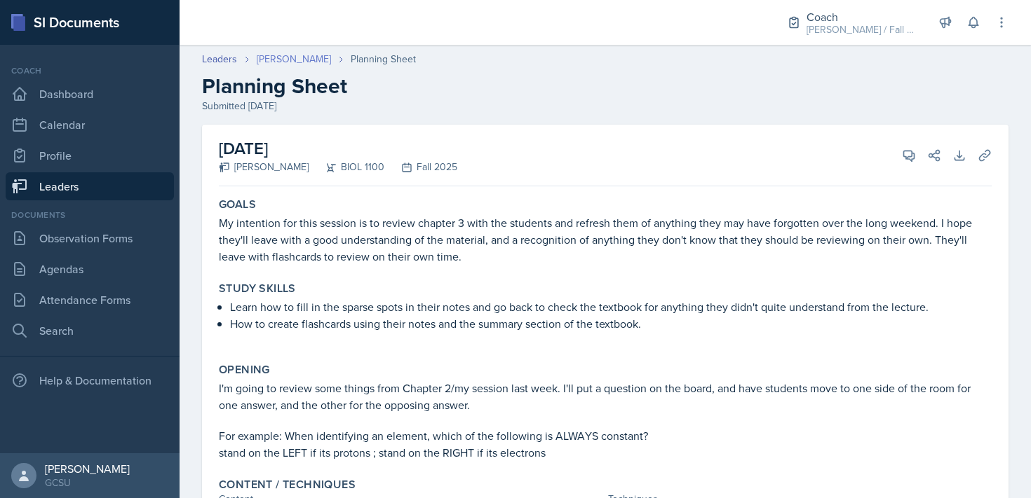
click at [268, 60] on link "[PERSON_NAME]" at bounding box center [294, 59] width 74 height 15
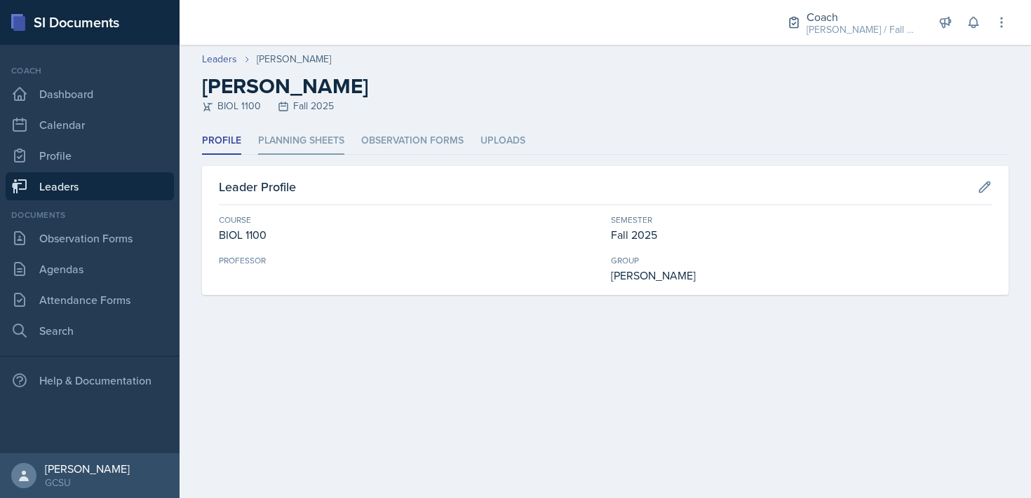
click at [315, 143] on li "Planning Sheets" at bounding box center [301, 141] width 86 height 27
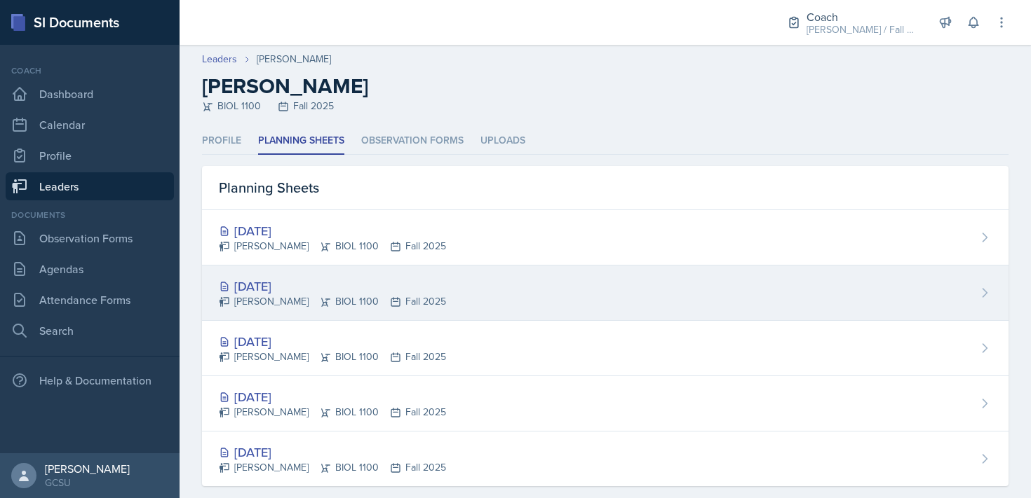
click at [369, 277] on div "[DATE]" at bounding box center [332, 286] width 227 height 19
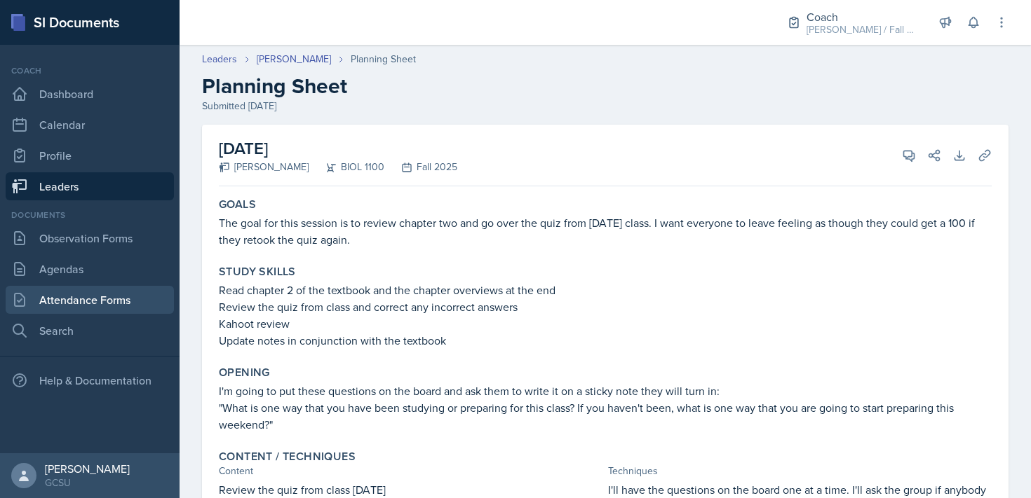
click at [95, 312] on link "Attendance Forms" at bounding box center [90, 300] width 168 height 28
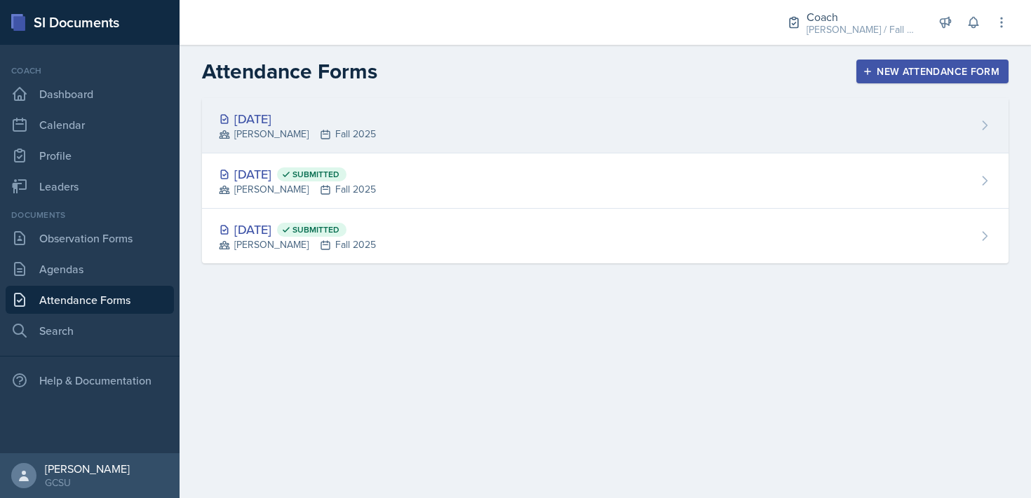
click at [804, 107] on div "[DATE] [PERSON_NAME] Fall 2025" at bounding box center [605, 125] width 806 height 55
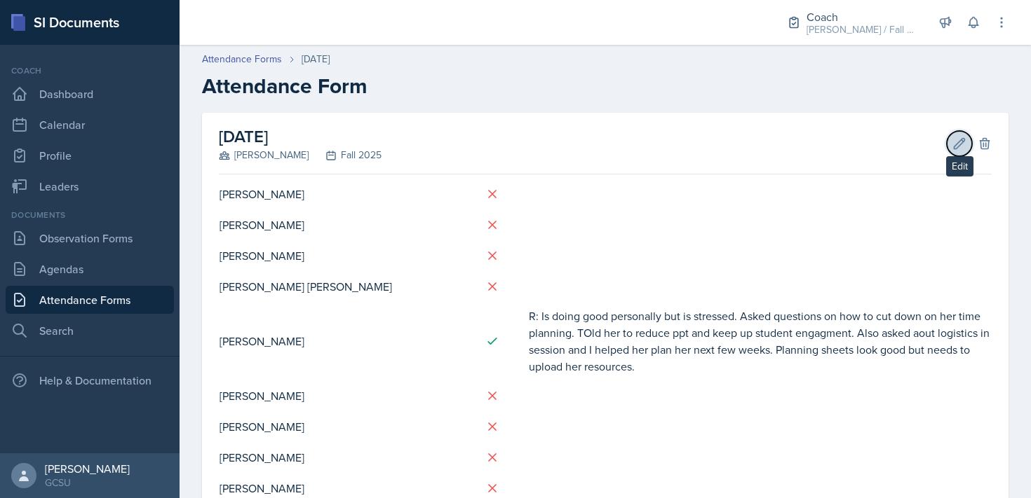
click at [953, 137] on icon at bounding box center [959, 144] width 14 height 14
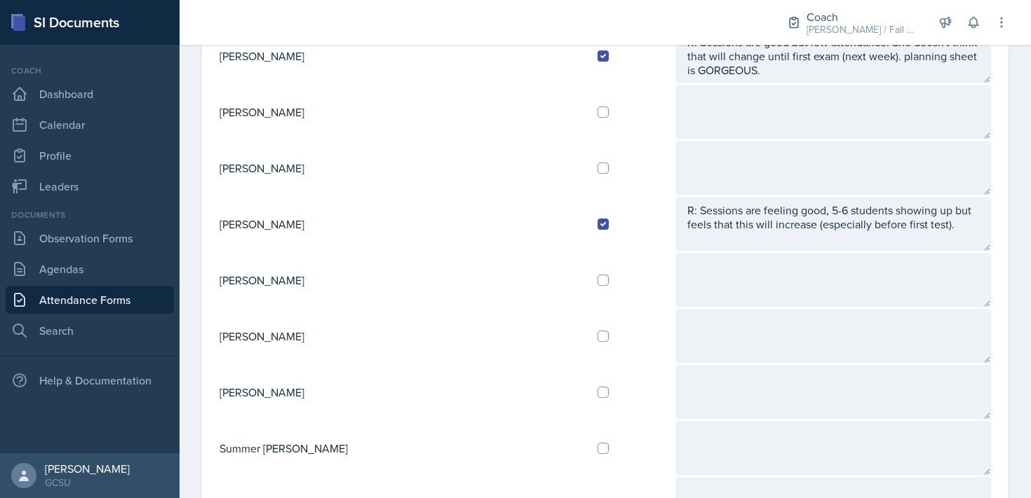
scroll to position [1003, 0]
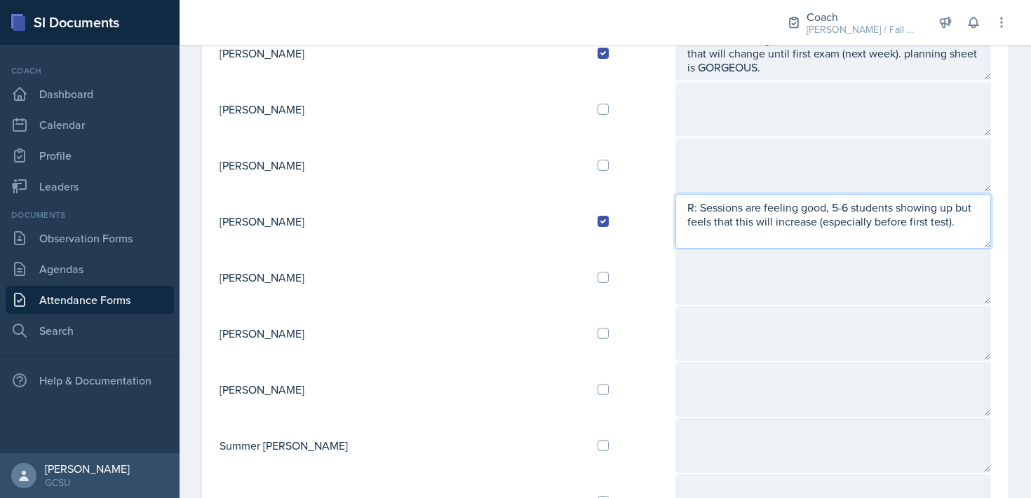
click at [825, 224] on textarea "R: Sessions are feeling good, 5-6 students showing up but feels that this will …" at bounding box center [832, 221] width 315 height 55
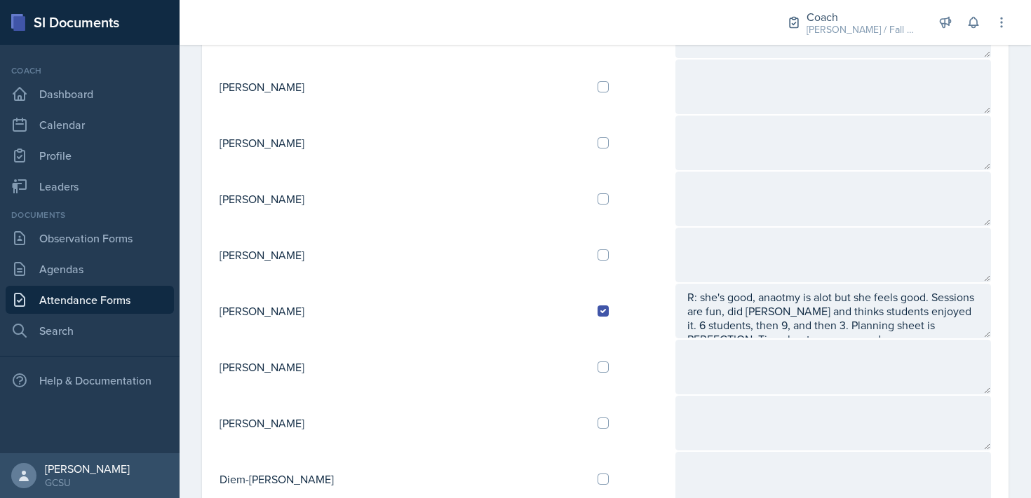
scroll to position [0, 0]
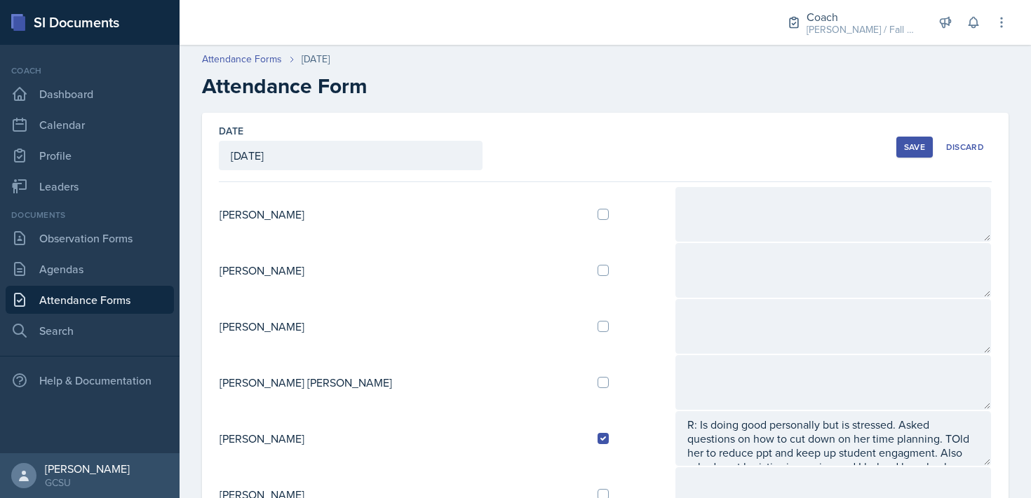
type textarea "R: Sessions are feeling good, 5-6 students showing up but feels that this will …"
click at [904, 144] on div "Save" at bounding box center [914, 147] width 21 height 11
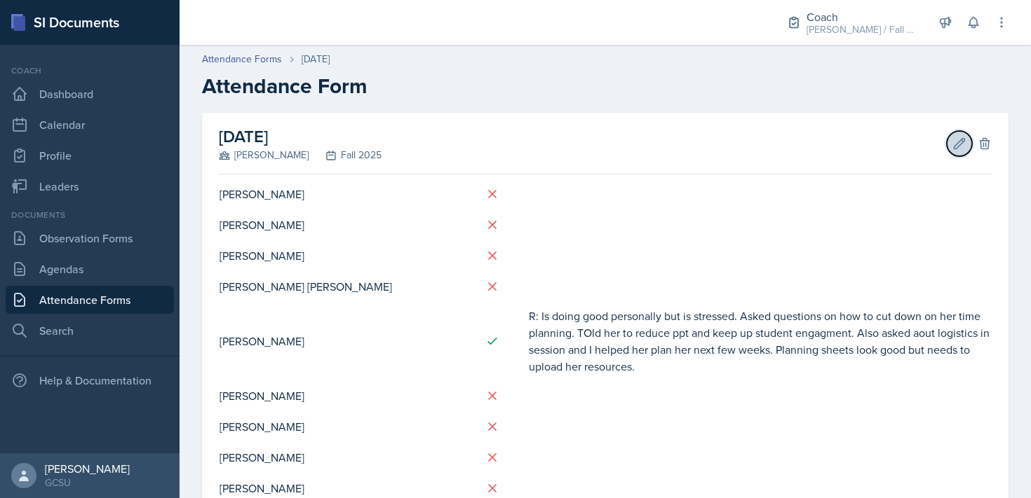
click at [956, 152] on button "Edit" at bounding box center [958, 143] width 25 height 25
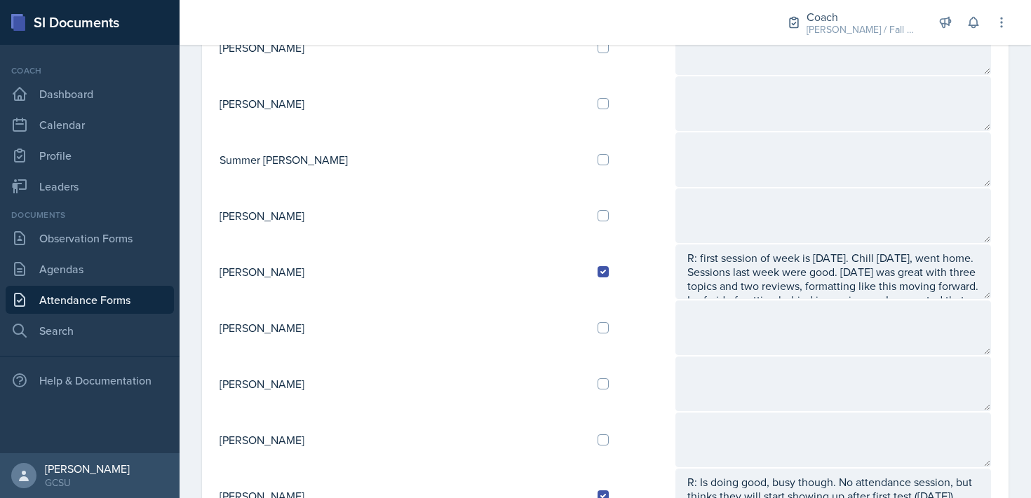
scroll to position [1291, 0]
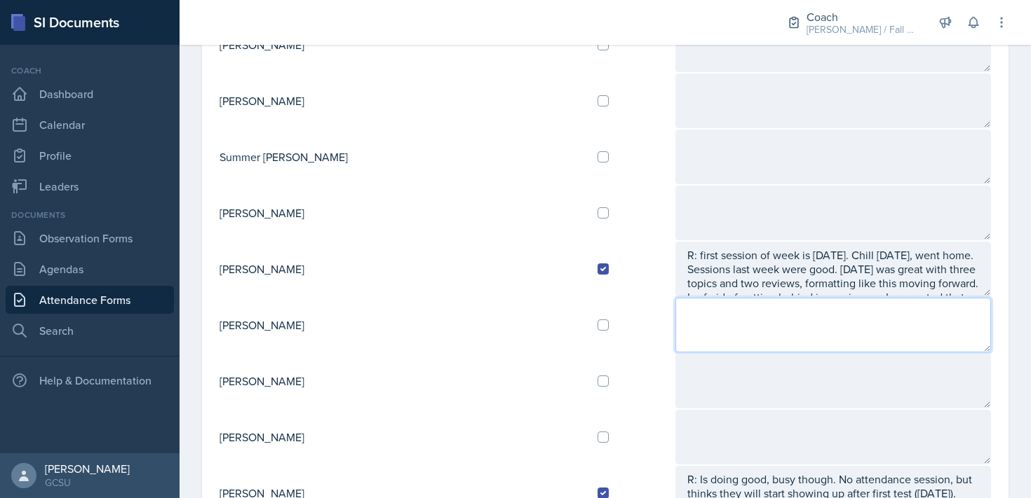
click at [675, 326] on textarea at bounding box center [832, 325] width 315 height 55
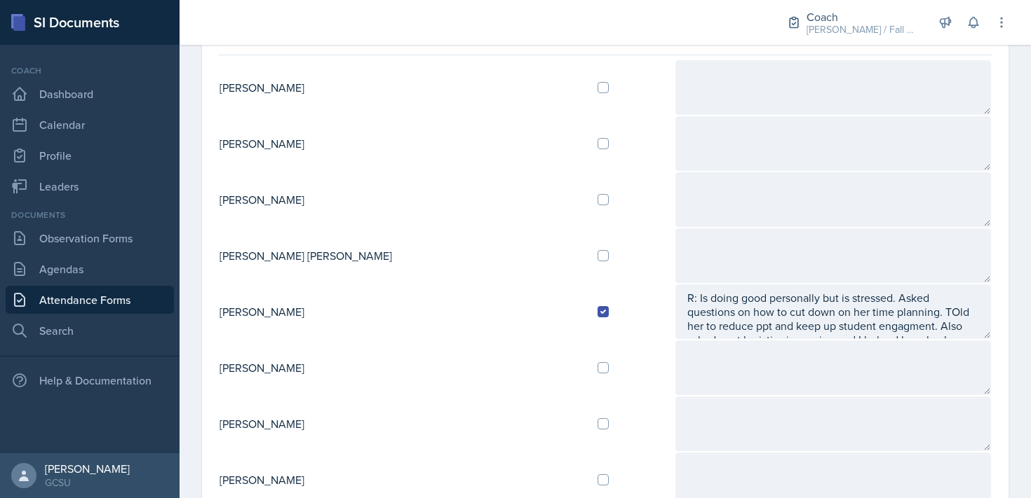
scroll to position [0, 0]
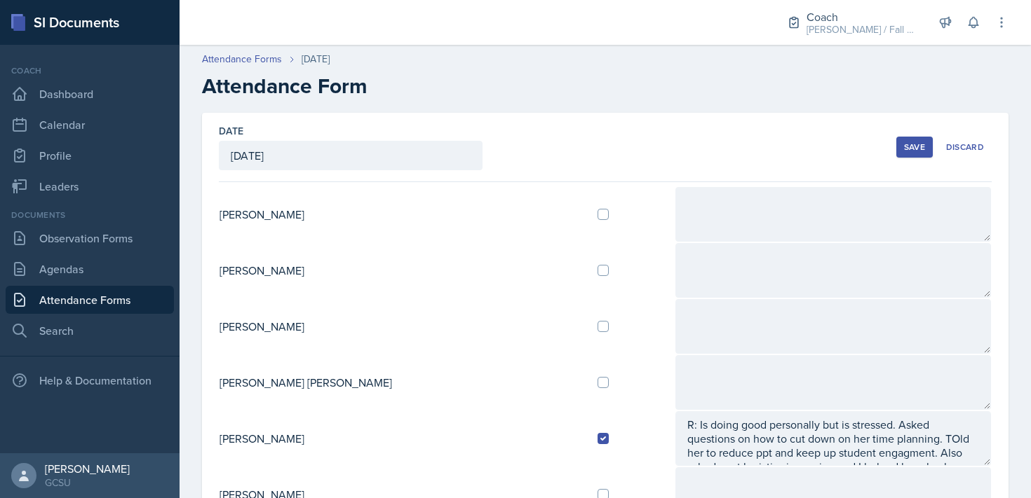
type textarea "R: Doing well but semester is picking up. Sessions have been good, low attentan…"
click at [909, 143] on div "Save" at bounding box center [914, 147] width 21 height 11
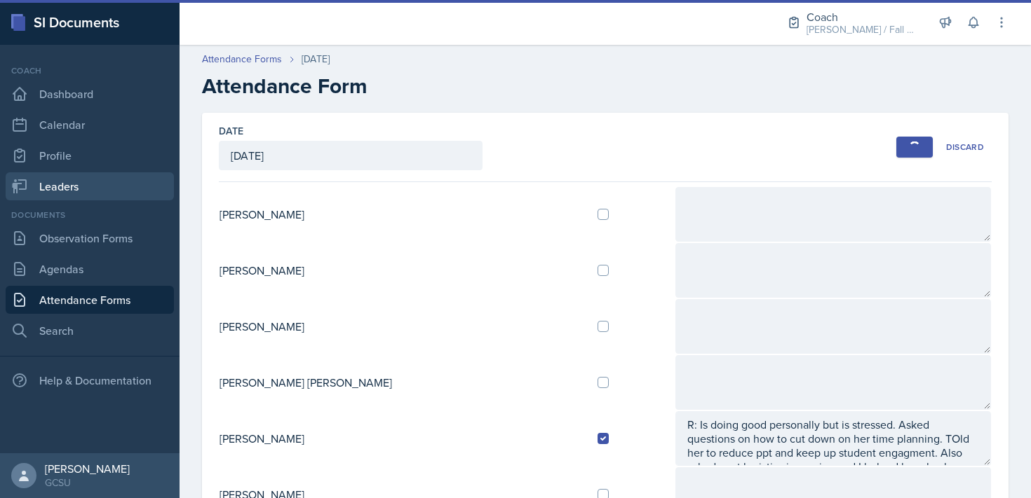
click at [78, 184] on link "Leaders" at bounding box center [90, 186] width 168 height 28
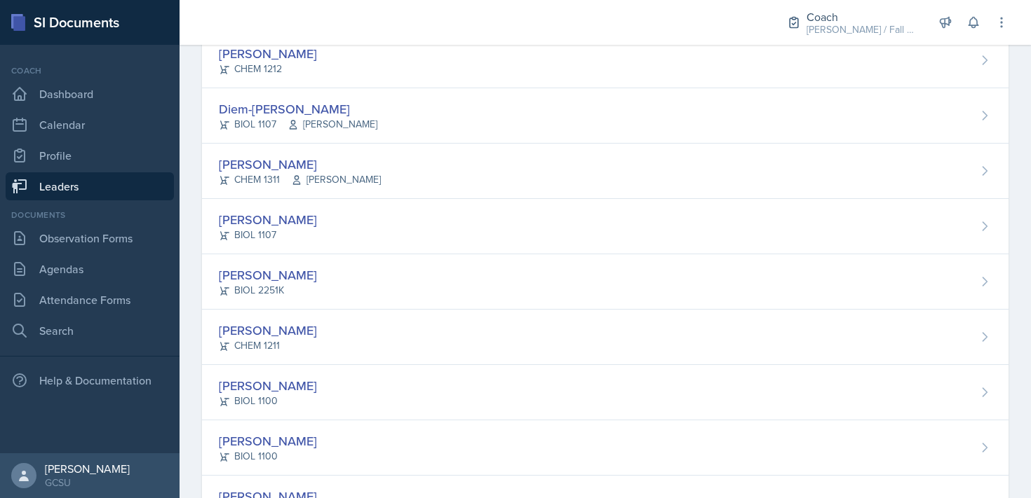
scroll to position [1378, 0]
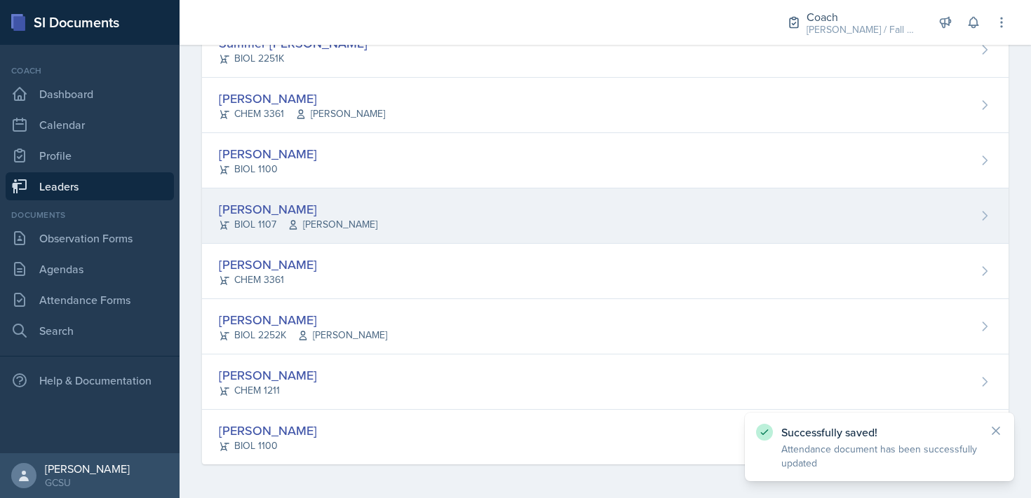
click at [421, 238] on div "[PERSON_NAME] BIOL 1107 [PERSON_NAME]" at bounding box center [605, 216] width 806 height 55
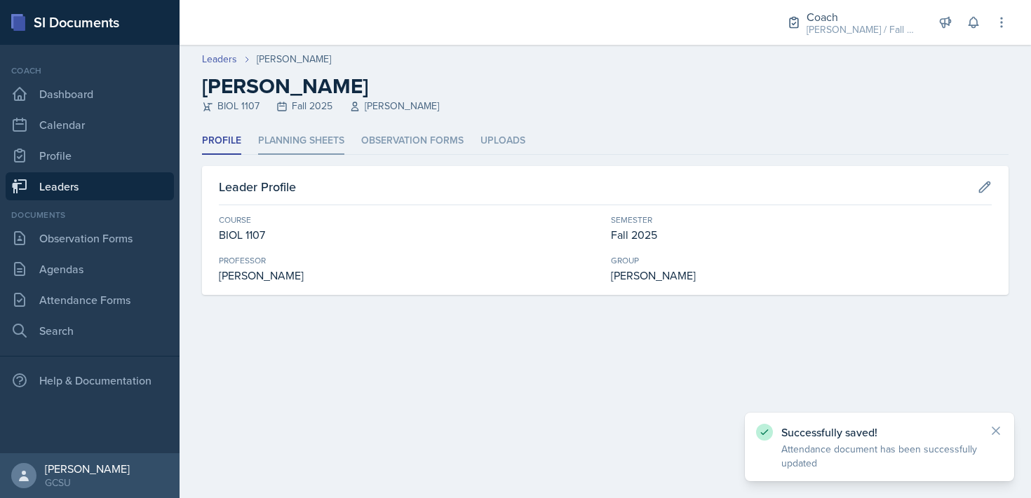
click at [293, 129] on li "Planning Sheets" at bounding box center [301, 141] width 86 height 27
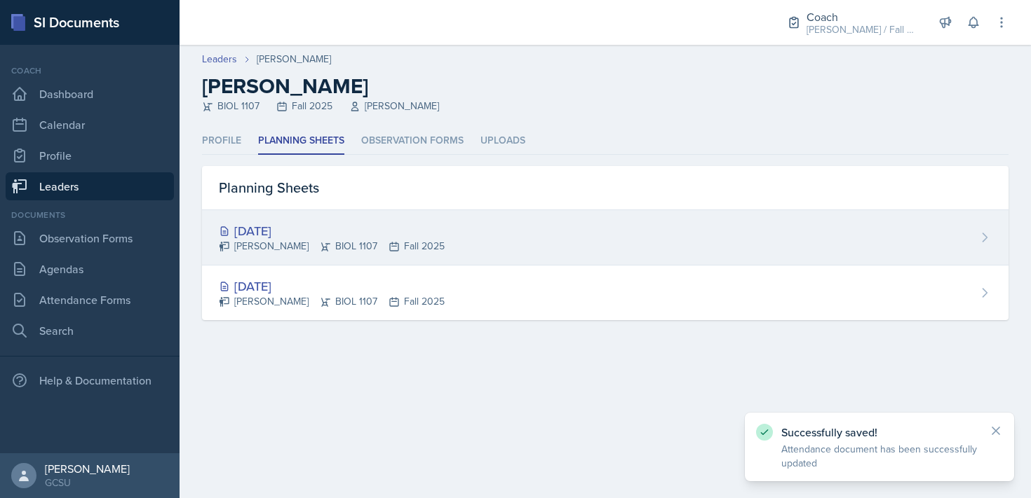
click at [446, 262] on div "[DATE] [PERSON_NAME] BIOL 1107 Fall 2025" at bounding box center [605, 237] width 806 height 55
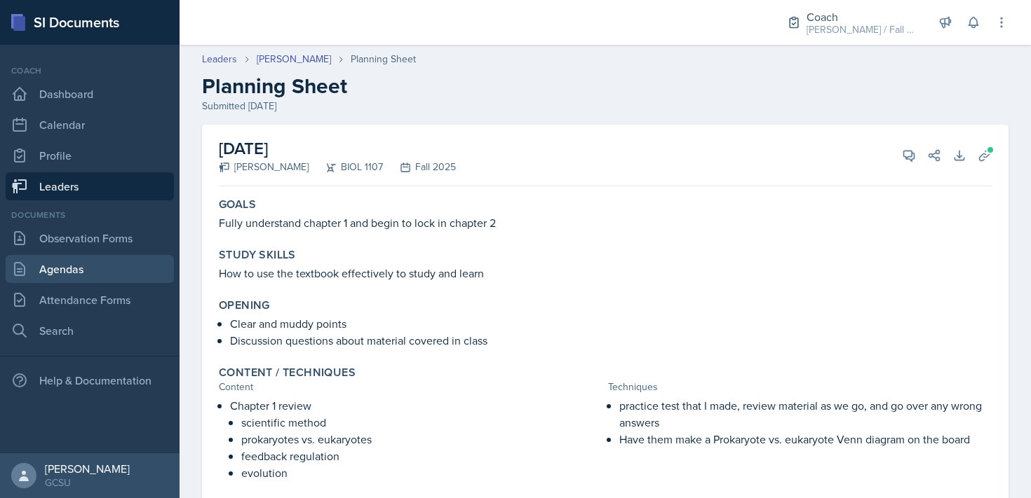
click at [97, 278] on link "Agendas" at bounding box center [90, 269] width 168 height 28
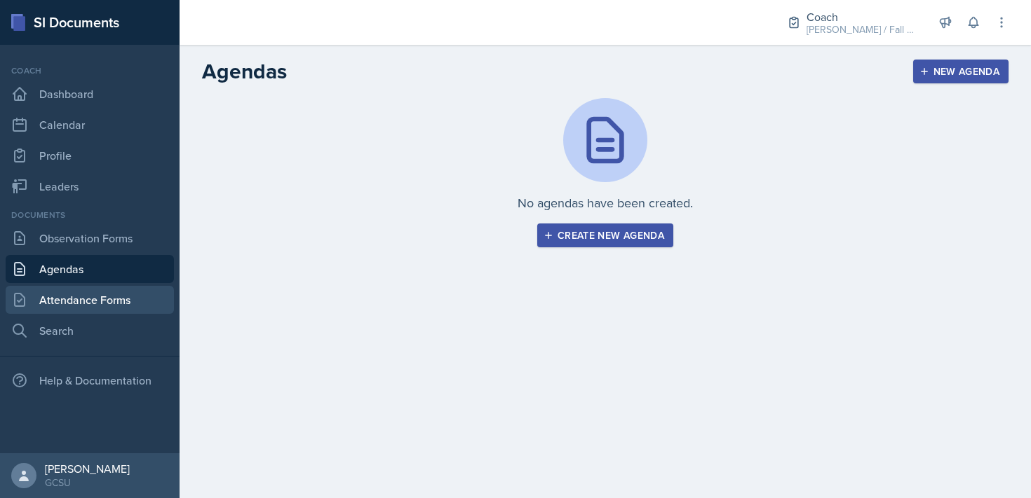
click at [105, 305] on link "Attendance Forms" at bounding box center [90, 300] width 168 height 28
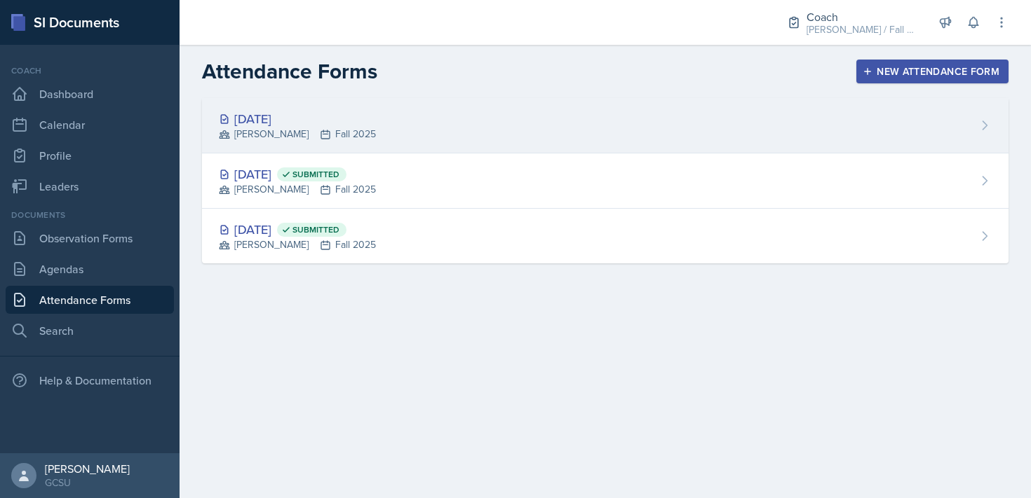
click at [490, 128] on div "[DATE] [PERSON_NAME] Fall 2025" at bounding box center [605, 125] width 806 height 55
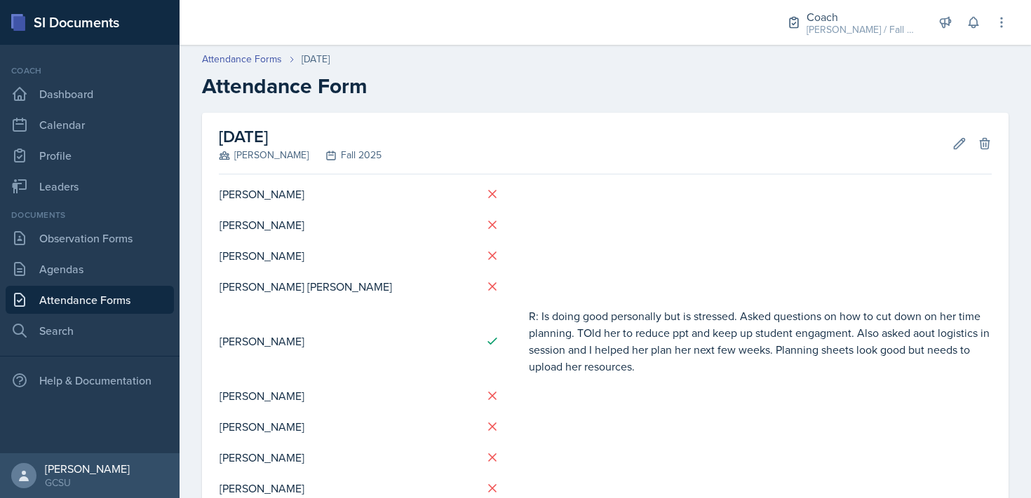
click at [955, 157] on div "[DATE] [PERSON_NAME] Fall 2025 Edit Delete" at bounding box center [605, 144] width 773 height 62
click at [955, 137] on icon at bounding box center [959, 144] width 14 height 14
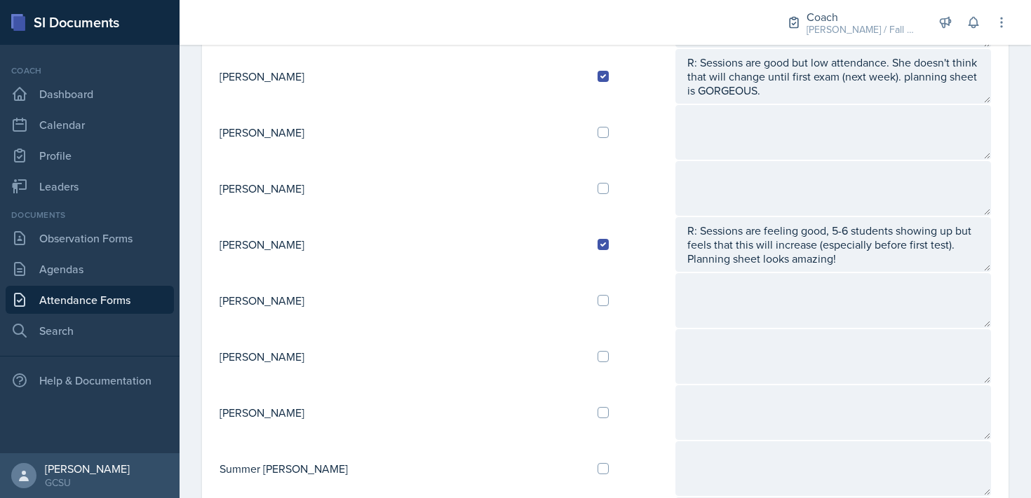
scroll to position [1415, 0]
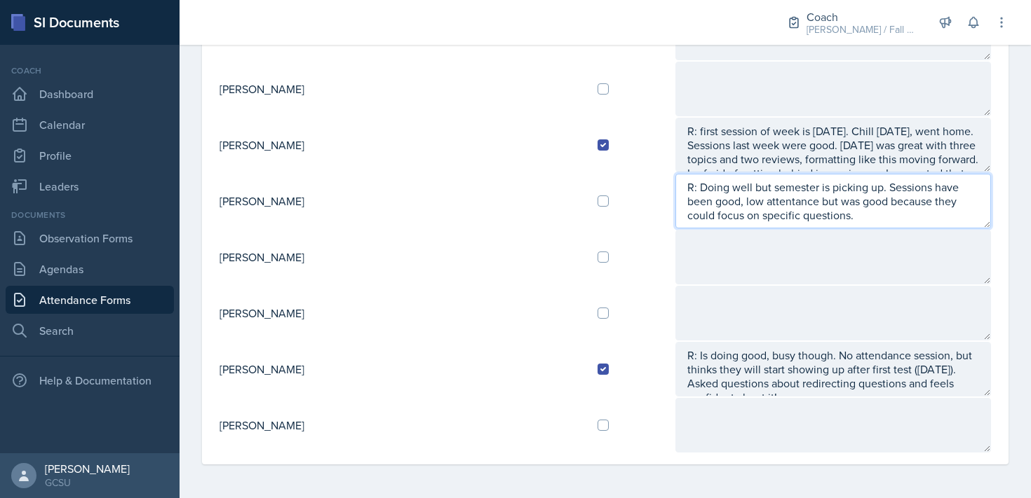
click at [982, 205] on textarea "R: Doing well but semester is picking up. Sessions have been good, low attentan…" at bounding box center [832, 201] width 315 height 55
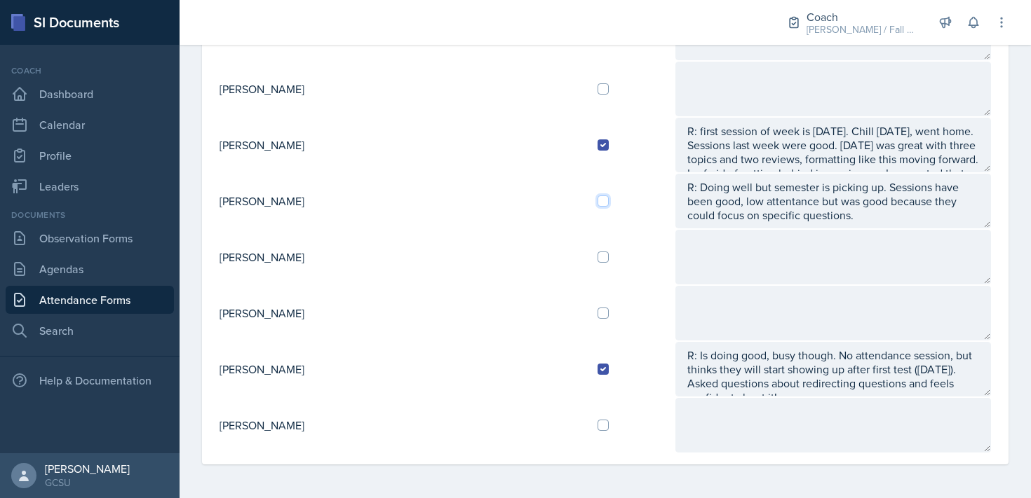
click at [597, 199] on input "checkbox" at bounding box center [602, 201] width 11 height 11
checkbox input "true"
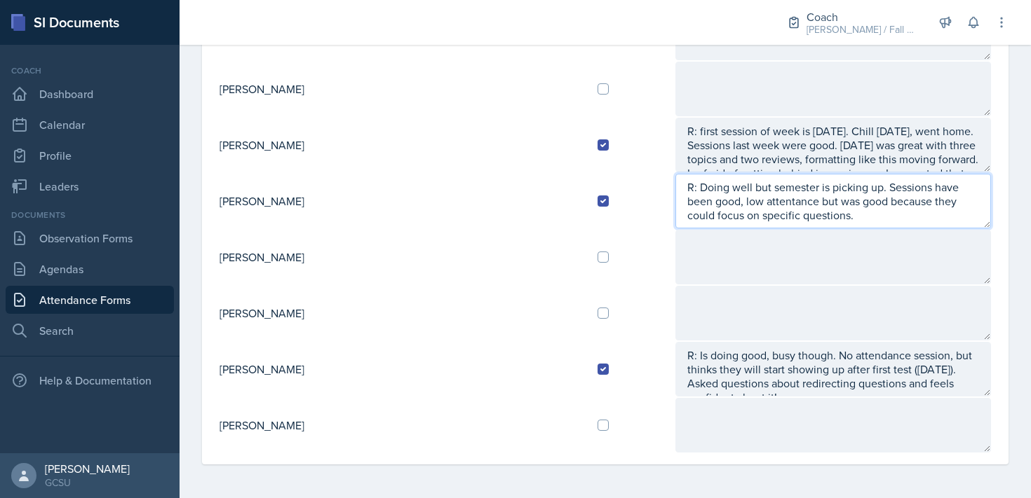
click at [981, 203] on textarea "R: Doing well but semester is picking up. Sessions have been good, low attentan…" at bounding box center [832, 201] width 315 height 55
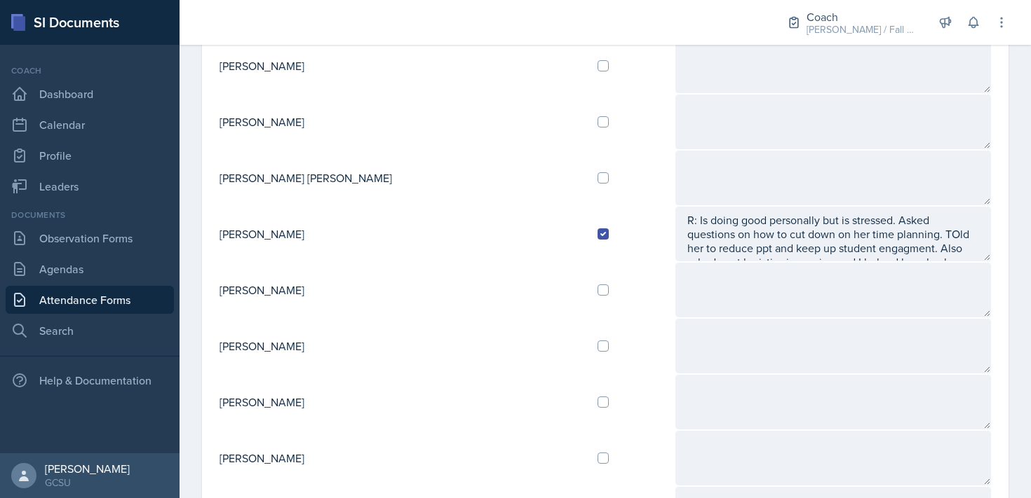
scroll to position [0, 0]
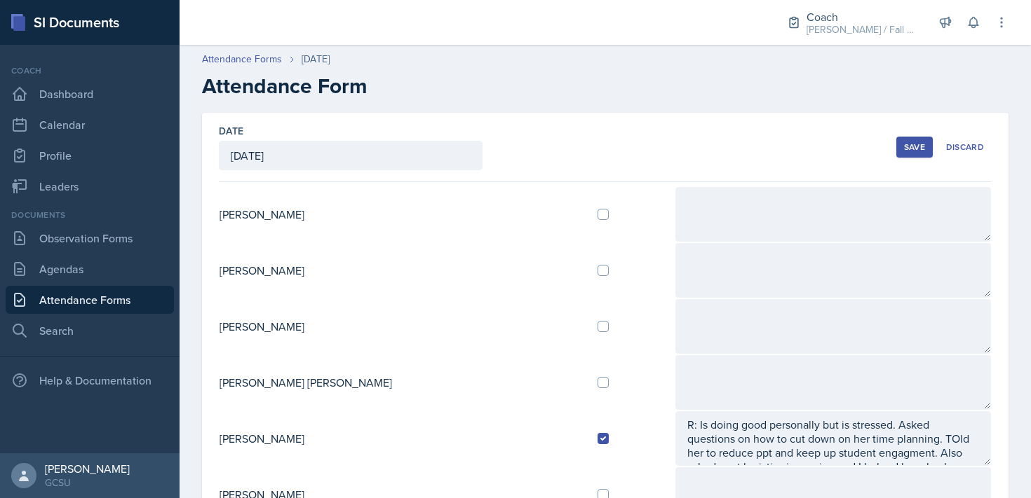
type textarea "R: Doing well but semester is picking up. Sessions have been good, low attentan…"
click at [908, 146] on div "Save" at bounding box center [914, 147] width 21 height 11
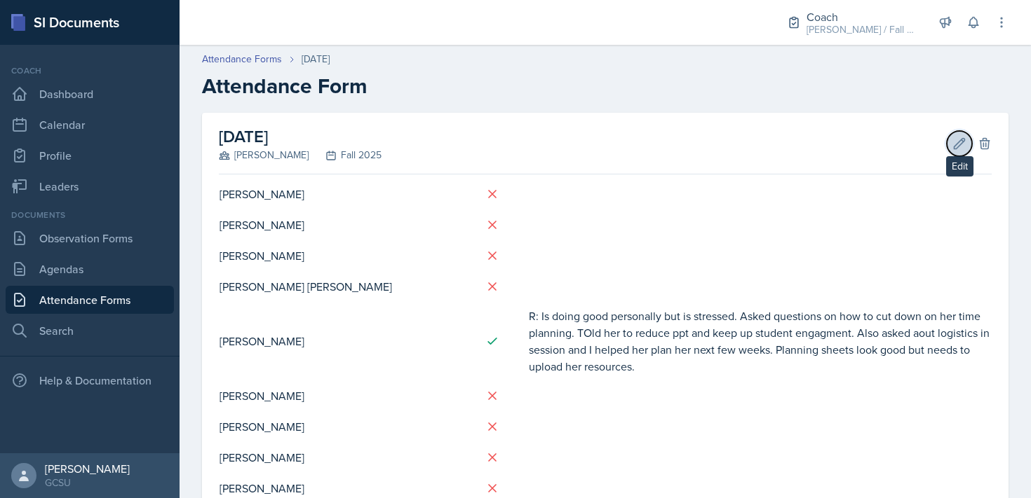
click at [950, 140] on button "Edit" at bounding box center [958, 143] width 25 height 25
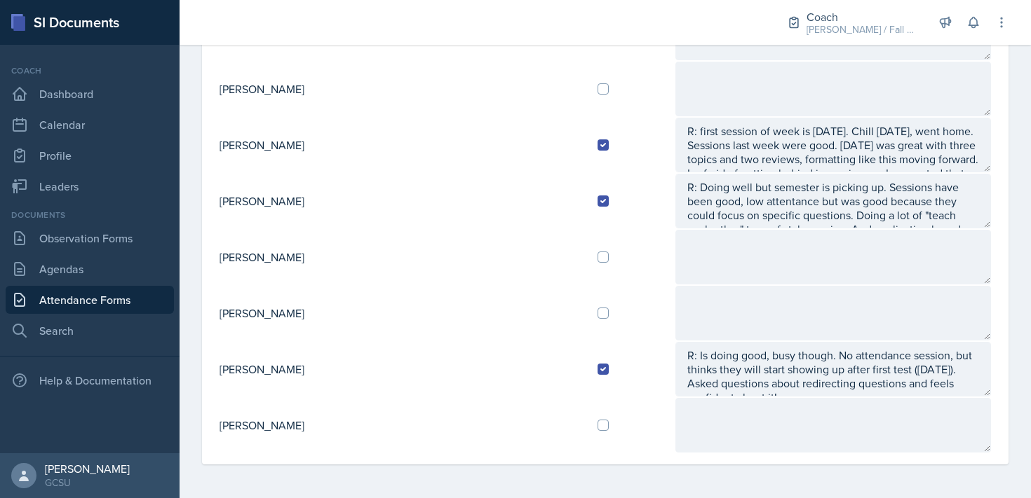
scroll to position [14, 0]
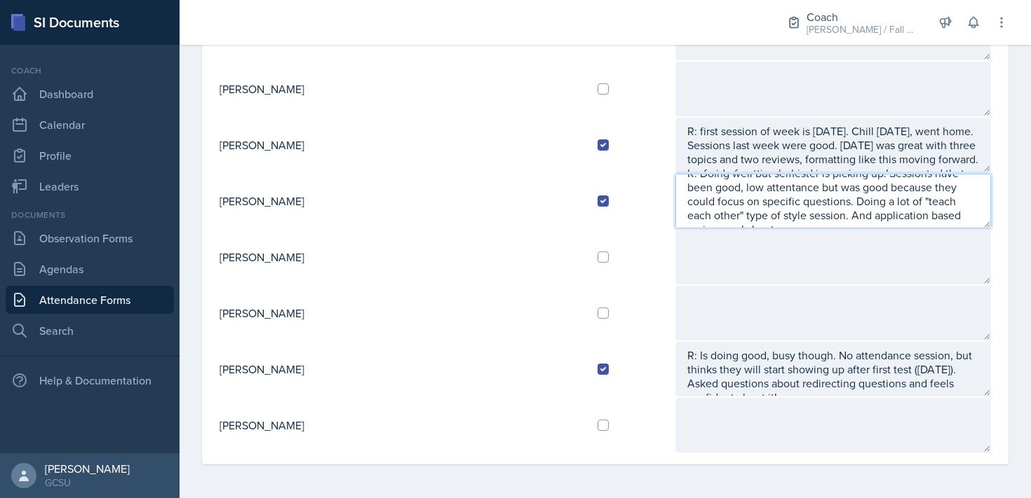
click at [770, 221] on textarea "R: Doing well but semester is picking up. Sessions have been good, low attentan…" at bounding box center [832, 201] width 315 height 55
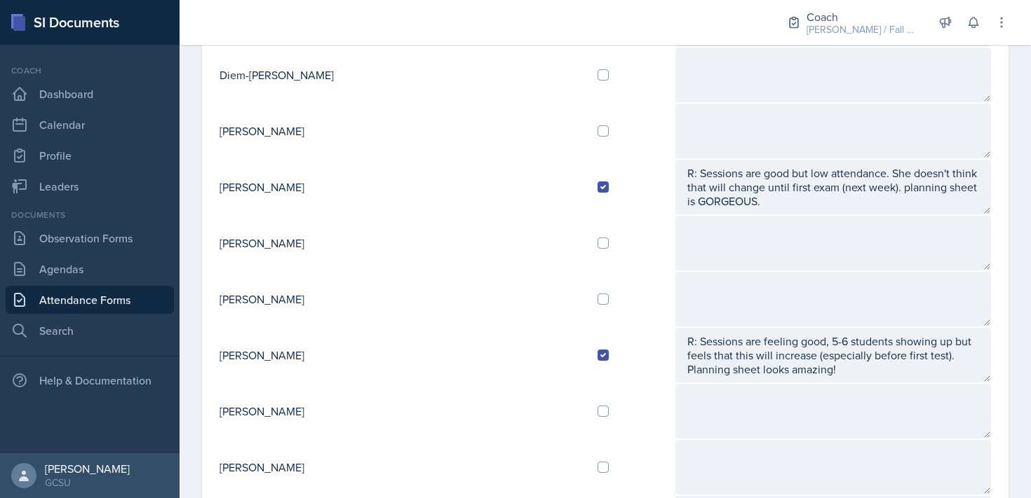
scroll to position [0, 0]
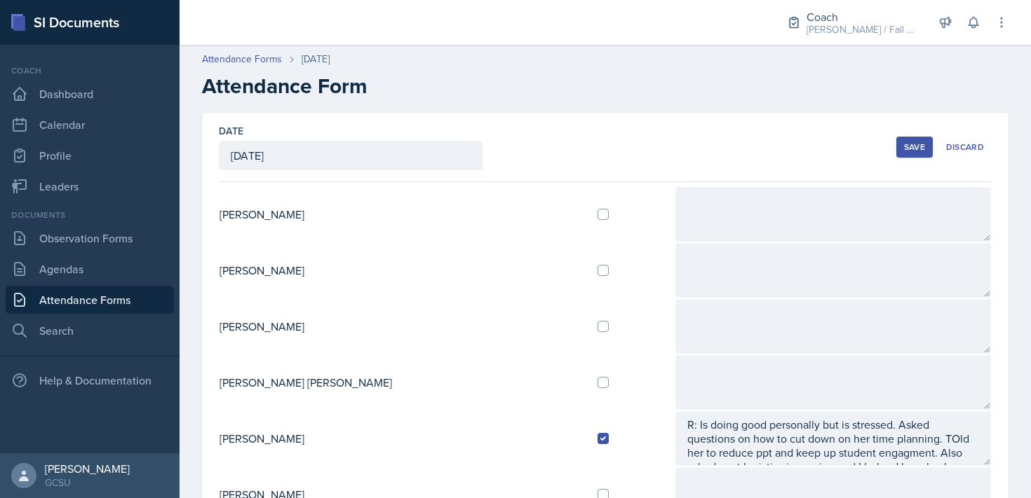
type textarea "R: Doing well but semester is picking up. Sessions have been good, low attentan…"
click at [912, 149] on div "Save" at bounding box center [914, 147] width 21 height 11
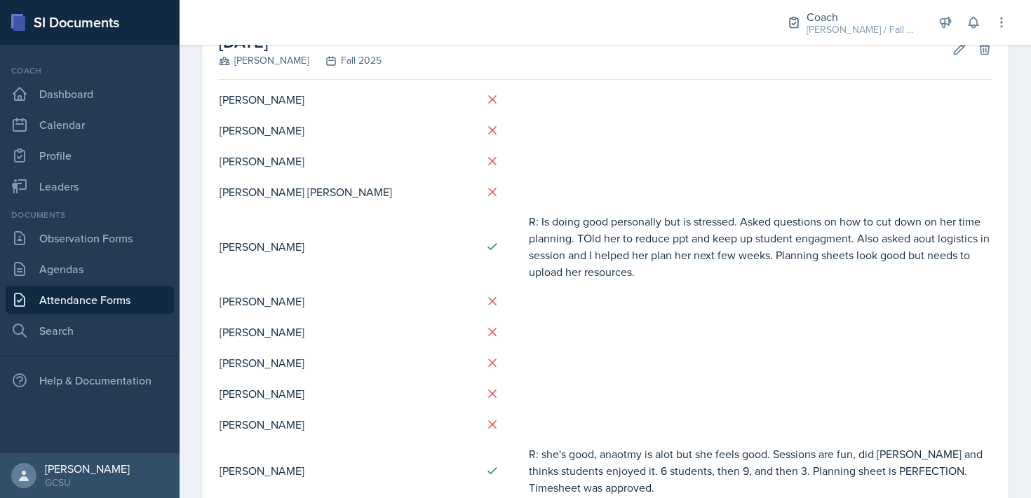
scroll to position [34, 0]
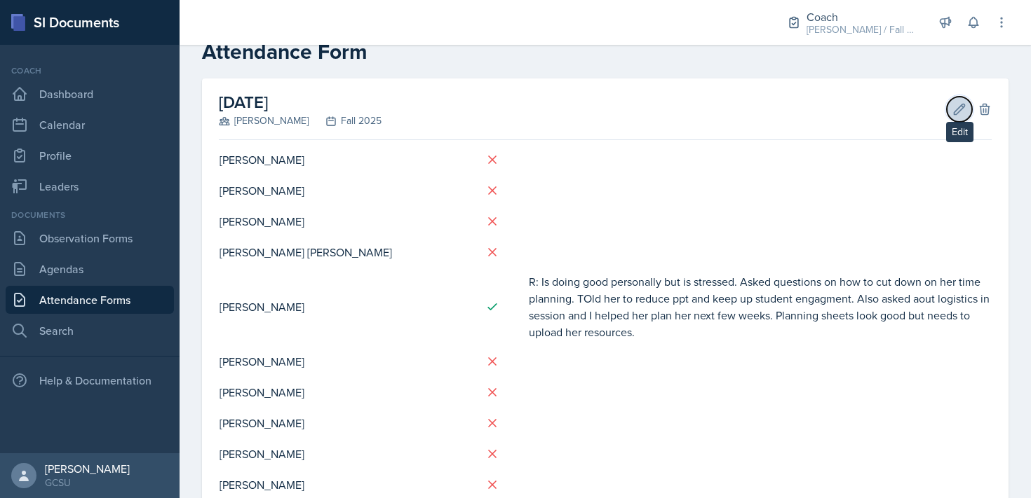
click at [952, 111] on icon at bounding box center [959, 109] width 14 height 14
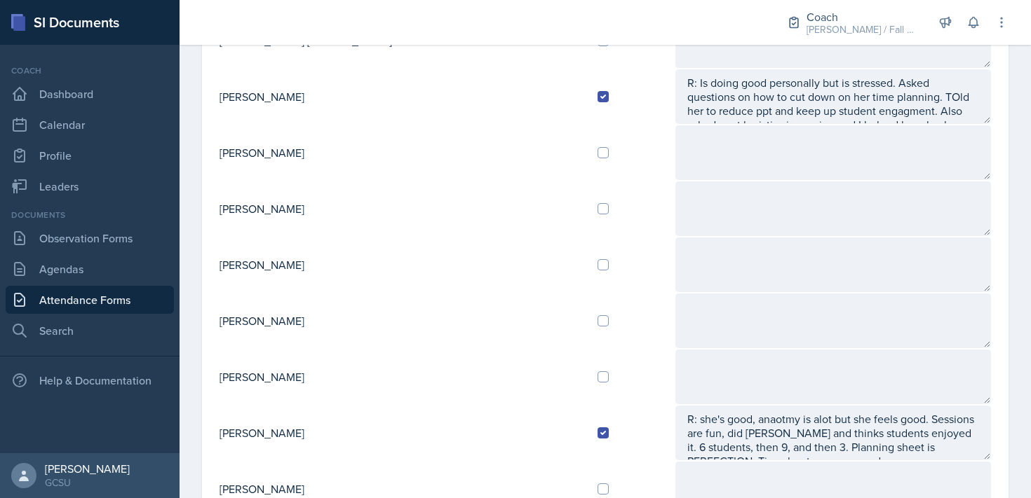
scroll to position [362, 0]
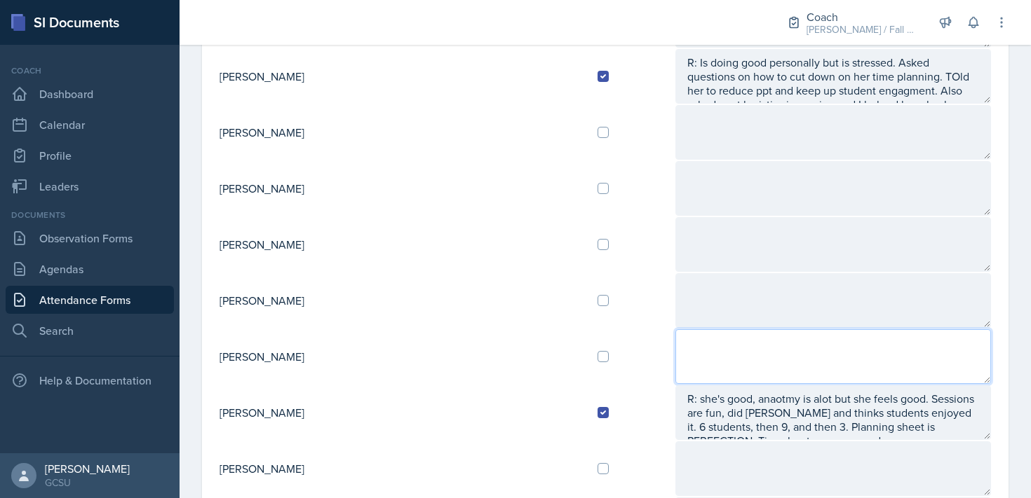
click at [675, 355] on textarea at bounding box center [832, 357] width 315 height 55
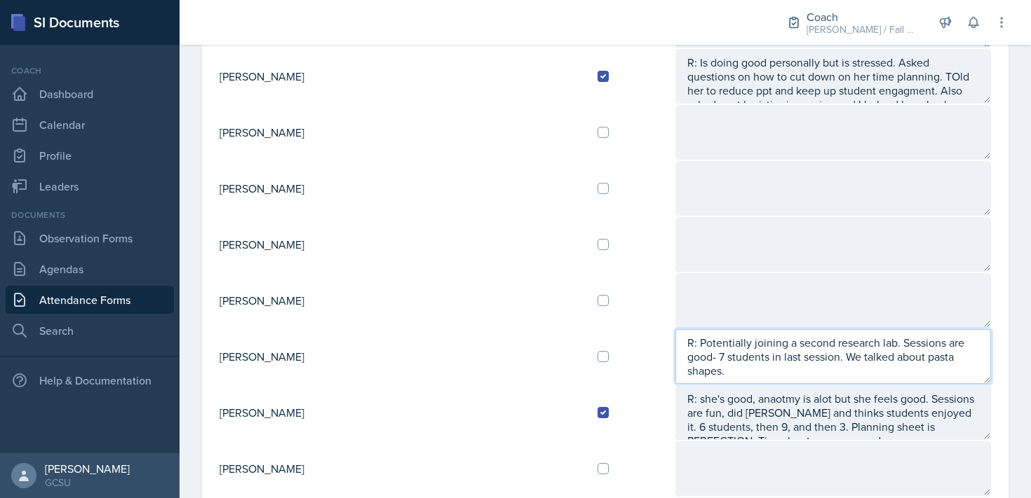
type textarea "R: Potentially joining a second research lab. Sessions are good- 7 students in …"
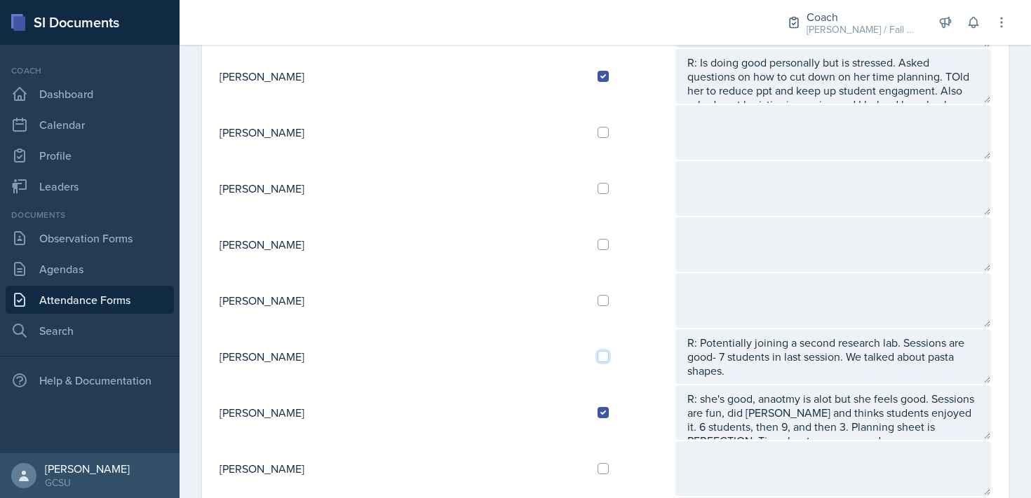
click at [597, 355] on input "checkbox" at bounding box center [602, 356] width 11 height 11
checkbox input "true"
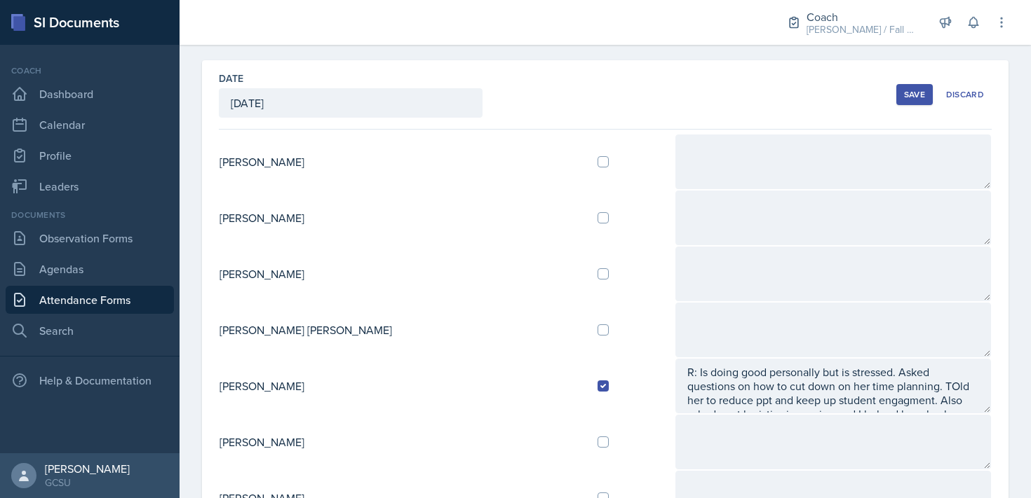
scroll to position [0, 0]
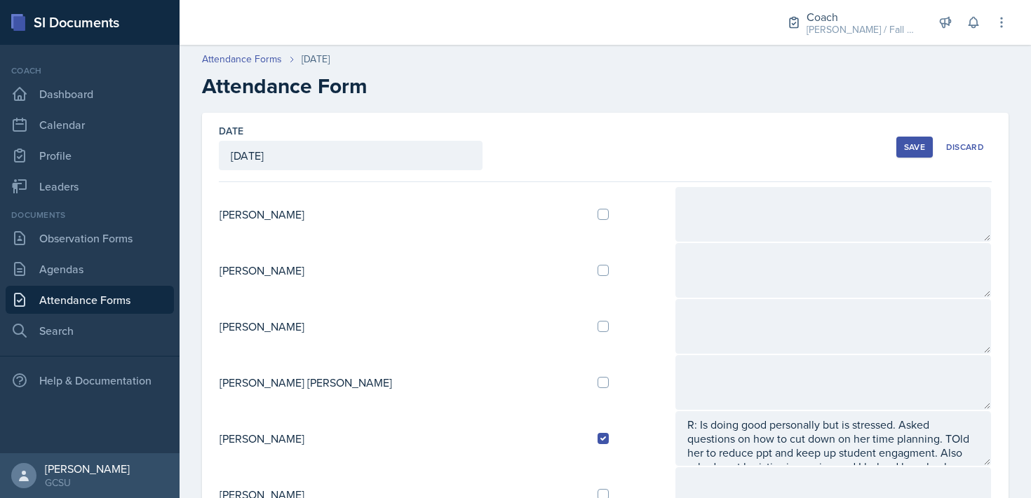
click at [918, 147] on div "Save" at bounding box center [914, 147] width 21 height 11
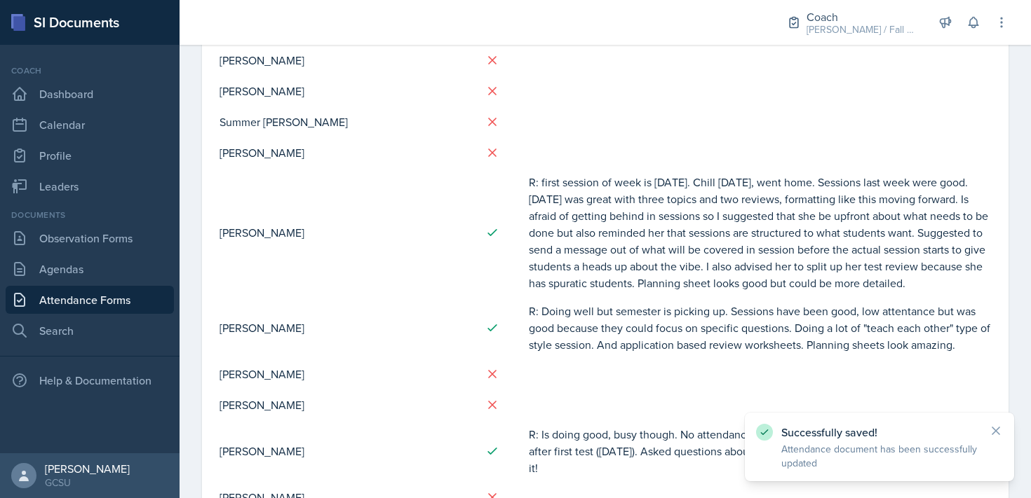
scroll to position [955, 0]
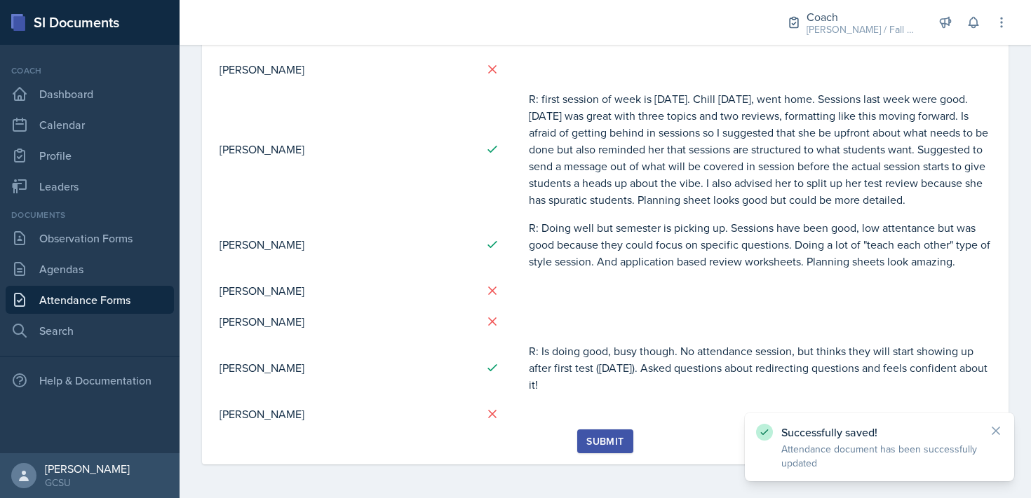
click at [604, 447] on div "Submit" at bounding box center [604, 441] width 37 height 11
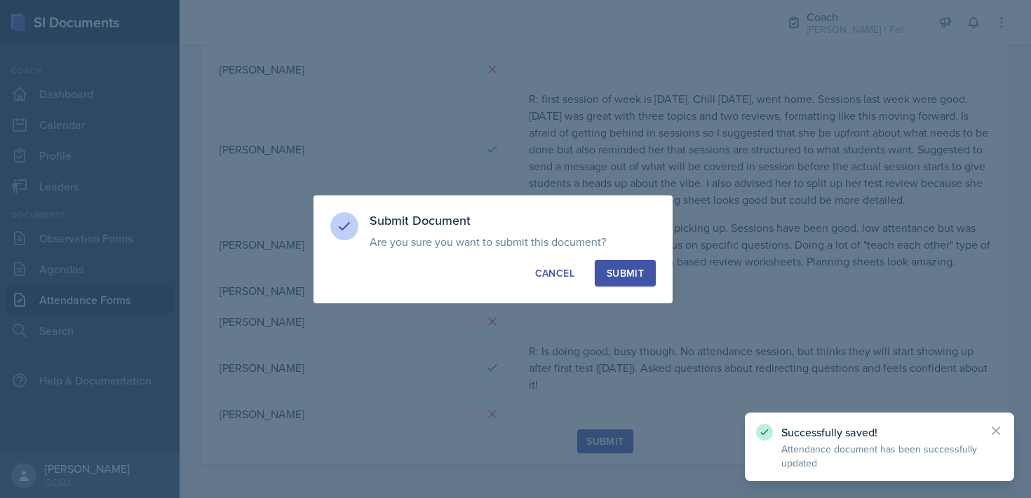
click at [627, 266] on div "Submit" at bounding box center [624, 273] width 37 height 14
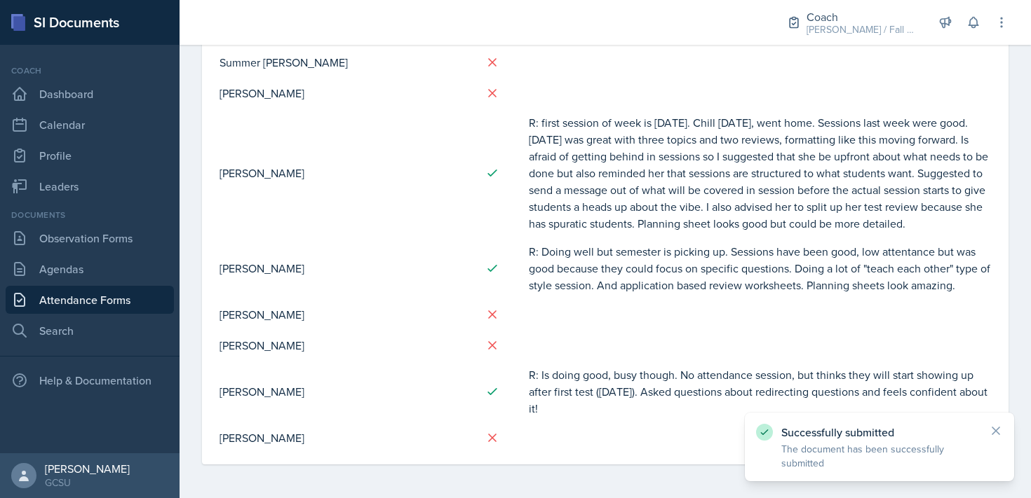
scroll to position [931, 0]
click at [41, 202] on nav "Coach Dashboard Calendar Profile Leaders Documents Observation Forms [GEOGRAPHI…" at bounding box center [89, 249] width 179 height 409
click at [75, 177] on link "Leaders" at bounding box center [90, 186] width 168 height 28
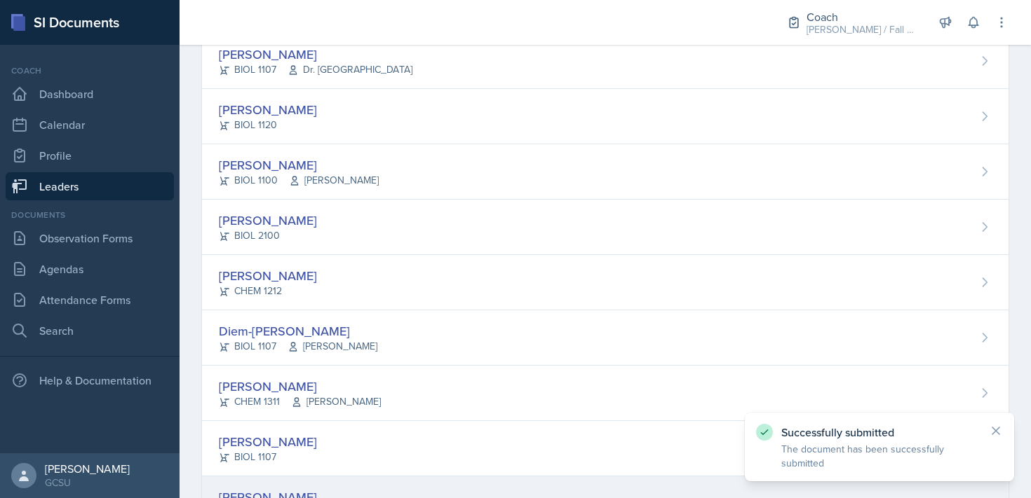
scroll to position [576, 0]
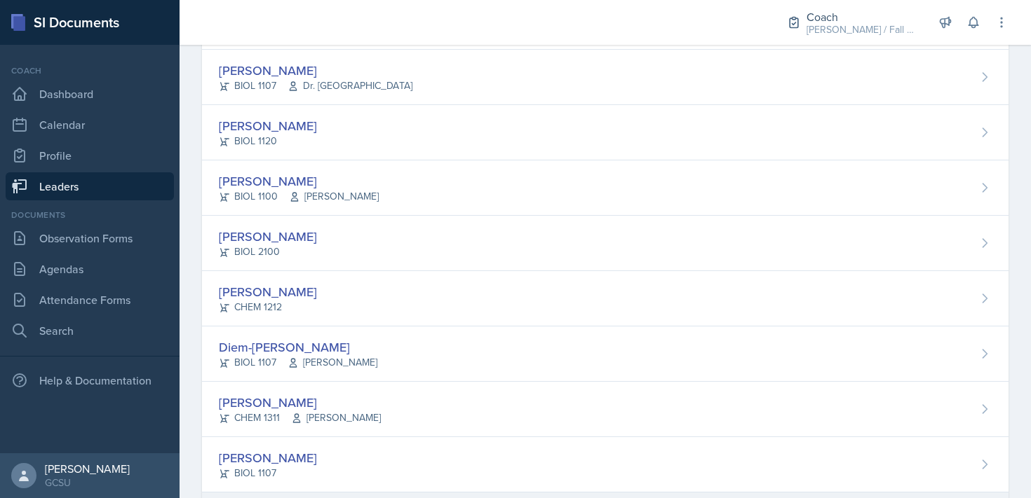
click at [363, 155] on div "[PERSON_NAME] BIOL 1120" at bounding box center [605, 132] width 806 height 55
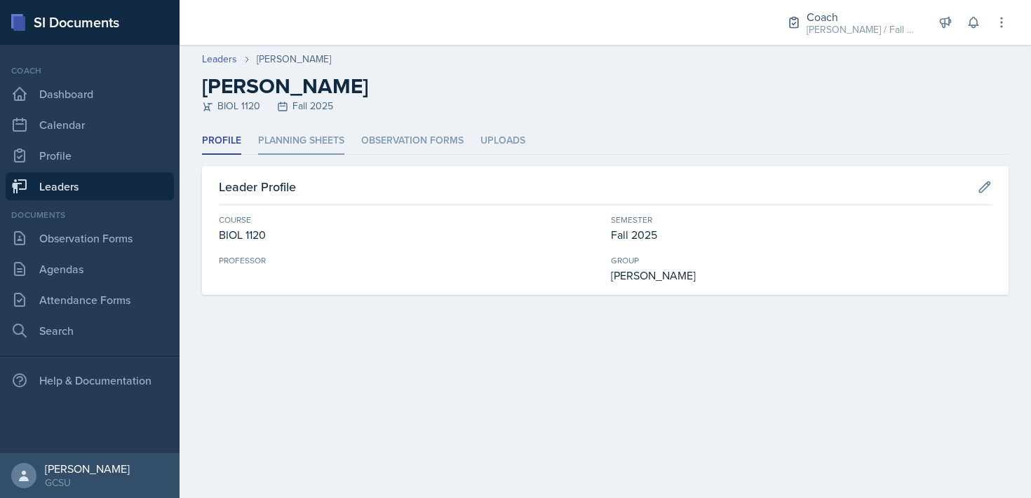
click at [322, 133] on li "Planning Sheets" at bounding box center [301, 141] width 86 height 27
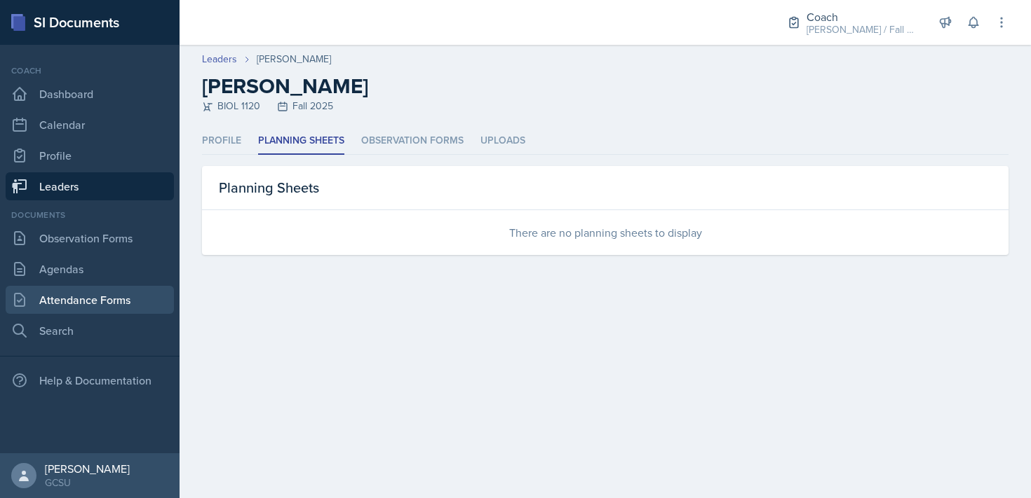
click at [104, 293] on link "Attendance Forms" at bounding box center [90, 300] width 168 height 28
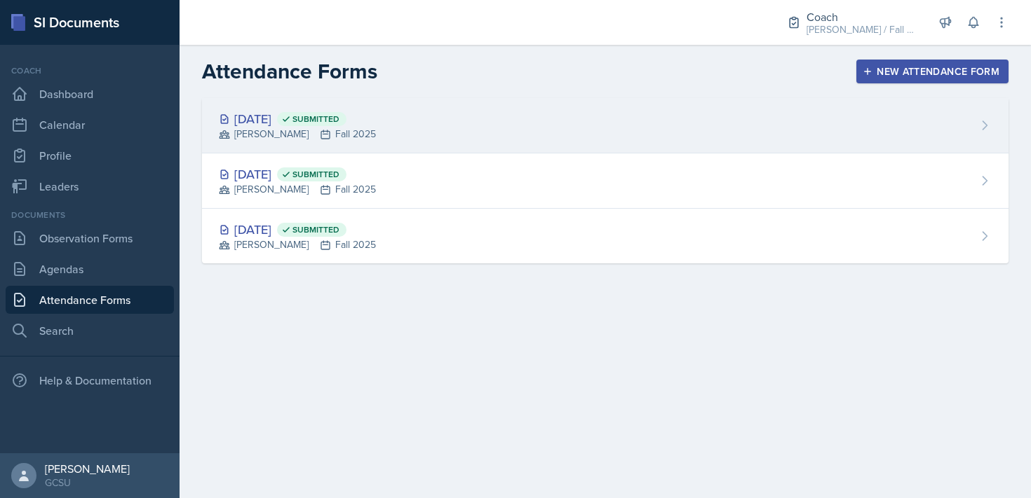
click at [641, 123] on div "[DATE] Submitted [PERSON_NAME] Fall 2025" at bounding box center [605, 125] width 806 height 55
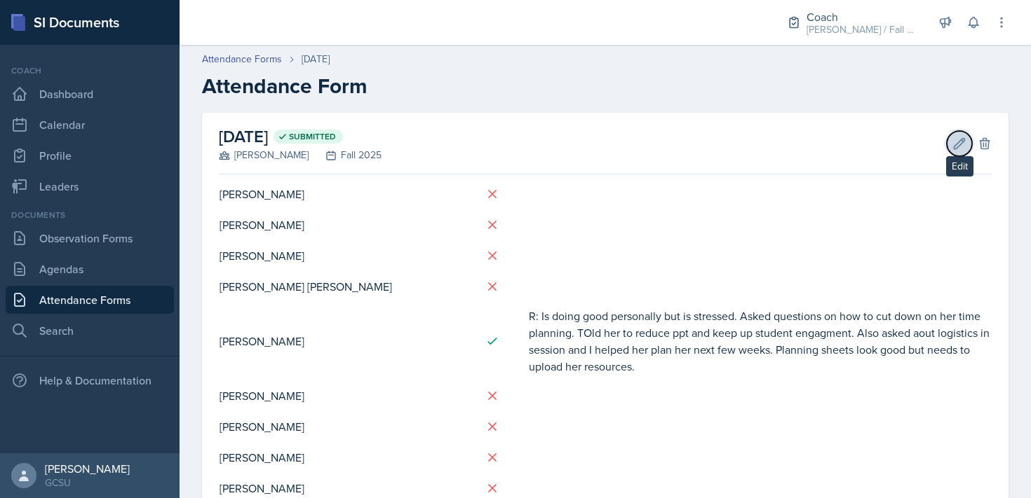
click at [959, 149] on icon at bounding box center [959, 144] width 14 height 14
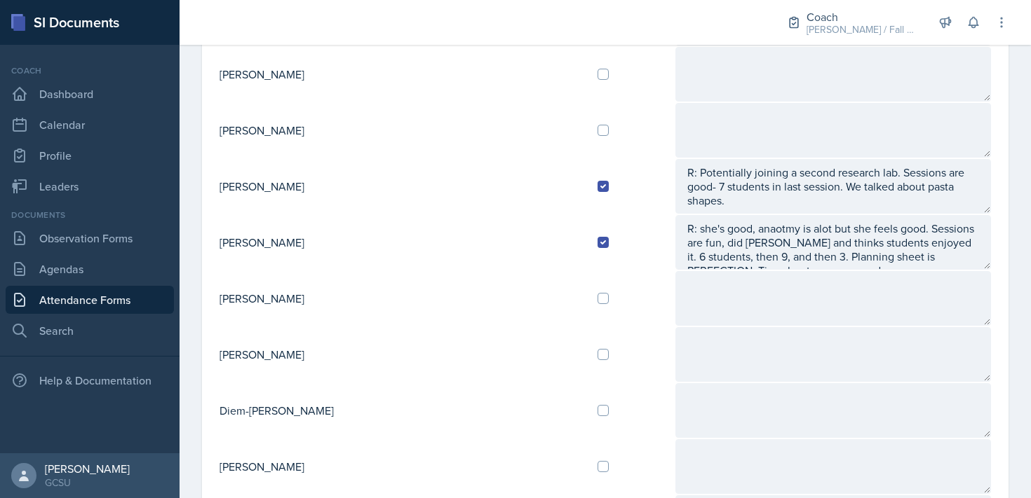
scroll to position [548, 0]
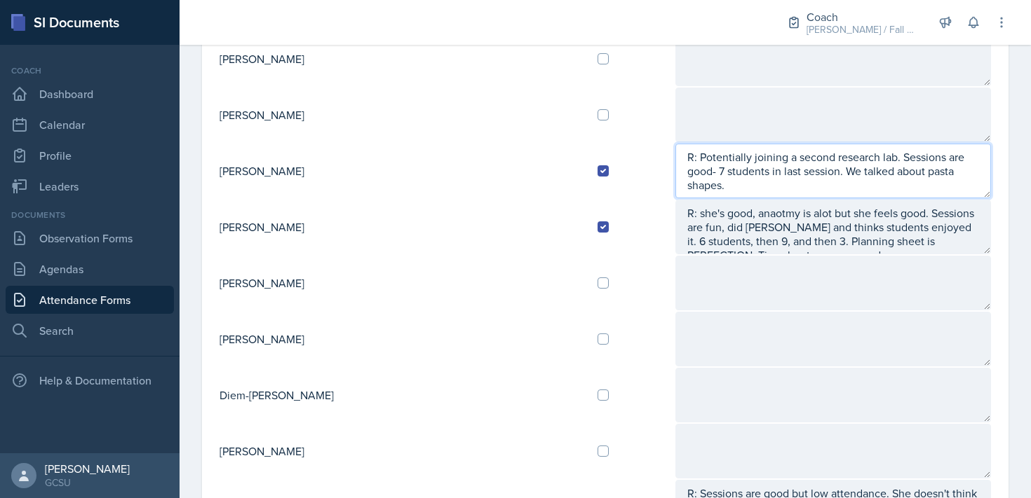
click at [902, 169] on textarea "R: Potentially joining a second research lab. Sessions are good- 7 students in …" at bounding box center [832, 171] width 315 height 55
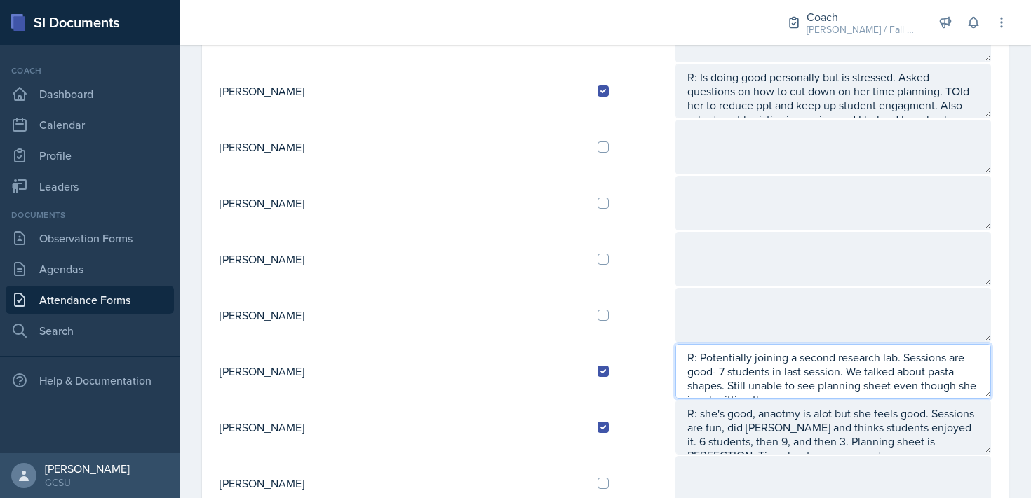
scroll to position [0, 0]
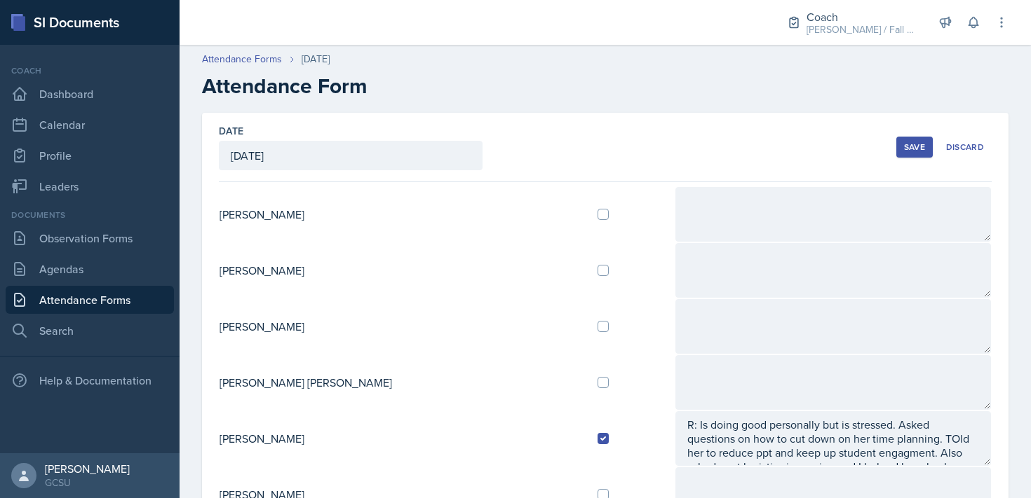
type textarea "R: Potentially joining a second research lab. Sessions are good- 7 students in …"
click at [909, 142] on div "Save" at bounding box center [914, 147] width 21 height 11
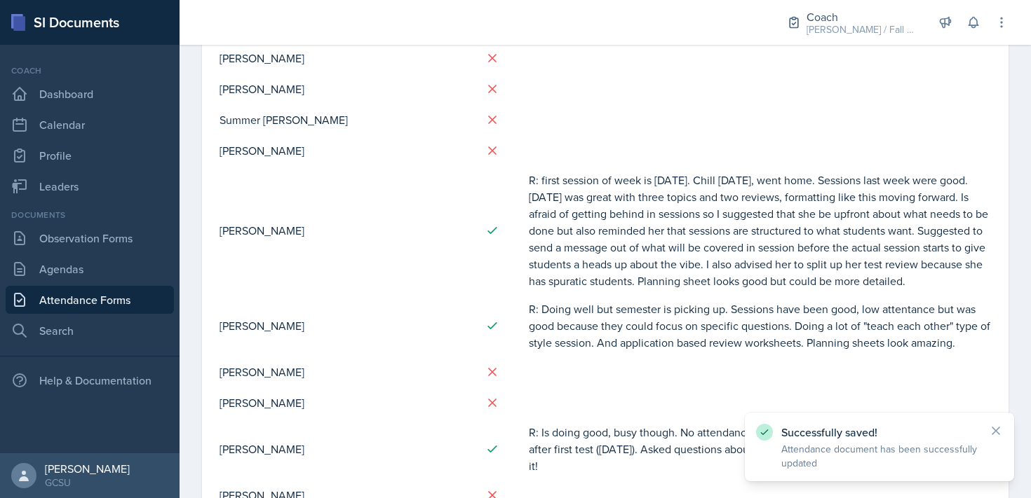
scroll to position [948, 0]
